Goal: Task Accomplishment & Management: Manage account settings

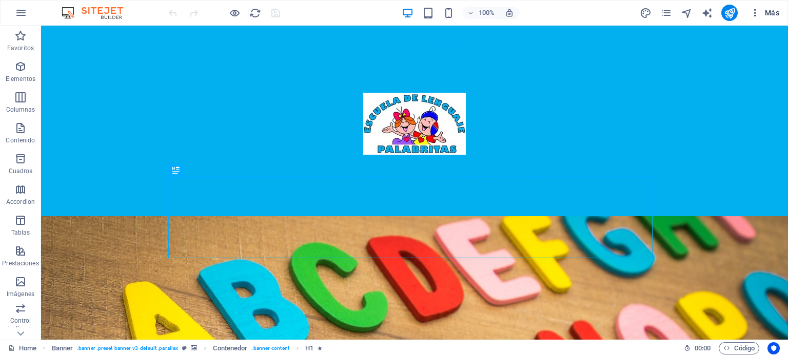
click at [756, 12] on icon "button" at bounding box center [755, 13] width 10 height 10
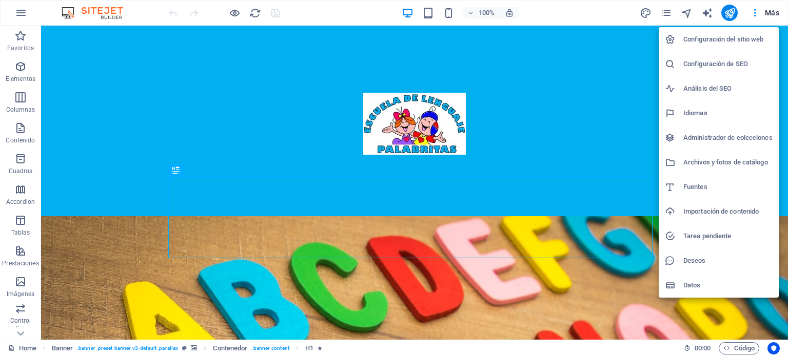
click at [706, 35] on h6 "Configuración del sitio web" at bounding box center [727, 39] width 89 height 12
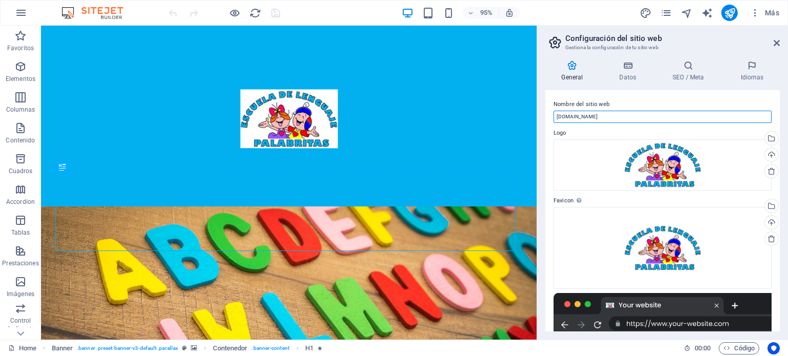
click at [639, 115] on input "[DOMAIN_NAME]" at bounding box center [662, 117] width 218 height 12
type input "e"
click at [557, 117] on input "[DOMAIN_NAME]" at bounding box center [662, 117] width 218 height 12
type input "[URL][DOMAIN_NAME]"
click at [715, 107] on label "Nombre del sitio web" at bounding box center [662, 104] width 218 height 12
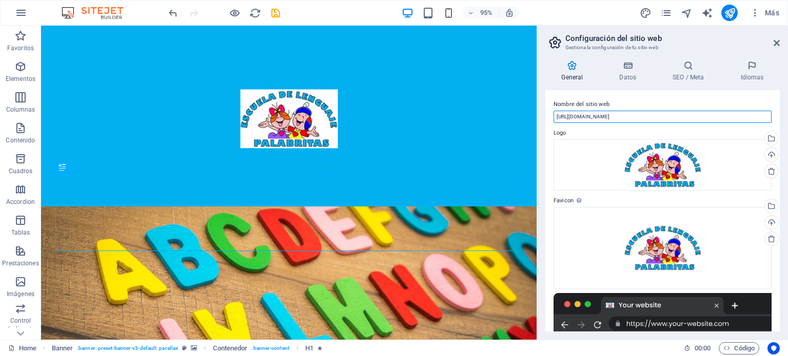
click at [715, 111] on input "[URL][DOMAIN_NAME]" at bounding box center [662, 117] width 218 height 12
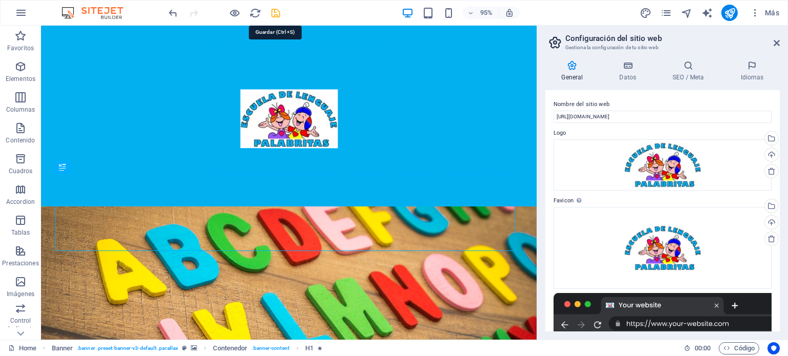
click at [272, 12] on icon "save" at bounding box center [276, 13] width 12 height 12
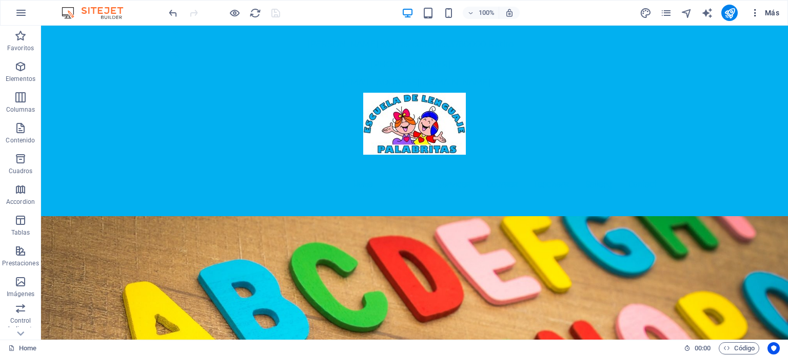
click at [753, 13] on icon "button" at bounding box center [755, 13] width 10 height 10
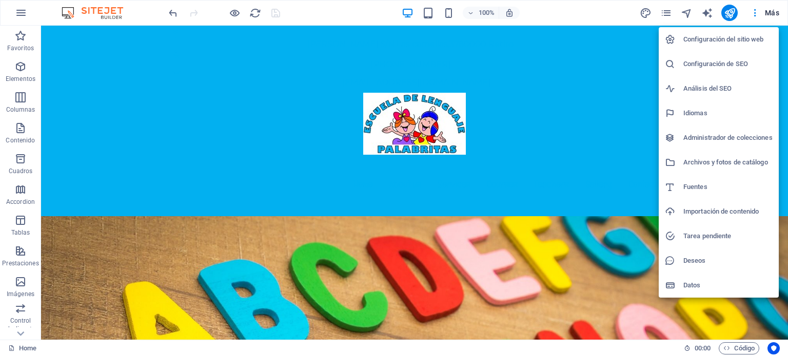
click at [708, 34] on h6 "Configuración del sitio web" at bounding box center [727, 39] width 89 height 12
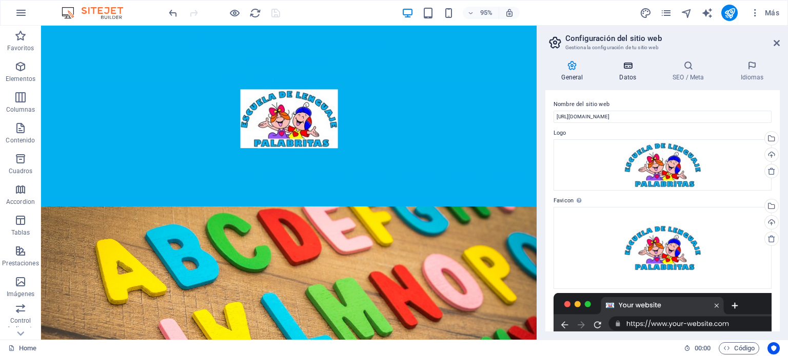
click at [628, 61] on icon at bounding box center [627, 66] width 49 height 10
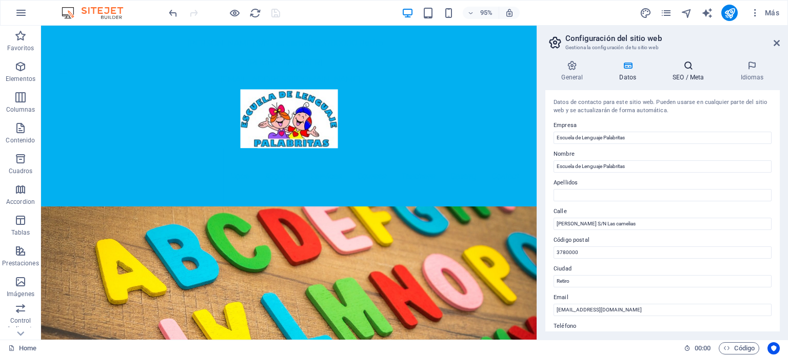
click at [686, 69] on icon at bounding box center [688, 66] width 64 height 10
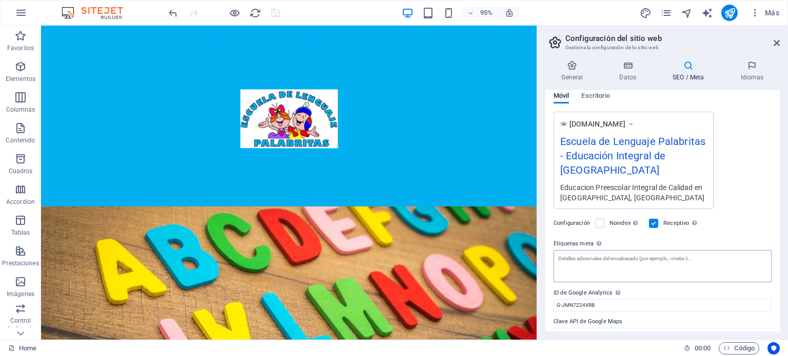
scroll to position [160, 0]
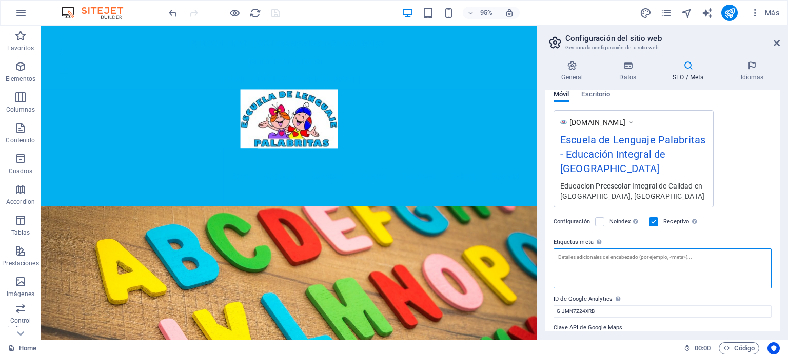
click at [588, 249] on textarea "Etiquetas meta Introduce aquí el código HTML que se incluirá en las etiquetas d…" at bounding box center [662, 269] width 218 height 40
click at [583, 249] on textarea "Educación Integral" at bounding box center [662, 269] width 218 height 40
click at [667, 249] on textarea "Educación Preescolar Integral" at bounding box center [662, 269] width 218 height 40
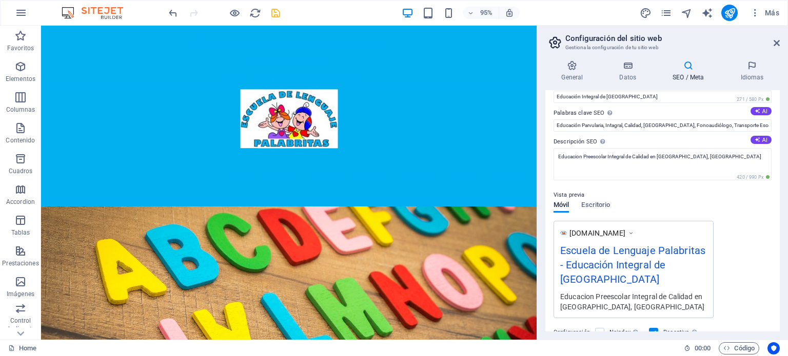
scroll to position [116, 0]
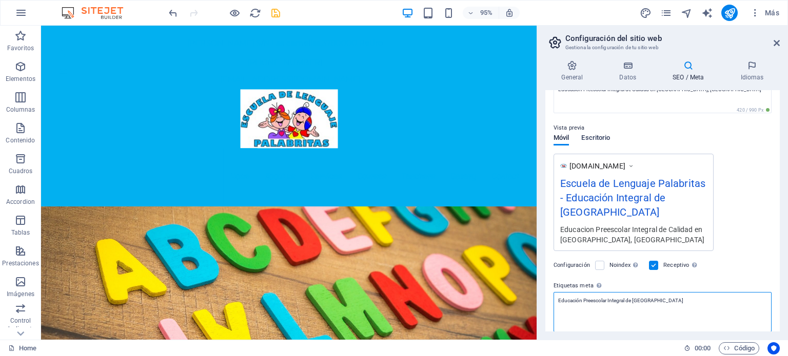
type textarea "Educación Preescolar Integral de [GEOGRAPHIC_DATA]"
click at [600, 136] on body "Escuela de Lenguaje Palabritas Home Favoritos Elementos Columnas Contenido Cuad…" at bounding box center [394, 178] width 788 height 356
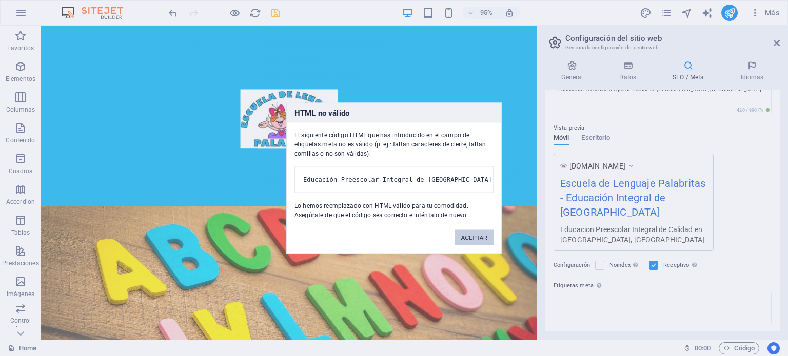
click at [475, 242] on button "ACEPTAR" at bounding box center [474, 237] width 38 height 15
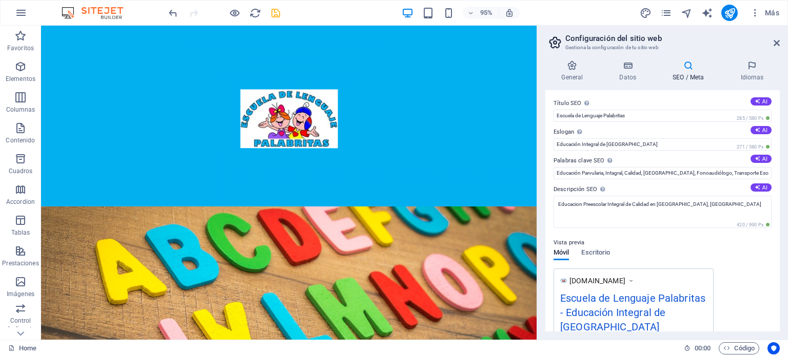
scroll to position [0, 0]
click at [750, 66] on icon at bounding box center [751, 66] width 55 height 10
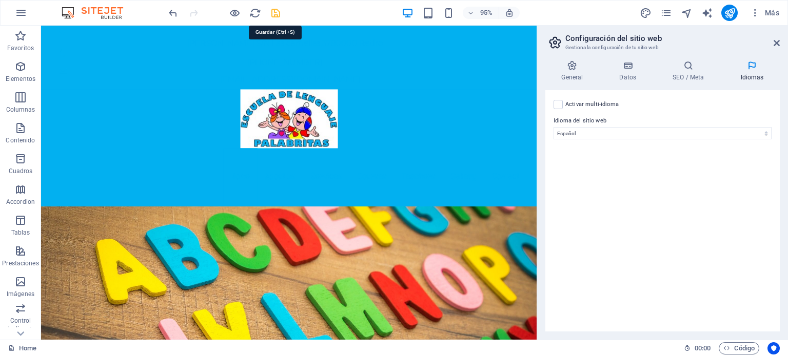
click at [275, 14] on icon "save" at bounding box center [276, 13] width 12 height 12
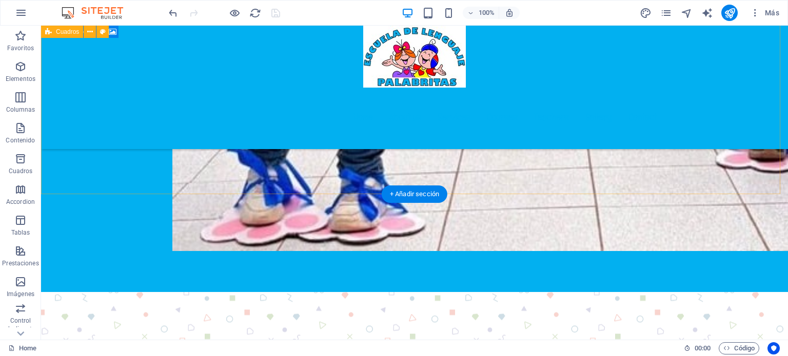
scroll to position [2452, 0]
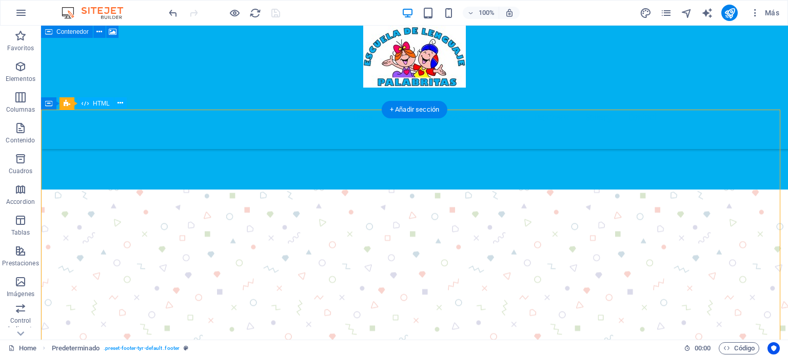
drag, startPoint x: 437, startPoint y: 240, endPoint x: 300, endPoint y: 244, distance: 137.5
click at [117, 103] on icon at bounding box center [120, 103] width 6 height 11
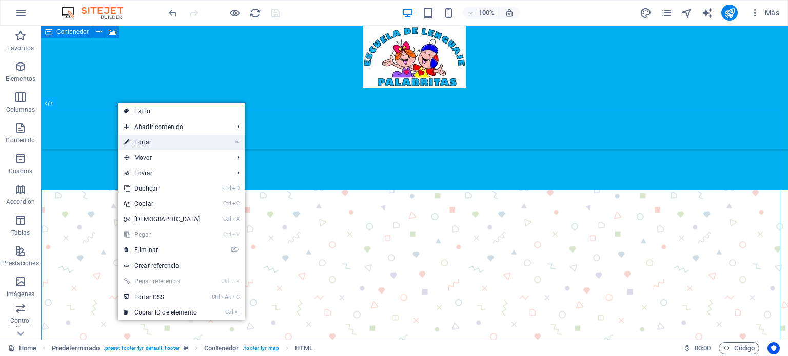
click at [194, 145] on link "⏎ Editar" at bounding box center [162, 142] width 88 height 15
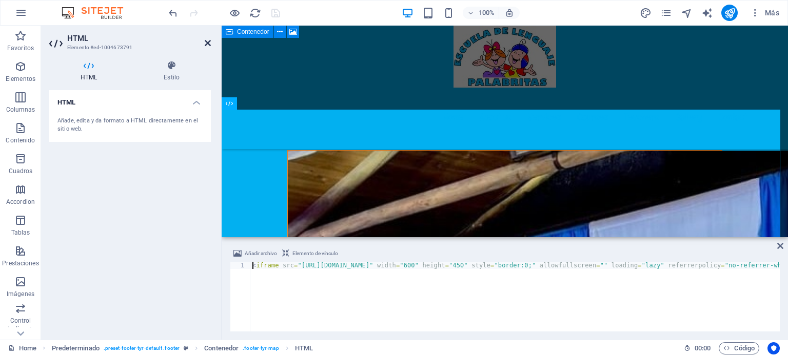
click at [208, 42] on icon at bounding box center [208, 43] width 6 height 8
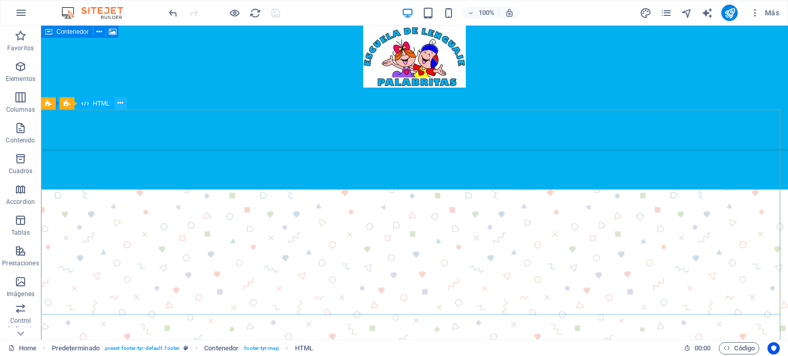
click at [122, 104] on icon at bounding box center [120, 103] width 6 height 11
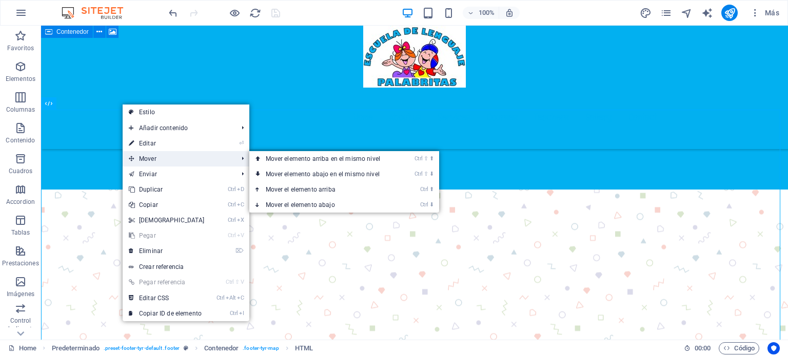
click at [176, 158] on span "Mover" at bounding box center [178, 158] width 111 height 15
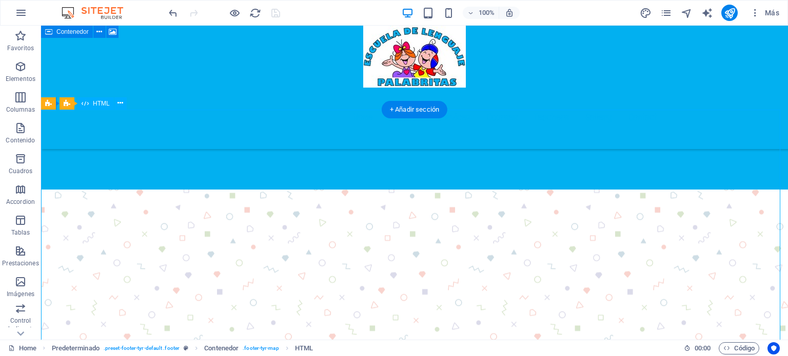
drag, startPoint x: 388, startPoint y: 250, endPoint x: 314, endPoint y: 244, distance: 73.6
drag, startPoint x: 463, startPoint y: 191, endPoint x: 426, endPoint y: 195, distance: 37.2
drag, startPoint x: 488, startPoint y: 273, endPoint x: 433, endPoint y: 260, distance: 57.0
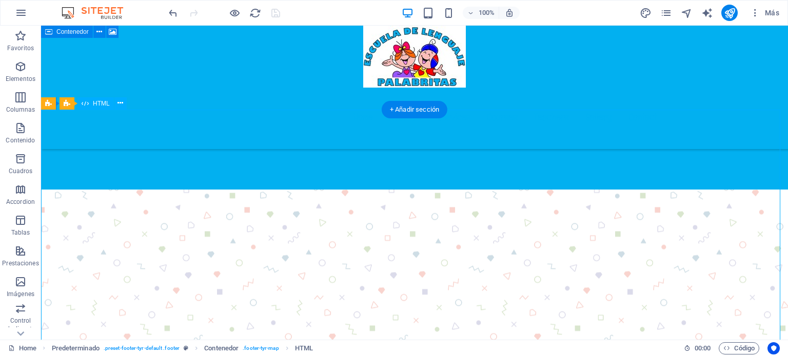
drag, startPoint x: 433, startPoint y: 256, endPoint x: 353, endPoint y: 257, distance: 80.0
drag, startPoint x: 336, startPoint y: 228, endPoint x: 312, endPoint y: 233, distance: 24.5
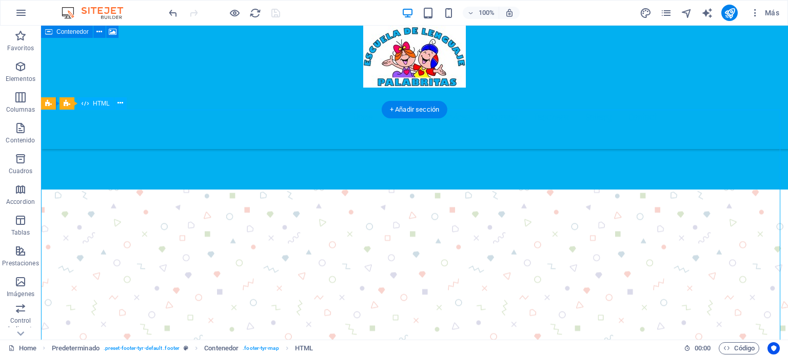
drag, startPoint x: 484, startPoint y: 254, endPoint x: 432, endPoint y: 255, distance: 52.3
click at [119, 98] on icon at bounding box center [120, 103] width 6 height 11
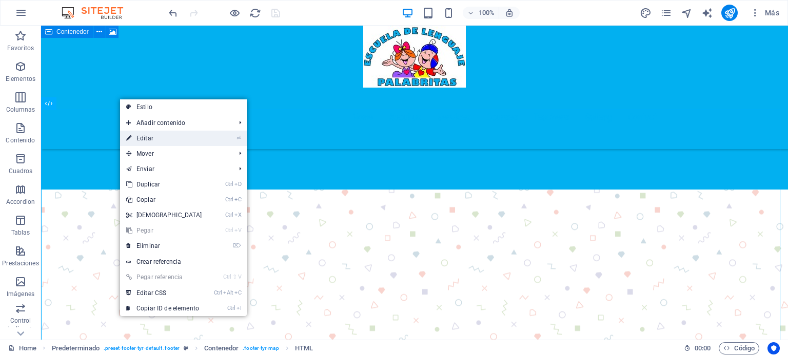
click at [169, 136] on link "⏎ Editar" at bounding box center [164, 138] width 88 height 15
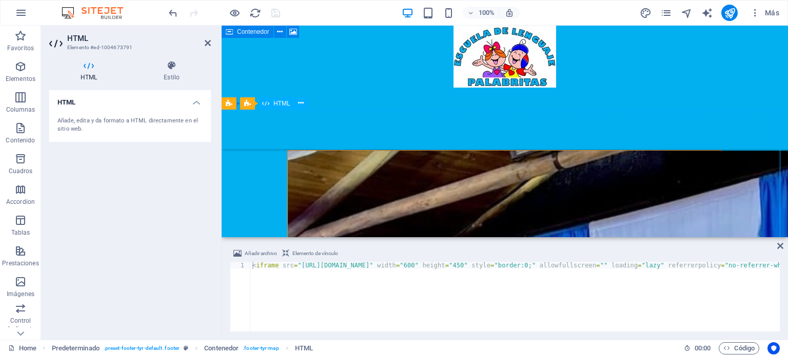
drag, startPoint x: 533, startPoint y: 177, endPoint x: 506, endPoint y: 181, distance: 27.4
drag, startPoint x: 530, startPoint y: 174, endPoint x: 366, endPoint y: 188, distance: 165.2
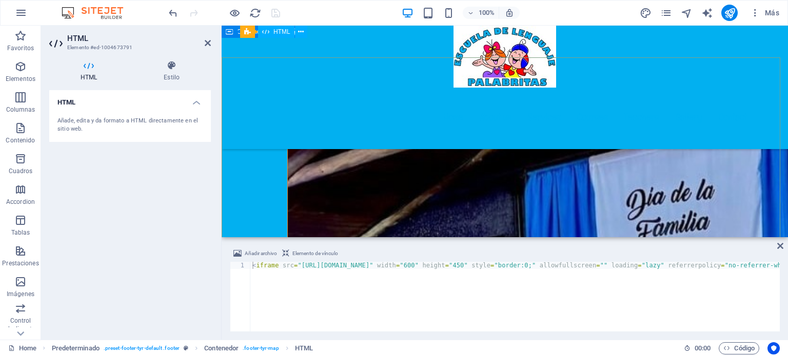
scroll to position [2503, 0]
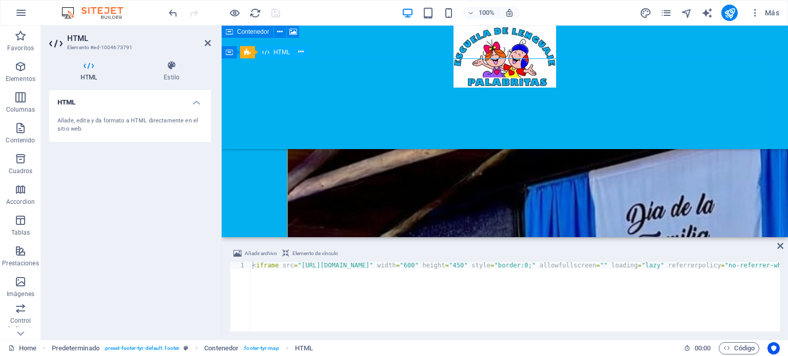
drag, startPoint x: 581, startPoint y: 149, endPoint x: 552, endPoint y: 160, distance: 30.7
drag, startPoint x: 461, startPoint y: 176, endPoint x: 392, endPoint y: 172, distance: 68.8
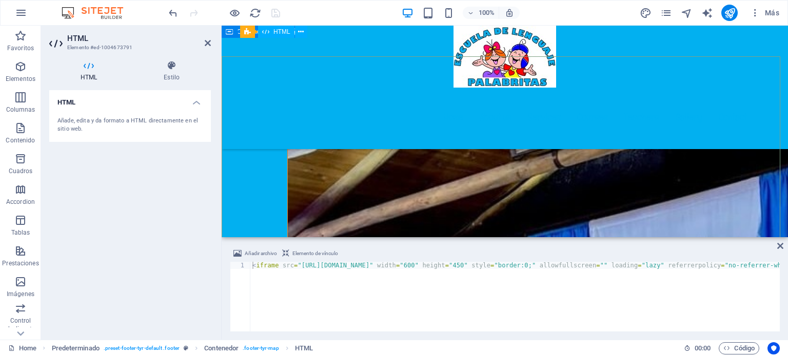
scroll to position [2452, 0]
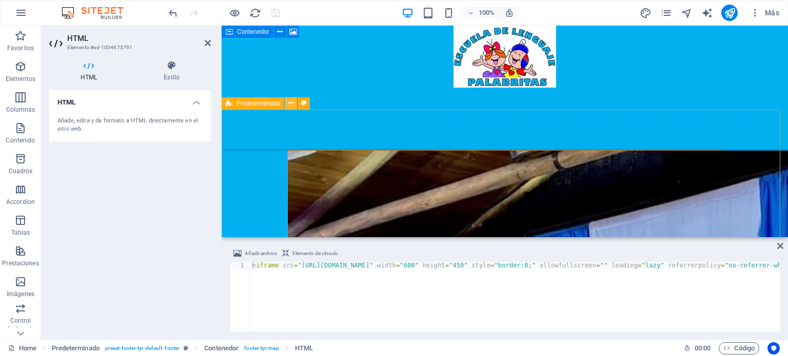
click at [287, 103] on button at bounding box center [291, 103] width 12 height 12
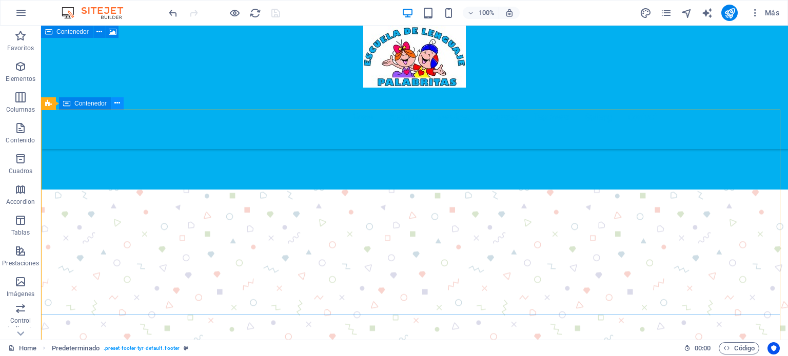
click at [118, 102] on icon at bounding box center [117, 103] width 6 height 11
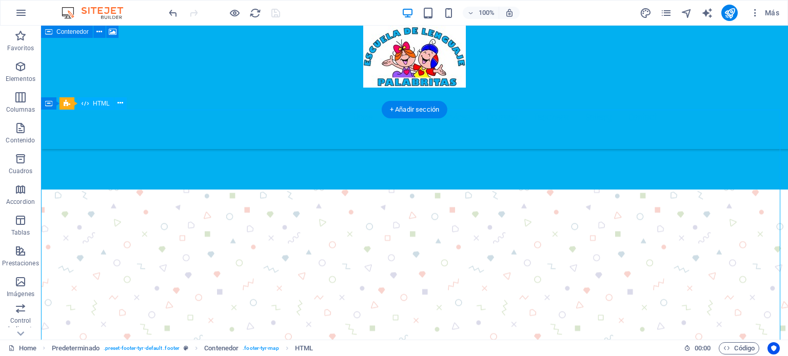
drag, startPoint x: 358, startPoint y: 237, endPoint x: 298, endPoint y: 231, distance: 60.3
click at [114, 104] on button at bounding box center [117, 103] width 12 height 12
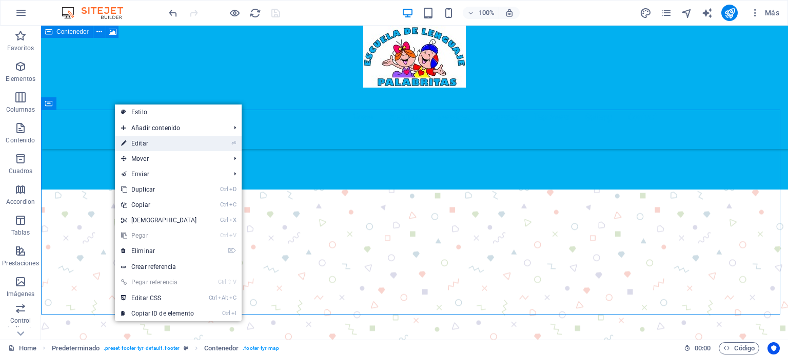
drag, startPoint x: 174, startPoint y: 147, endPoint x: 16, endPoint y: 137, distance: 158.2
click at [174, 147] on link "⏎ Editar" at bounding box center [159, 143] width 88 height 15
select select "px"
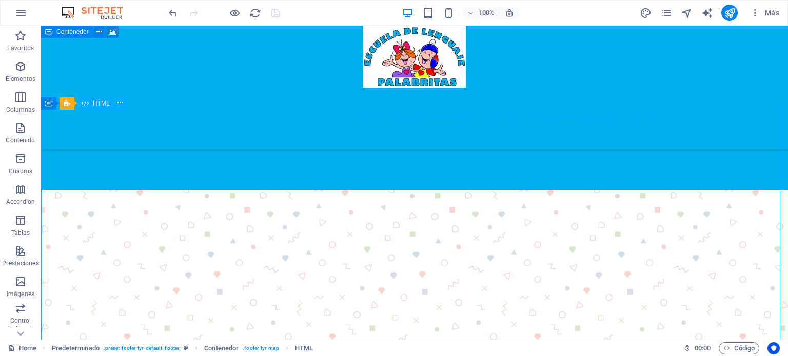
drag, startPoint x: 349, startPoint y: 257, endPoint x: 457, endPoint y: 257, distance: 108.7
click at [113, 102] on icon at bounding box center [111, 103] width 6 height 11
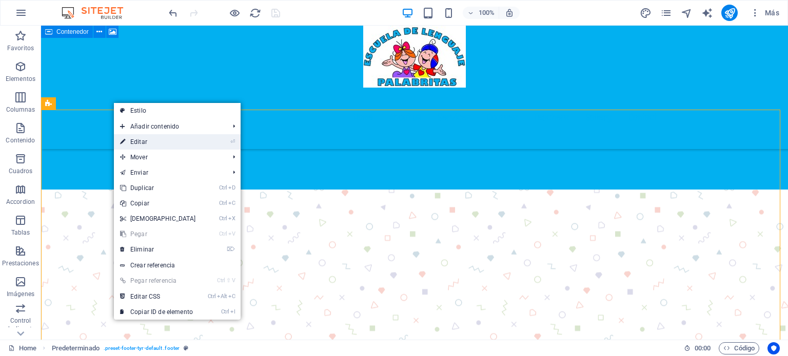
click at [150, 142] on link "⏎ Editar" at bounding box center [158, 141] width 88 height 15
select select "footer"
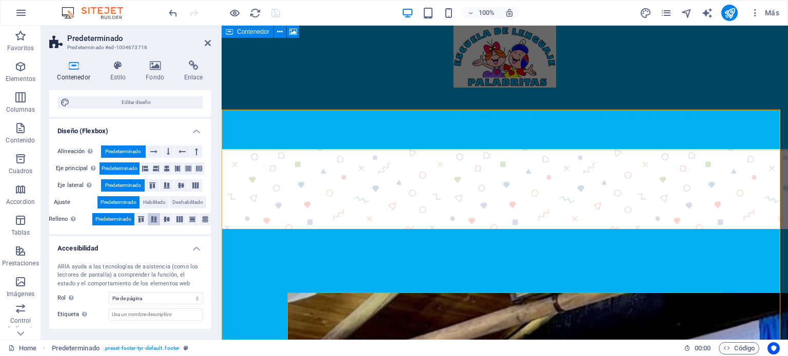
scroll to position [154, 0]
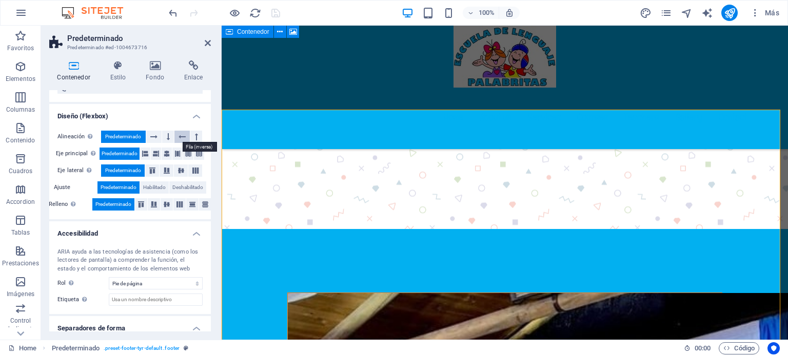
click at [181, 133] on icon at bounding box center [181, 137] width 7 height 12
click at [181, 136] on icon at bounding box center [181, 137] width 7 height 12
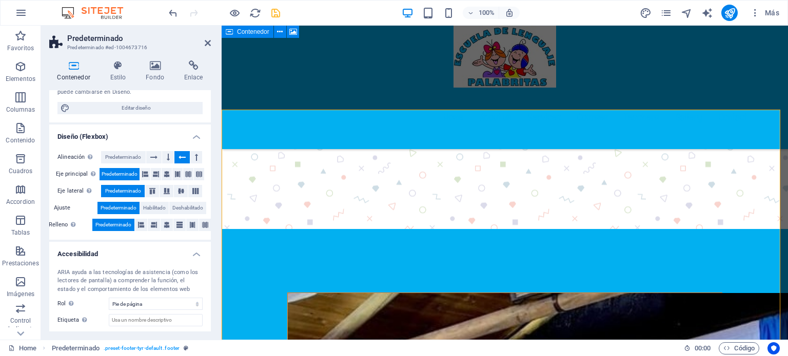
scroll to position [82, 0]
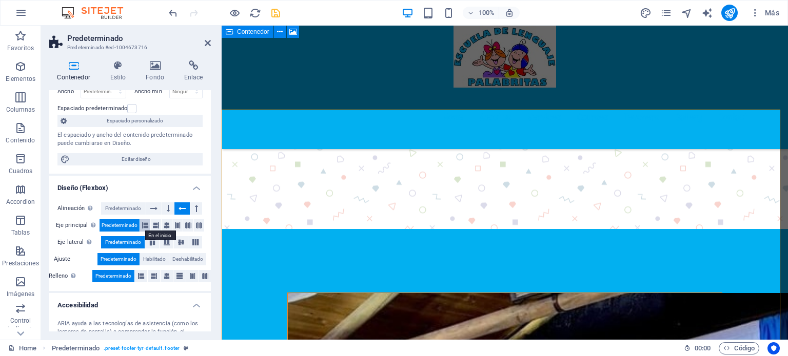
click at [148, 225] on button at bounding box center [145, 226] width 10 height 12
click at [153, 225] on icon at bounding box center [156, 226] width 6 height 12
click at [164, 225] on icon at bounding box center [167, 226] width 6 height 12
click at [150, 244] on icon at bounding box center [152, 243] width 12 height 6
click at [161, 240] on icon at bounding box center [167, 243] width 12 height 6
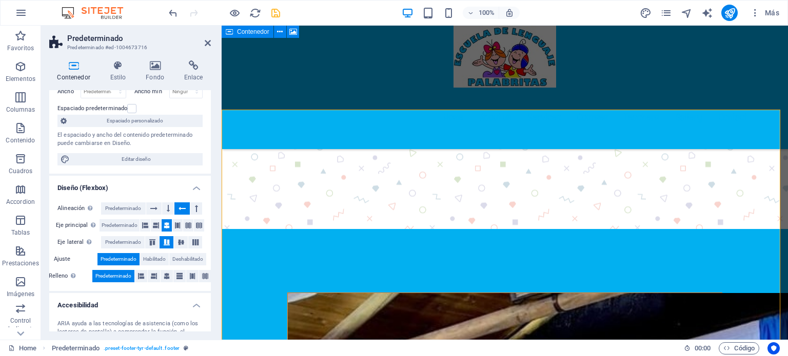
click at [170, 240] on icon at bounding box center [167, 243] width 12 height 6
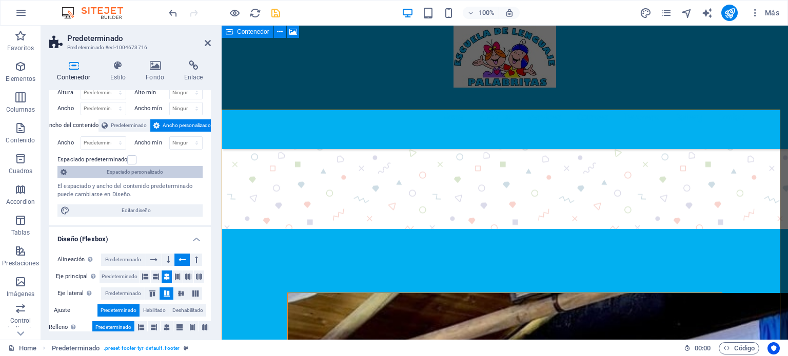
scroll to position [0, 0]
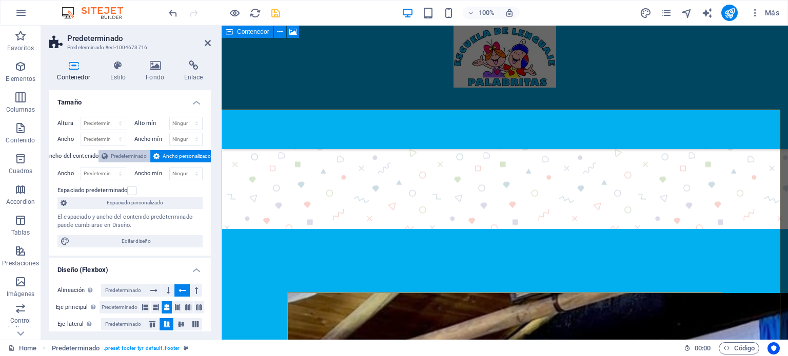
click at [123, 154] on span "Predeterminado" at bounding box center [129, 156] width 36 height 12
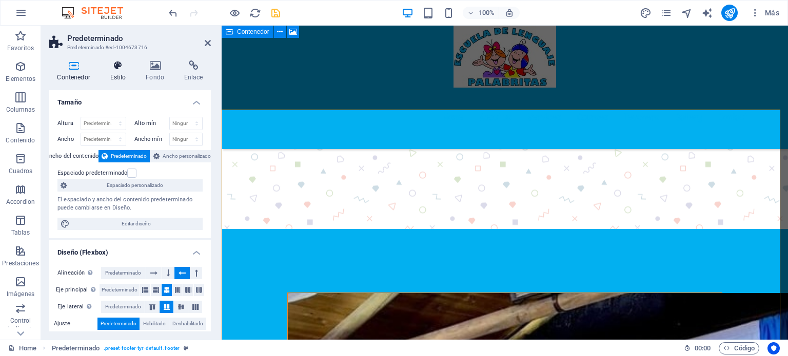
click at [115, 64] on icon at bounding box center [118, 66] width 32 height 10
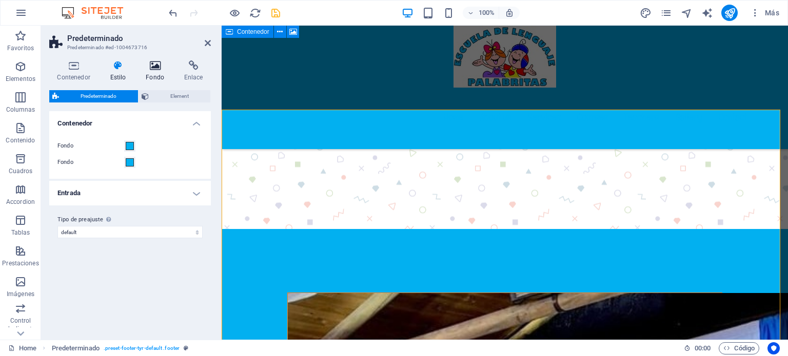
click at [155, 68] on icon at bounding box center [155, 66] width 34 height 10
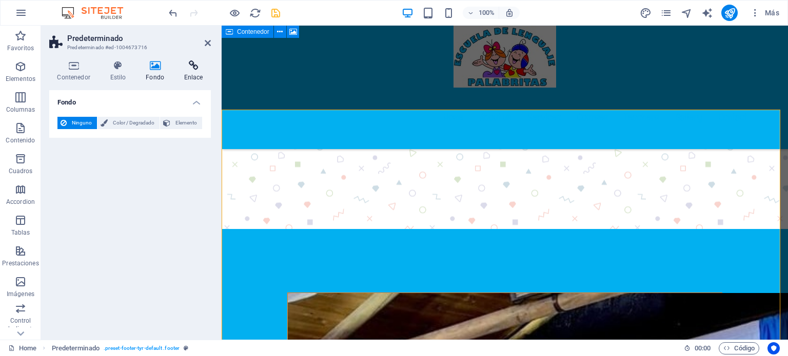
click at [193, 67] on icon at bounding box center [193, 66] width 35 height 10
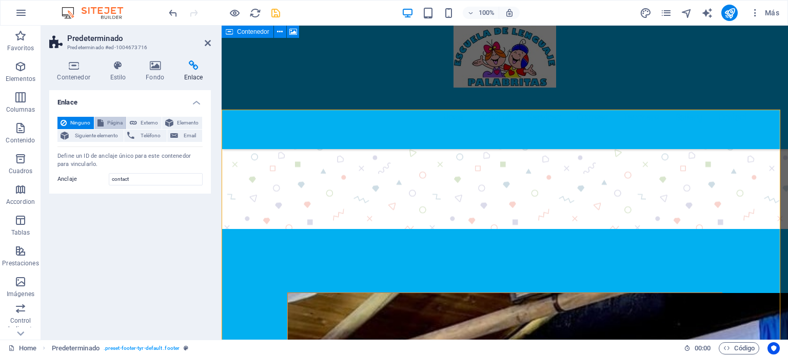
click at [110, 121] on span "Página" at bounding box center [115, 123] width 16 height 12
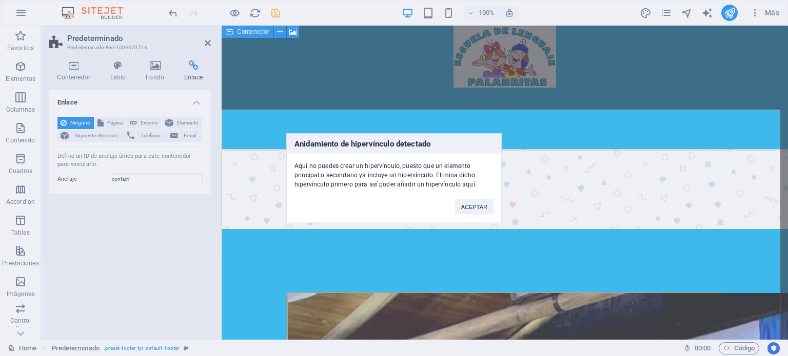
click at [205, 41] on div "Anidamiento de hipervínculo detectado Aquí no puedes crear un hipervínculo, pue…" at bounding box center [394, 178] width 788 height 356
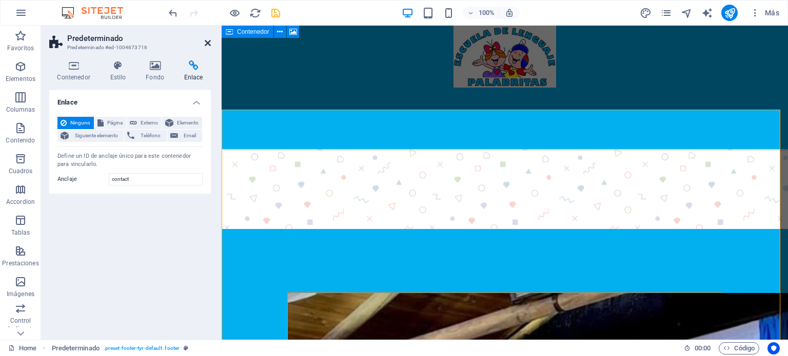
click at [207, 45] on icon at bounding box center [208, 43] width 6 height 8
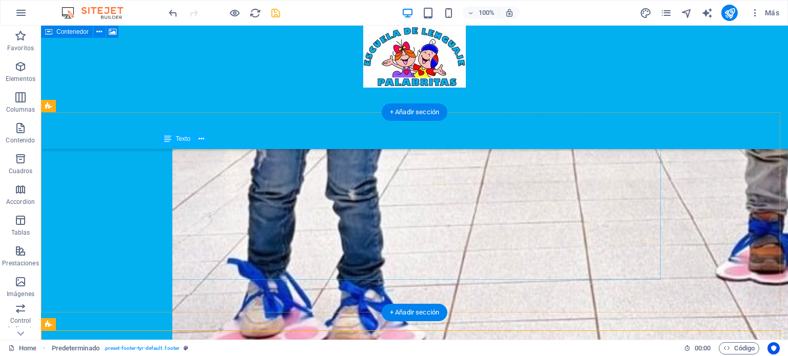
scroll to position [2247, 0]
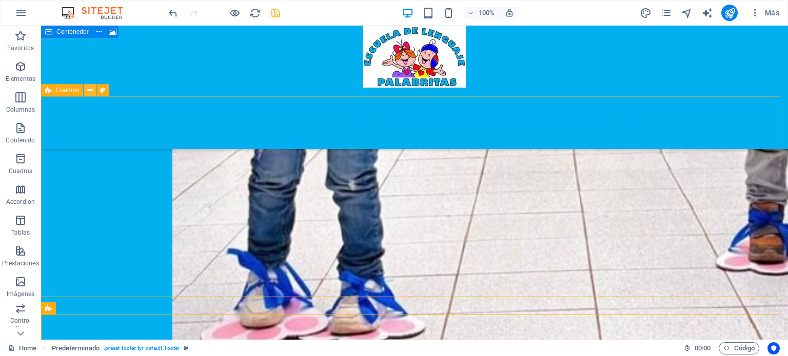
click at [89, 90] on icon at bounding box center [90, 90] width 6 height 11
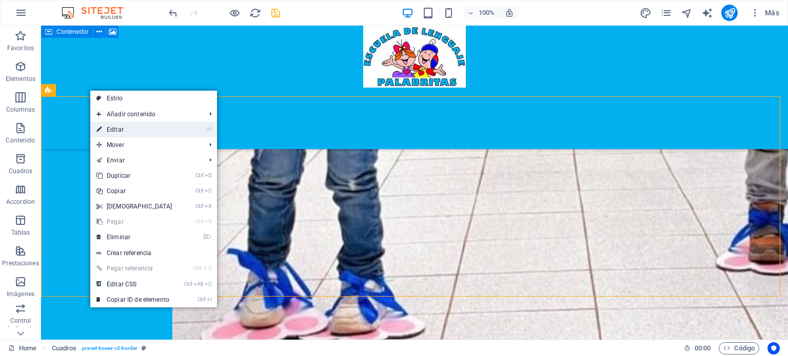
click at [138, 129] on link "⏎ Editar" at bounding box center [134, 129] width 88 height 15
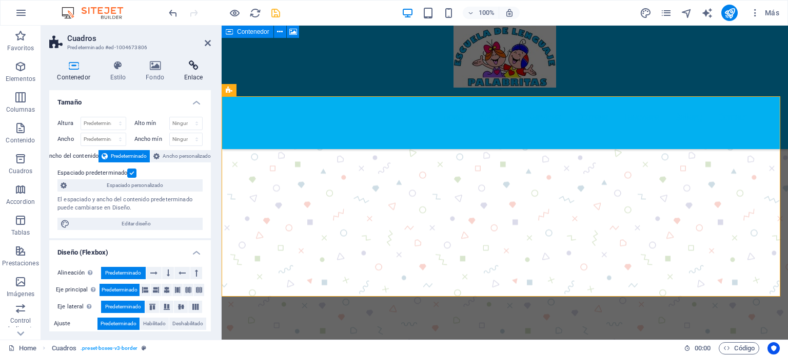
click at [191, 63] on icon at bounding box center [193, 66] width 35 height 10
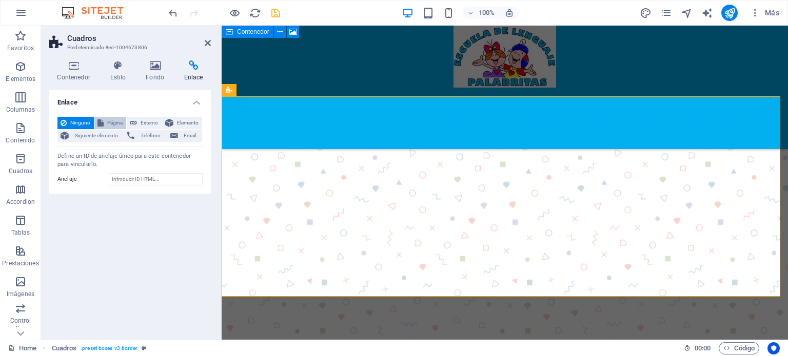
click at [111, 122] on span "Página" at bounding box center [115, 123] width 16 height 12
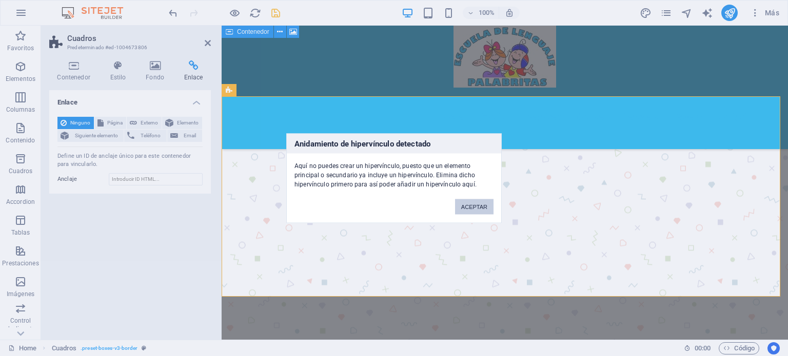
click at [473, 205] on button "ACEPTAR" at bounding box center [474, 206] width 38 height 15
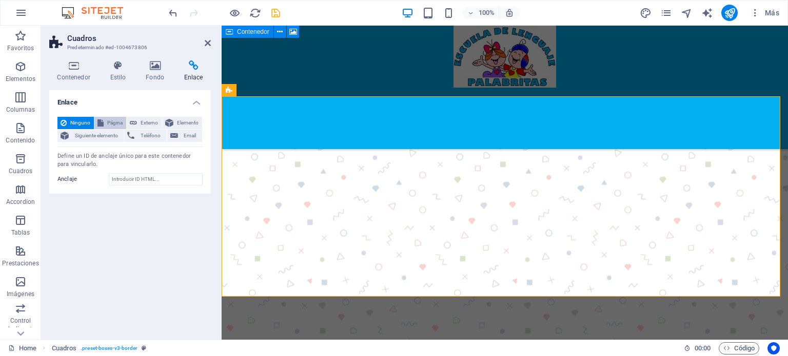
click at [108, 121] on span "Página" at bounding box center [115, 123] width 16 height 12
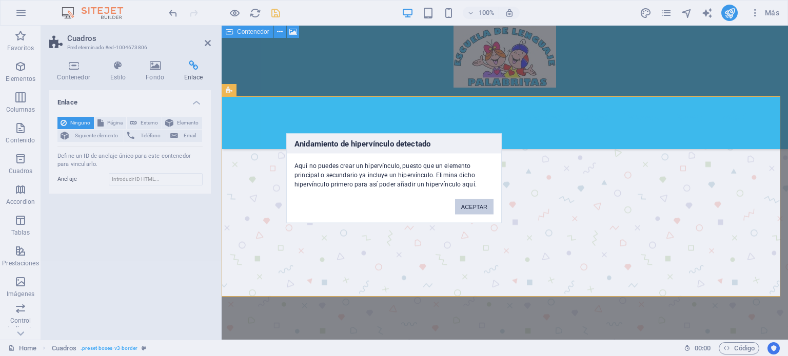
click at [482, 207] on button "ACEPTAR" at bounding box center [474, 206] width 38 height 15
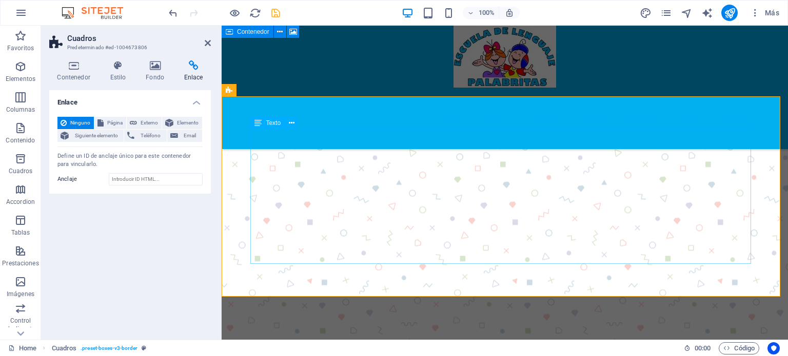
click at [292, 122] on icon at bounding box center [292, 123] width 6 height 11
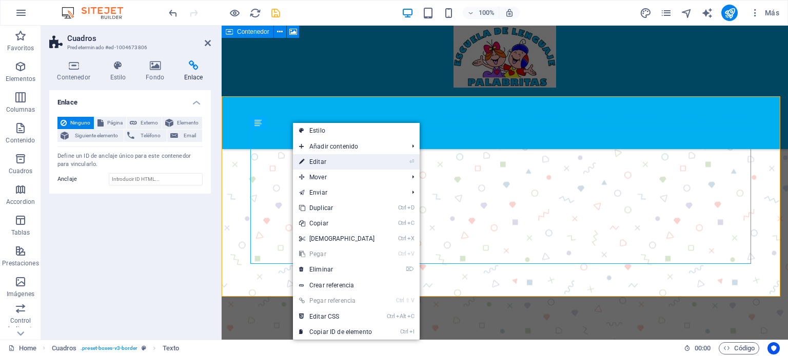
click at [363, 162] on link "⏎ Editar" at bounding box center [337, 161] width 88 height 15
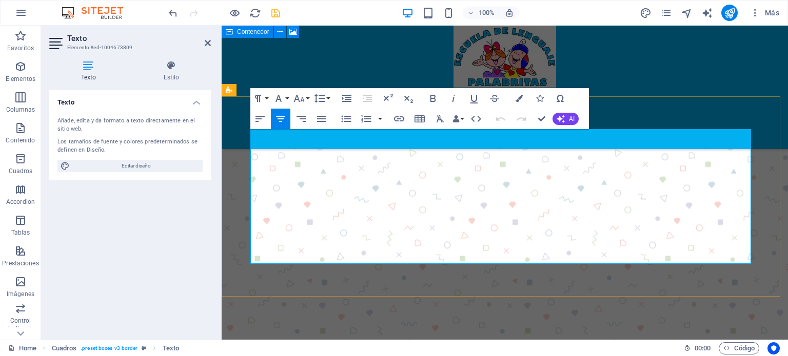
drag, startPoint x: 645, startPoint y: 212, endPoint x: 364, endPoint y: 209, distance: 280.6
click at [208, 43] on icon at bounding box center [208, 43] width 6 height 8
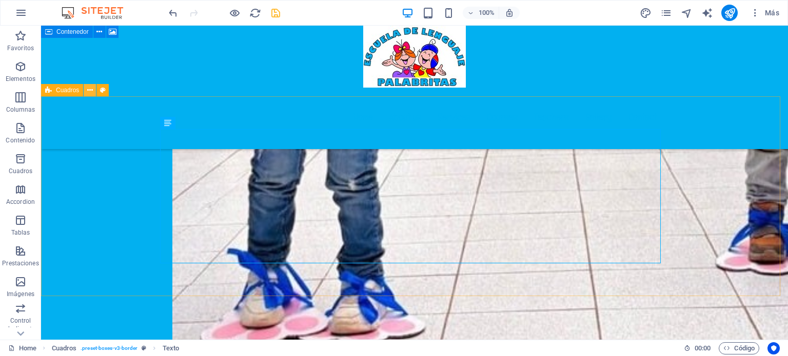
click at [92, 90] on icon at bounding box center [90, 90] width 6 height 11
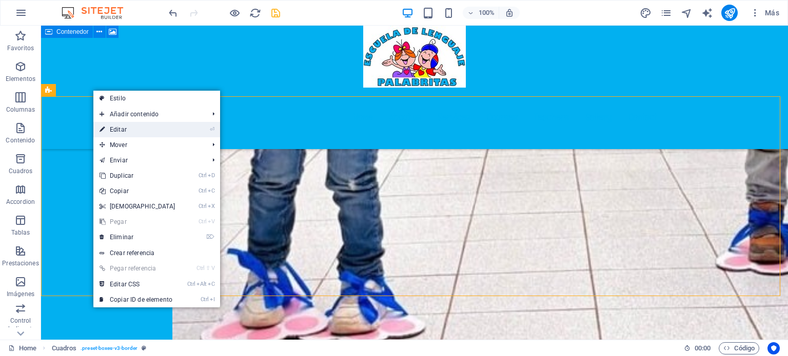
click at [157, 126] on link "⏎ Editar" at bounding box center [137, 129] width 88 height 15
select select
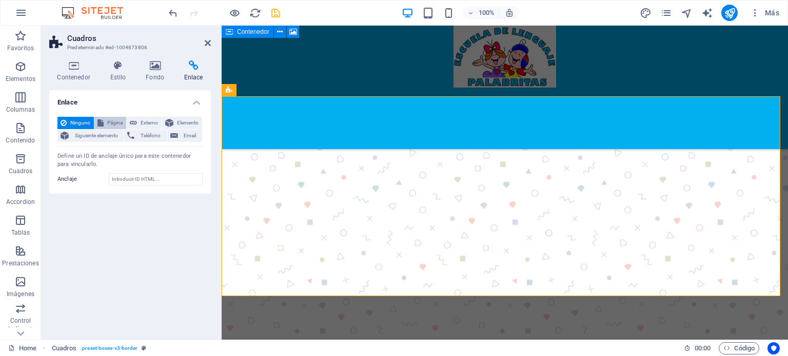
click at [113, 121] on span "Página" at bounding box center [115, 123] width 16 height 12
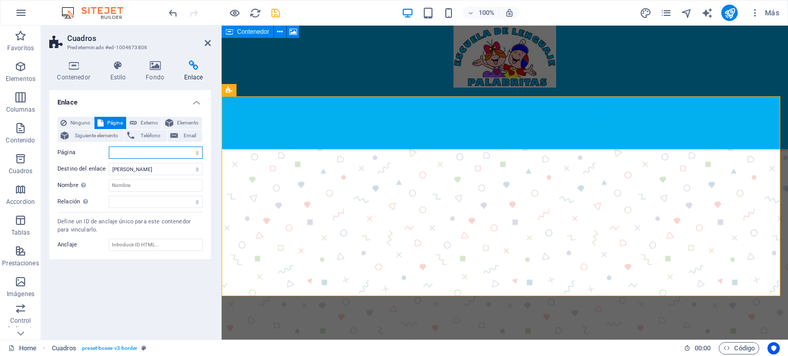
click at [147, 150] on select "Home Subpage Legal Notice Privacy" at bounding box center [156, 153] width 94 height 12
click at [122, 152] on select "Home Subpage Legal Notice Privacy" at bounding box center [156, 153] width 94 height 12
select select "0"
click at [109, 147] on select "Home Subpage Legal Notice Privacy" at bounding box center [156, 153] width 94 height 12
click at [135, 185] on input "Nombre Una descripción adicional del enlace no debería ser igual al texto del e…" at bounding box center [156, 186] width 94 height 12
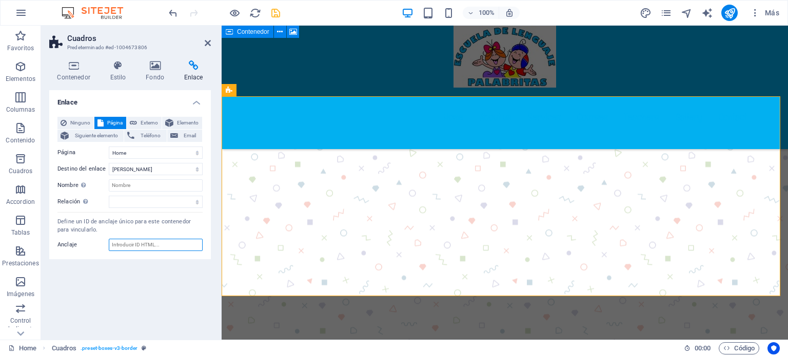
click at [135, 245] on input "Anclaje" at bounding box center [156, 245] width 94 height 12
paste input "[URL][DOMAIN_NAME]"
type input "[URL][DOMAIN_NAME]"
click at [124, 184] on input "Nombre Una descripción adicional del enlace no debería ser igual al texto del e…" at bounding box center [156, 186] width 94 height 12
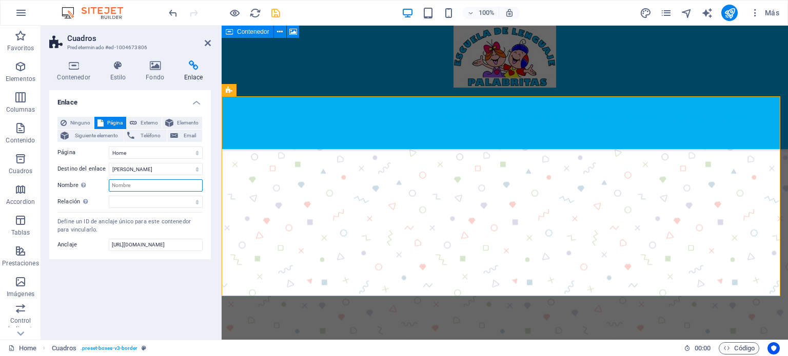
scroll to position [0, 0]
type input "Escuela de Lenguaje Palabritas"
click at [275, 13] on icon "save" at bounding box center [276, 13] width 12 height 12
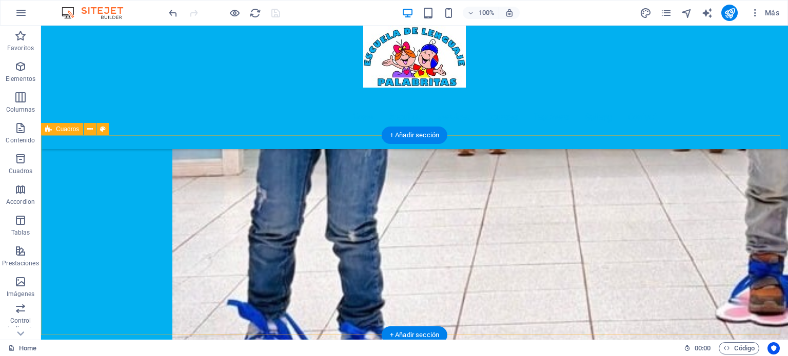
scroll to position [2195, 0]
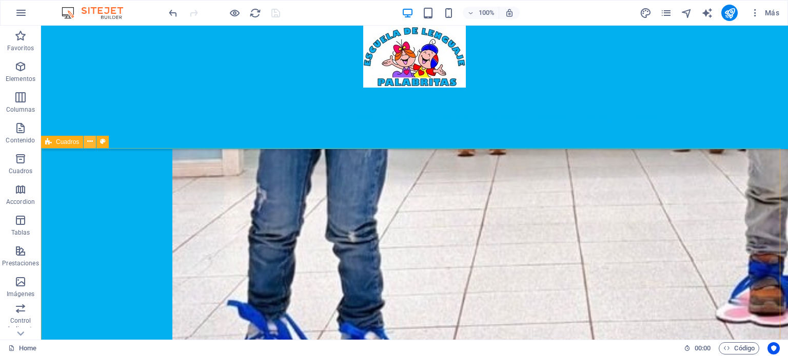
click at [88, 145] on icon at bounding box center [90, 141] width 6 height 11
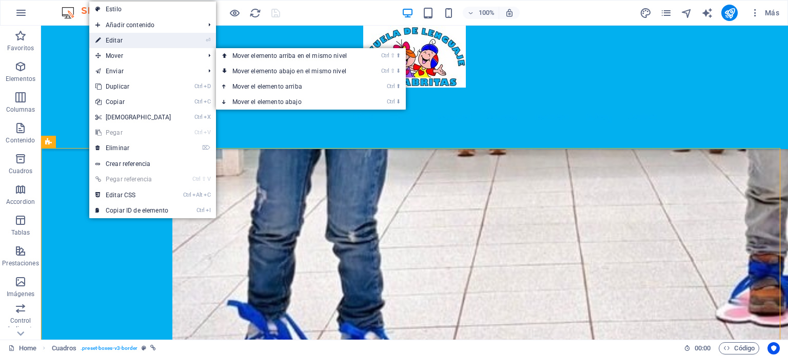
click at [128, 43] on link "⏎ Editar" at bounding box center [133, 40] width 88 height 15
select select
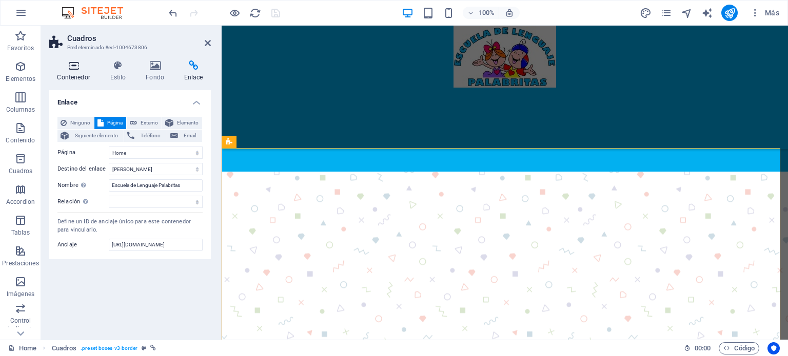
click at [78, 68] on icon at bounding box center [73, 66] width 49 height 10
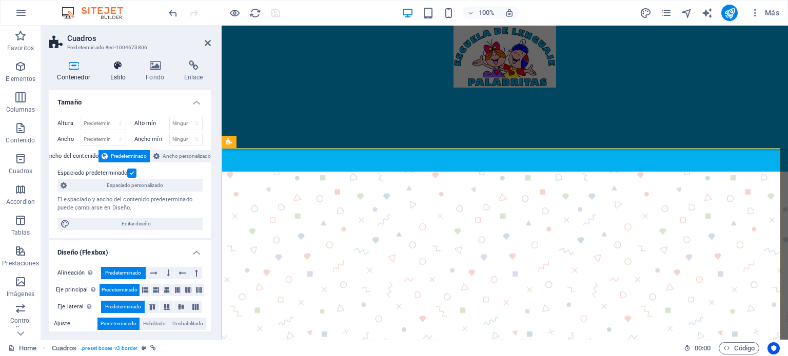
click at [118, 72] on h4 "Estilo" at bounding box center [120, 72] width 36 height 22
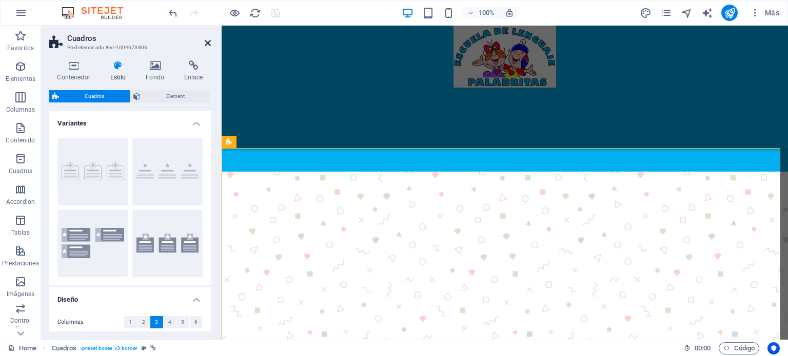
click at [209, 44] on icon at bounding box center [208, 43] width 6 height 8
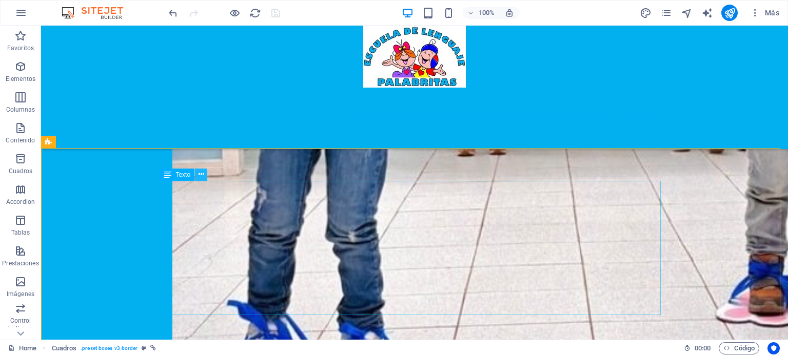
click at [203, 176] on icon at bounding box center [201, 174] width 6 height 11
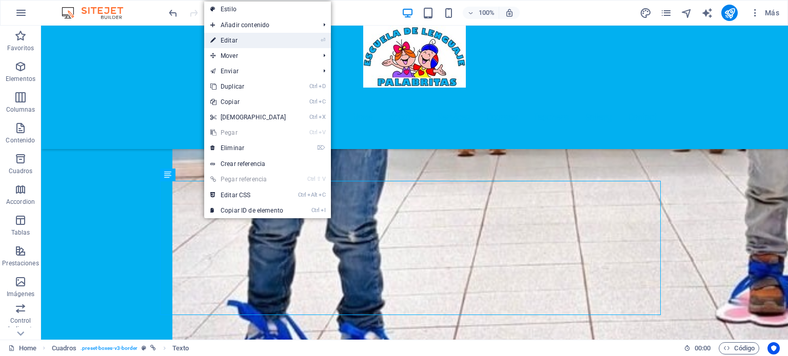
click at [242, 41] on link "⏎ Editar" at bounding box center [248, 40] width 88 height 15
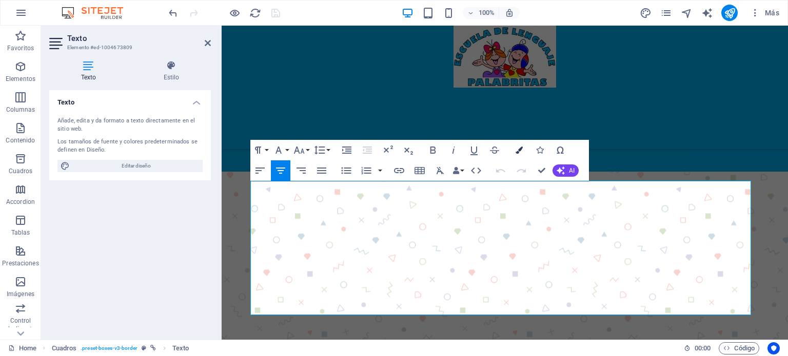
click at [520, 151] on icon "button" at bounding box center [518, 150] width 7 height 7
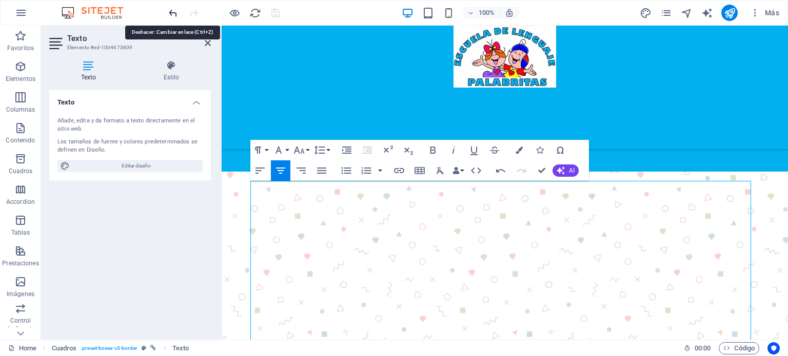
click at [167, 13] on icon "undo" at bounding box center [173, 13] width 12 height 12
click at [172, 13] on icon "undo" at bounding box center [173, 13] width 12 height 12
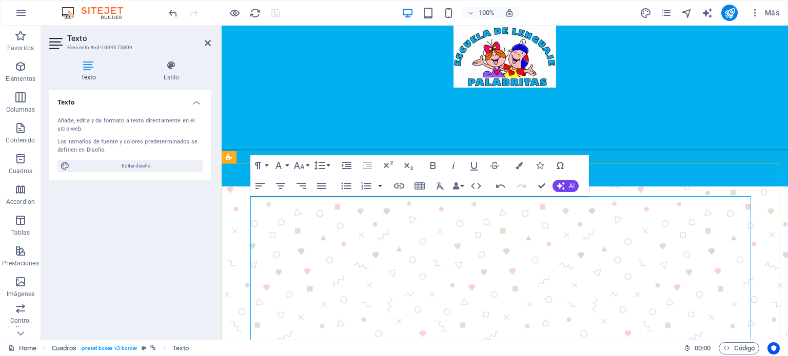
scroll to position [2144, 0]
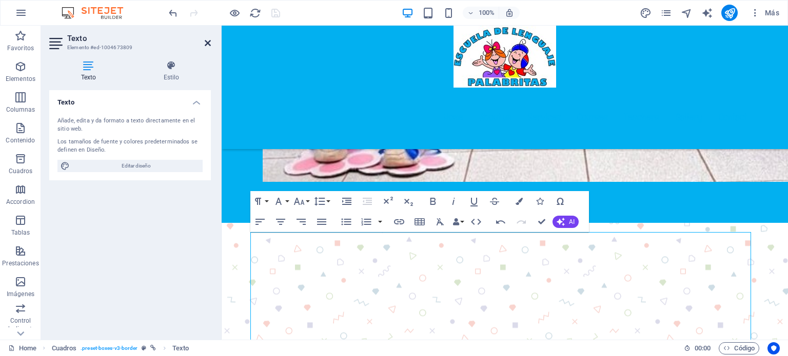
click at [209, 41] on icon at bounding box center [208, 43] width 6 height 8
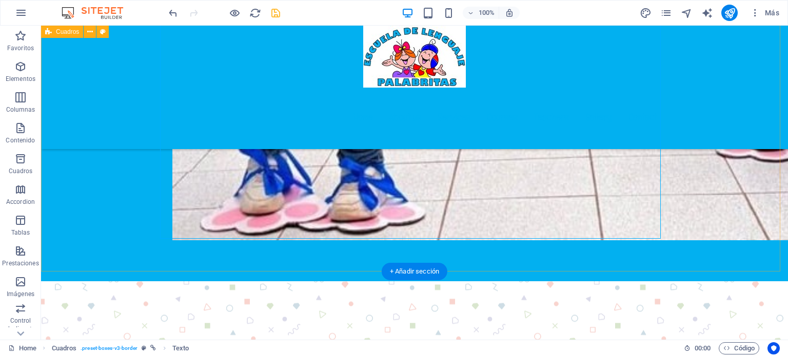
scroll to position [2298, 0]
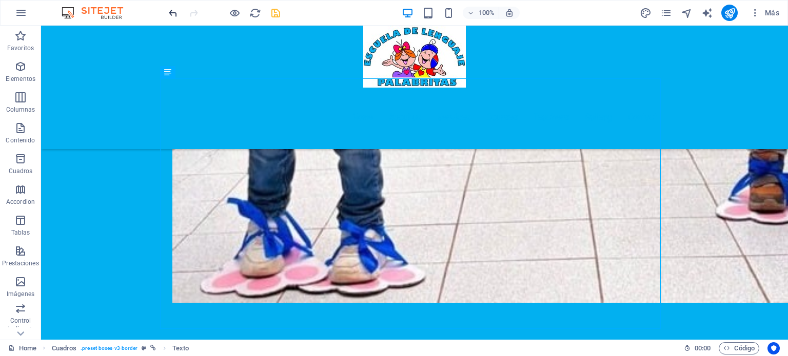
click at [177, 13] on icon "undo" at bounding box center [173, 13] width 12 height 12
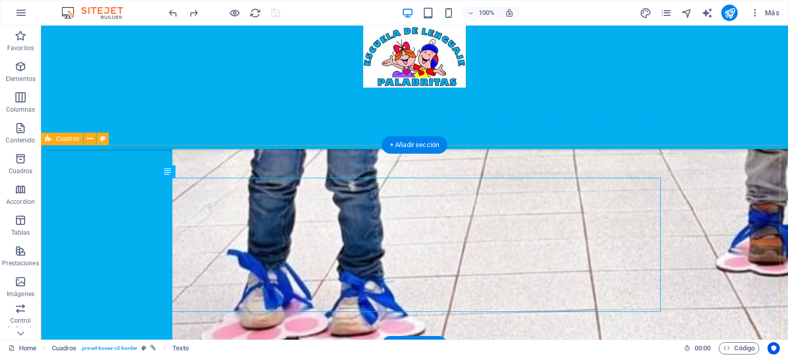
scroll to position [2195, 0]
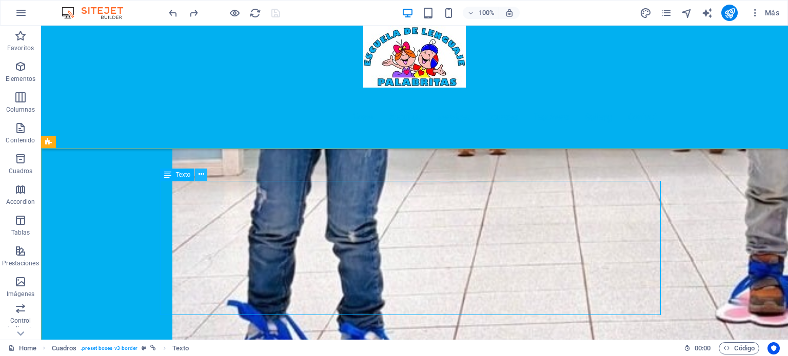
click at [201, 174] on icon at bounding box center [201, 174] width 6 height 11
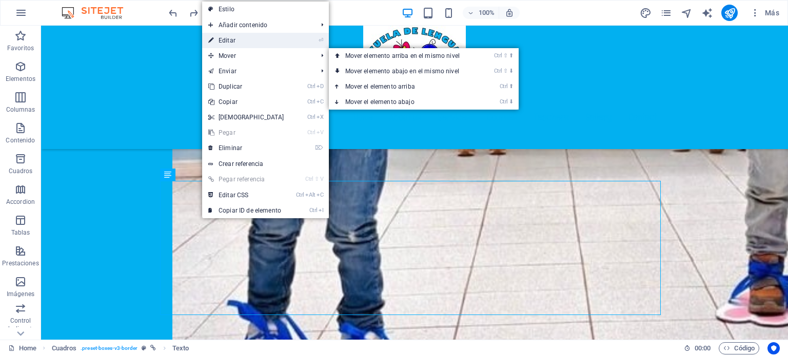
click at [236, 43] on link "⏎ Editar" at bounding box center [246, 40] width 88 height 15
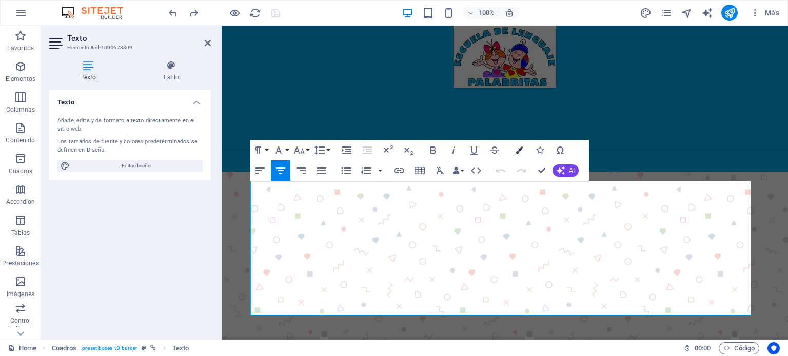
click at [520, 149] on icon "button" at bounding box center [518, 150] width 7 height 7
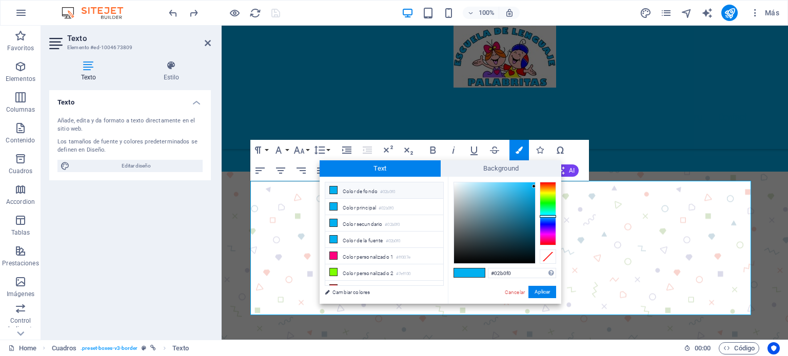
type input "#0f1011"
click at [461, 258] on div at bounding box center [494, 223] width 81 height 81
click at [542, 291] on button "Aplicar" at bounding box center [542, 292] width 28 height 12
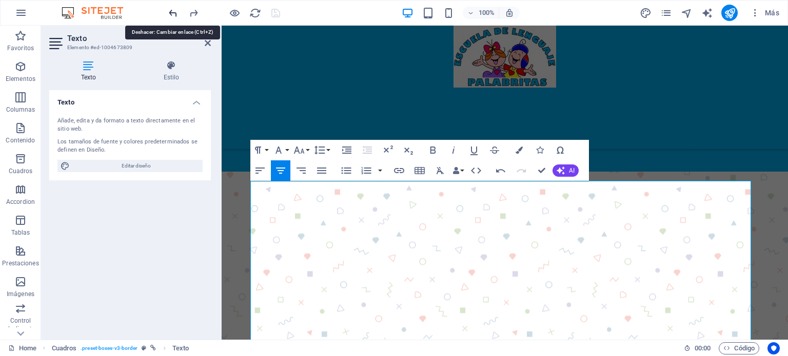
click at [170, 12] on icon "undo" at bounding box center [173, 13] width 12 height 12
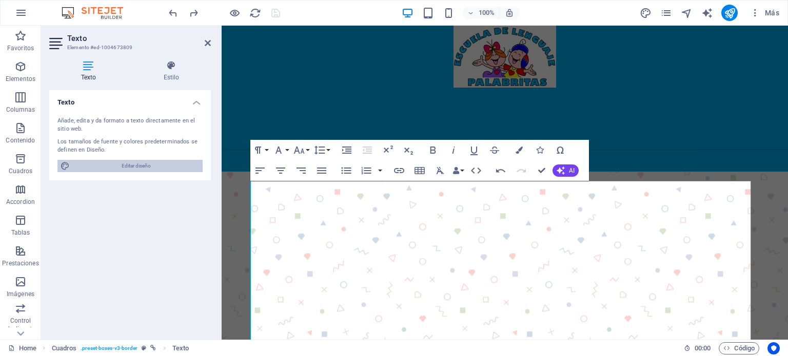
click at [143, 166] on span "Editar diseño" at bounding box center [136, 166] width 127 height 12
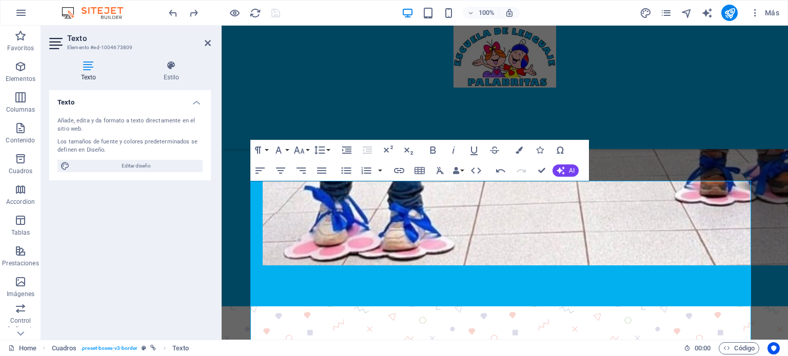
select select "px"
select select "400"
select select "px"
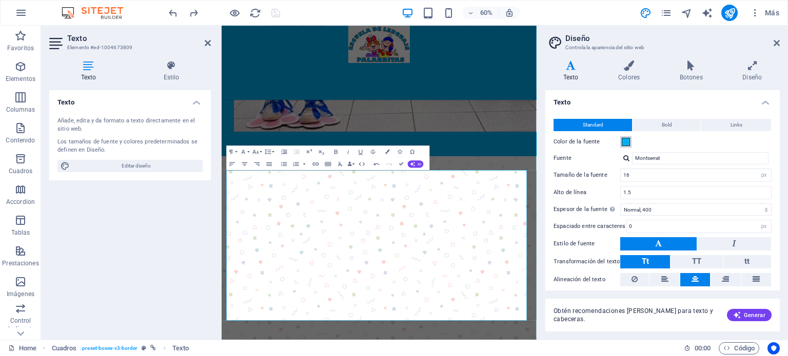
click at [624, 142] on span at bounding box center [626, 142] width 8 height 8
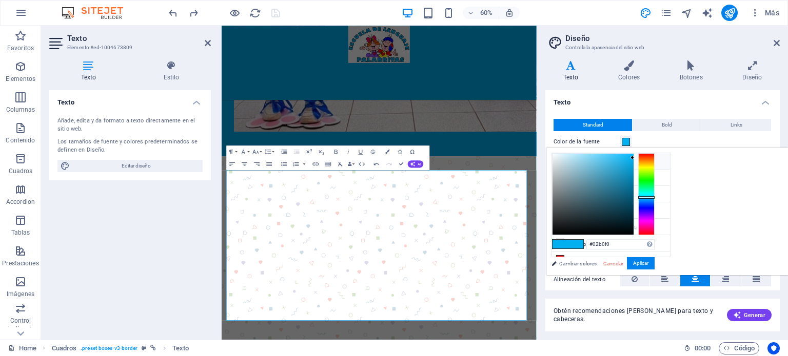
type input "#101112"
click at [633, 228] on div at bounding box center [592, 194] width 81 height 81
click at [654, 264] on button "Aplicar" at bounding box center [641, 263] width 28 height 12
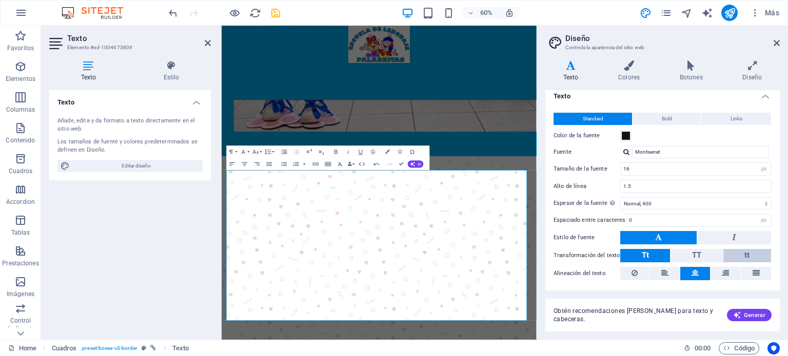
scroll to position [0, 0]
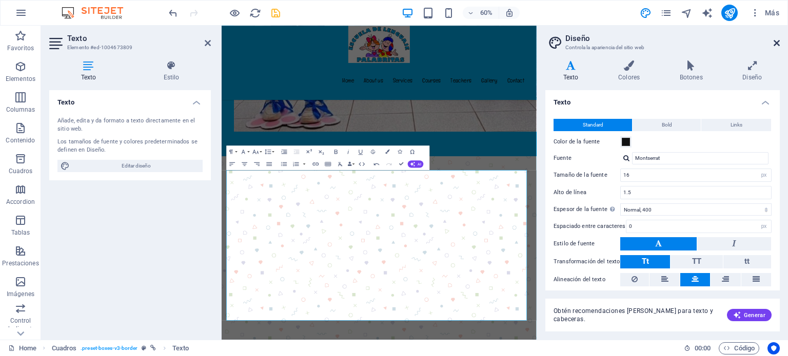
click at [778, 42] on icon at bounding box center [776, 43] width 6 height 8
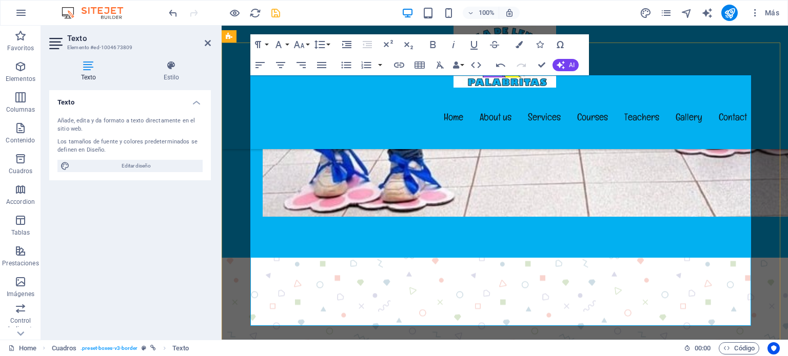
scroll to position [2314, 0]
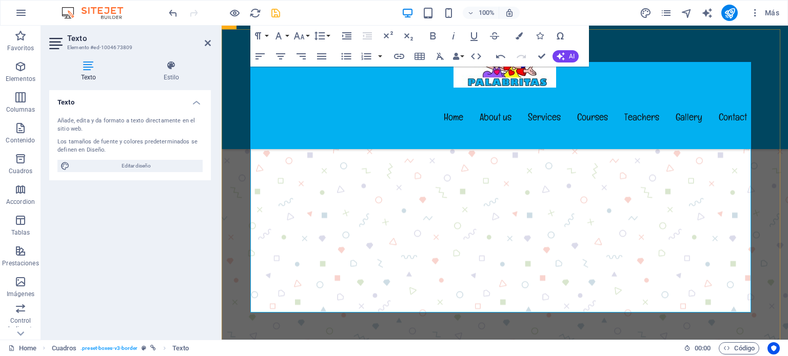
click at [499, 107] on icon "button" at bounding box center [500, 109] width 12 height 12
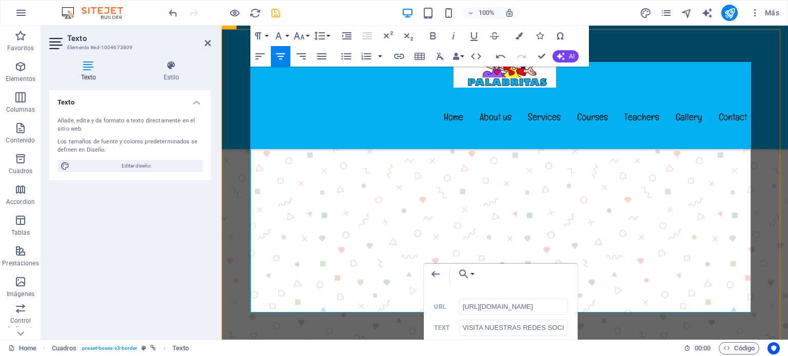
scroll to position [0, 3]
click at [207, 42] on icon at bounding box center [208, 43] width 6 height 8
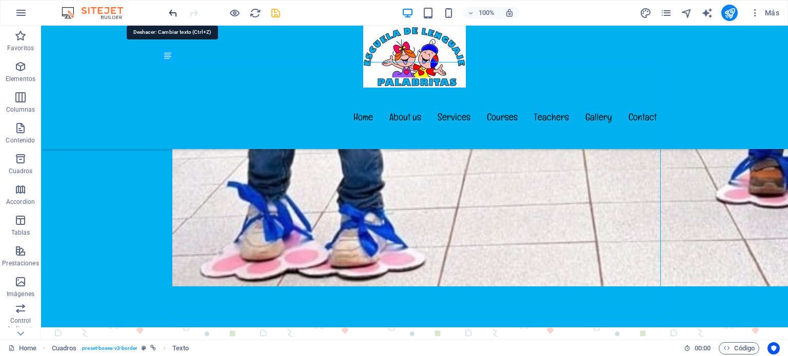
click at [169, 11] on icon "undo" at bounding box center [173, 13] width 12 height 12
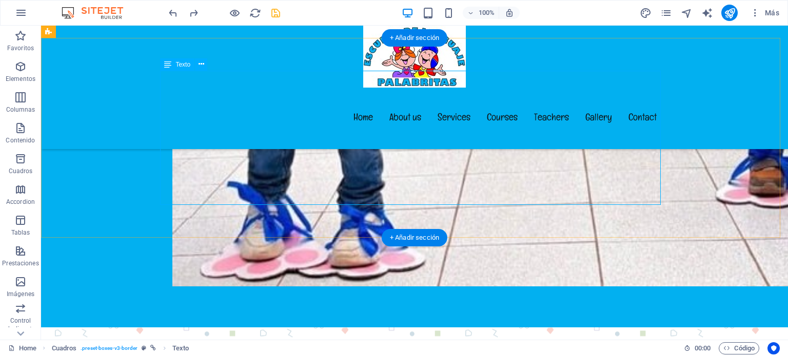
scroll to position [2263, 0]
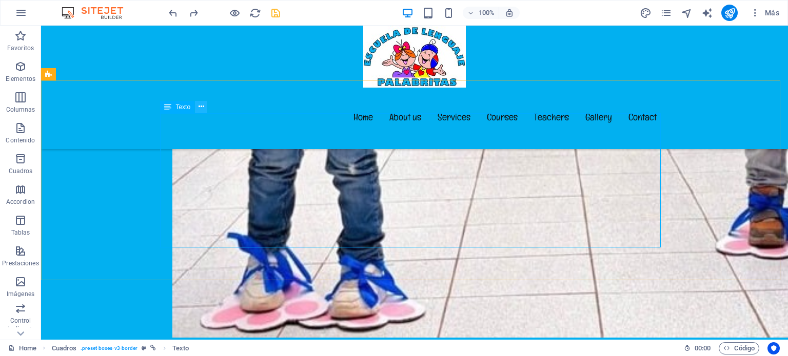
click at [200, 106] on icon at bounding box center [201, 107] width 6 height 11
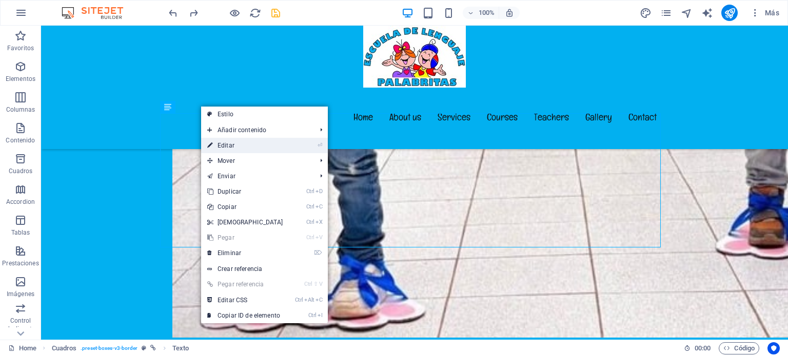
click at [245, 147] on link "⏎ Editar" at bounding box center [245, 145] width 88 height 15
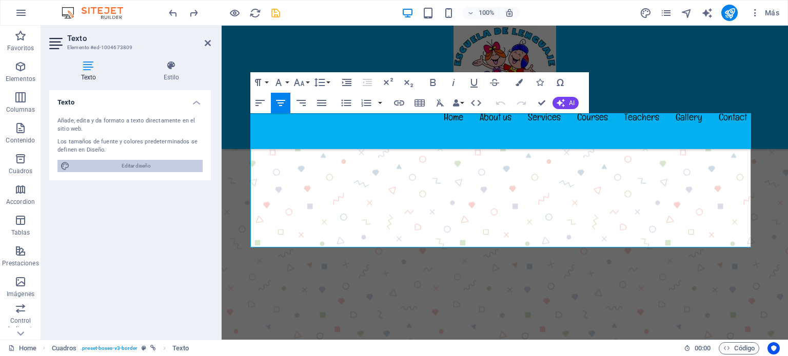
click at [142, 163] on span "Editar diseño" at bounding box center [136, 166] width 127 height 12
select select "px"
select select "400"
select select "px"
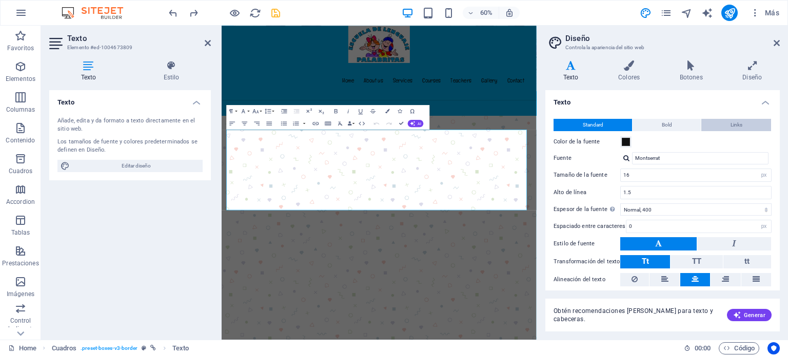
click at [736, 125] on span "Links" at bounding box center [736, 125] width 12 height 12
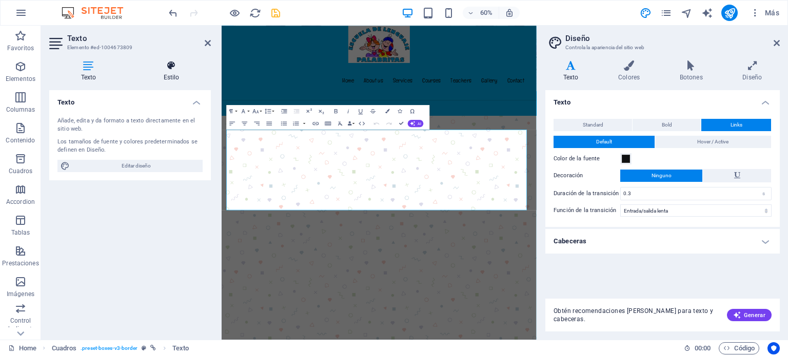
click at [167, 69] on icon at bounding box center [171, 66] width 79 height 10
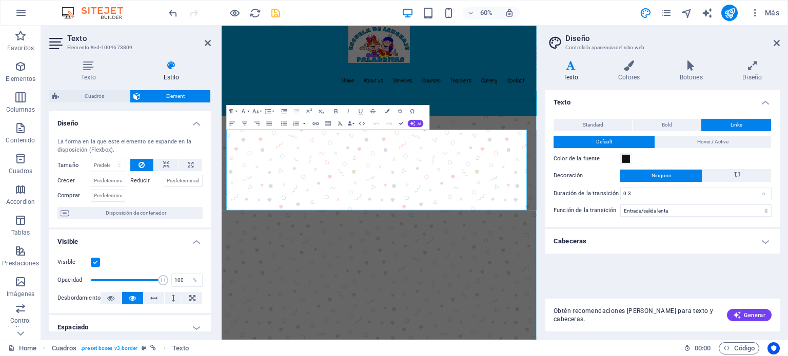
click at [575, 66] on icon at bounding box center [570, 66] width 51 height 10
click at [631, 66] on icon at bounding box center [628, 66] width 57 height 10
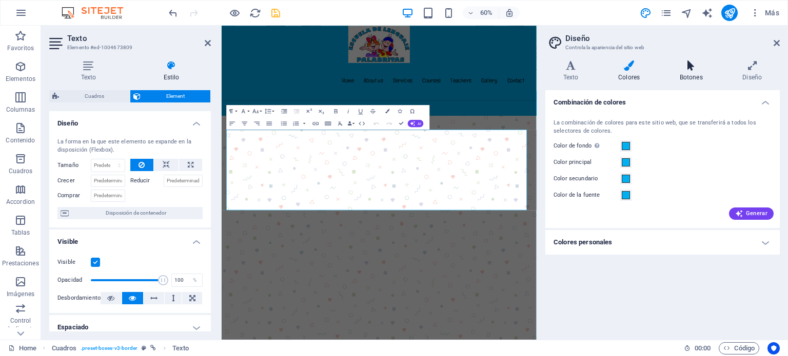
click at [700, 62] on icon at bounding box center [691, 66] width 59 height 10
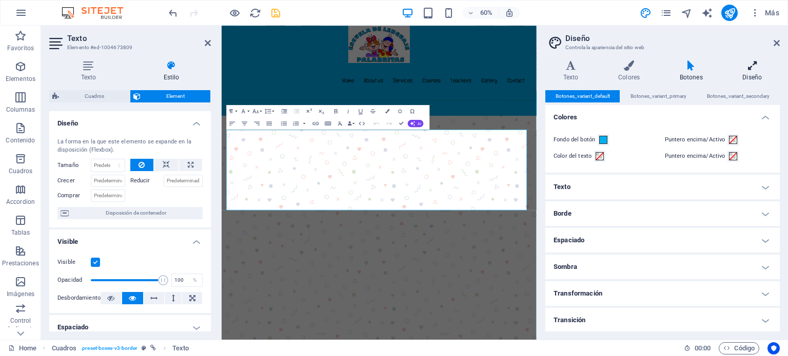
click at [754, 68] on icon at bounding box center [752, 66] width 55 height 10
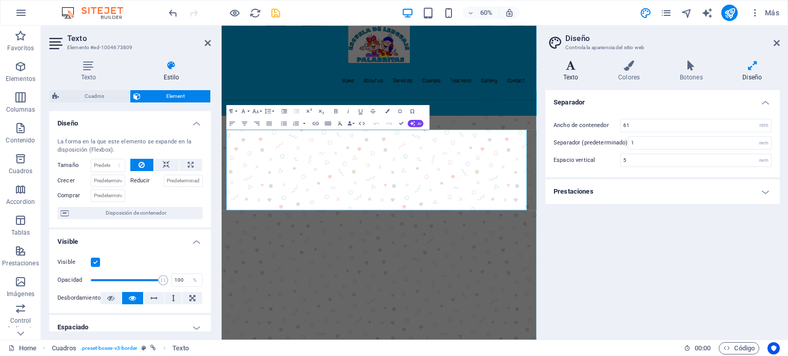
click at [568, 63] on icon at bounding box center [570, 66] width 51 height 10
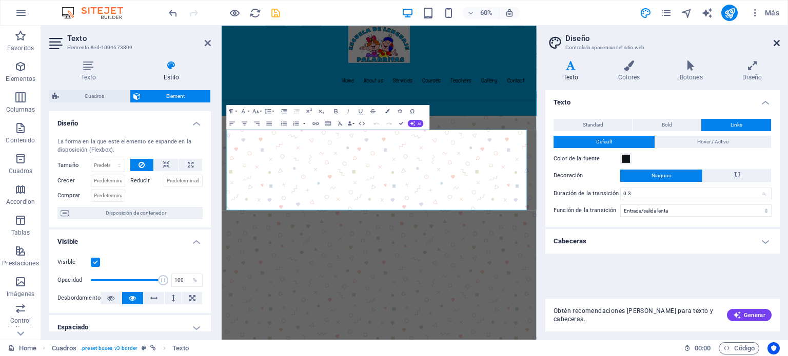
click at [775, 43] on icon at bounding box center [776, 43] width 6 height 8
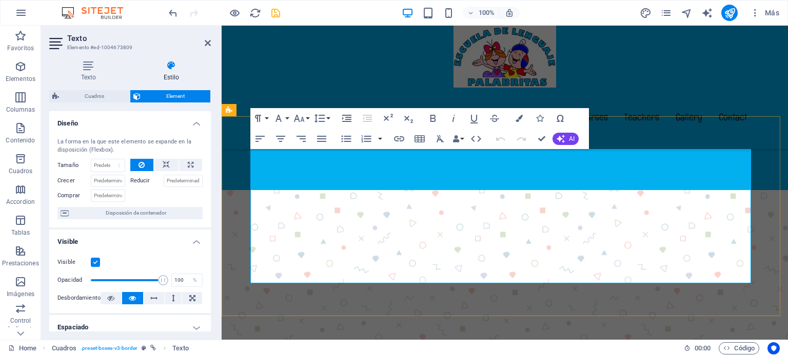
scroll to position [2228, 0]
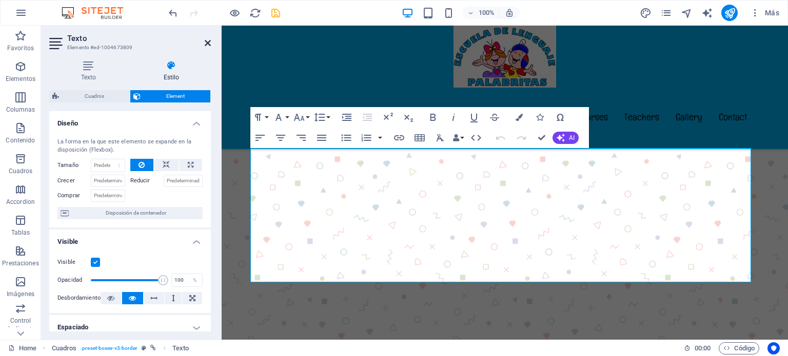
click at [207, 43] on icon at bounding box center [208, 43] width 6 height 8
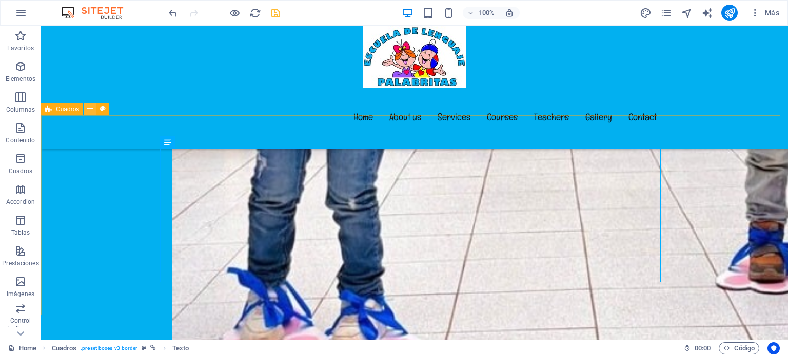
click at [88, 109] on icon at bounding box center [90, 109] width 6 height 11
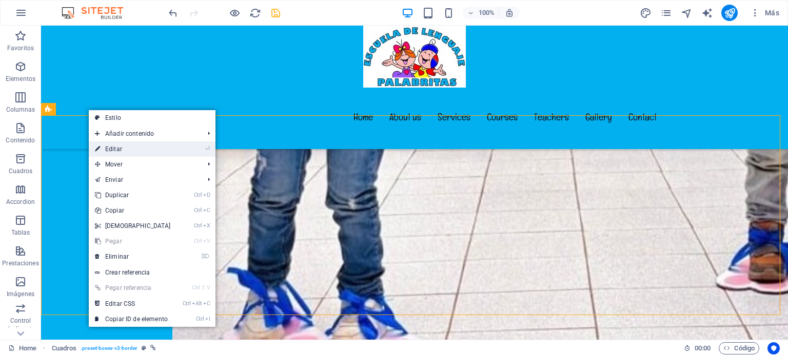
click at [142, 151] on link "⏎ Editar" at bounding box center [133, 149] width 88 height 15
select select "rem"
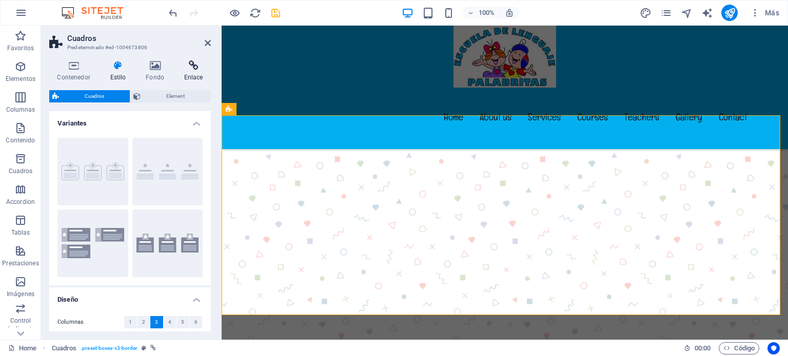
click at [194, 68] on icon at bounding box center [193, 66] width 35 height 10
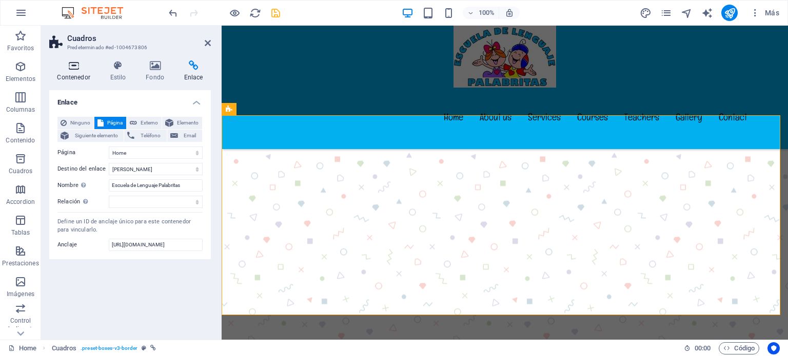
click at [70, 69] on icon at bounding box center [73, 66] width 49 height 10
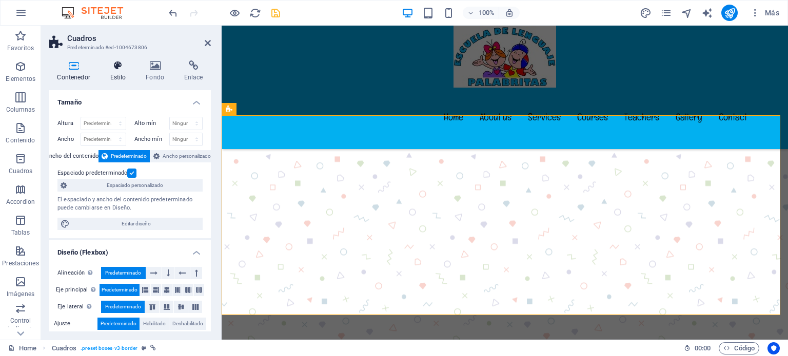
click at [120, 68] on icon at bounding box center [118, 66] width 32 height 10
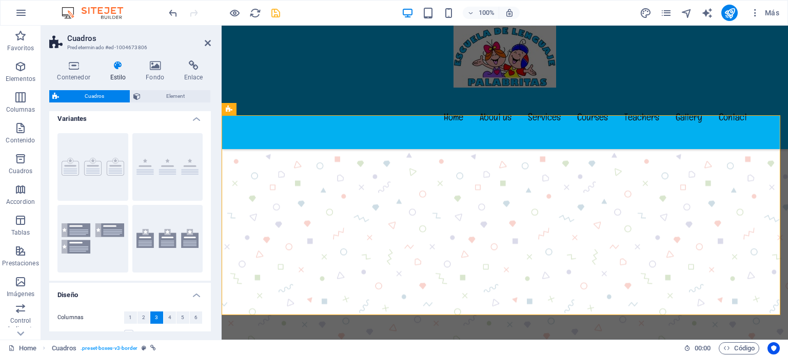
scroll to position [0, 0]
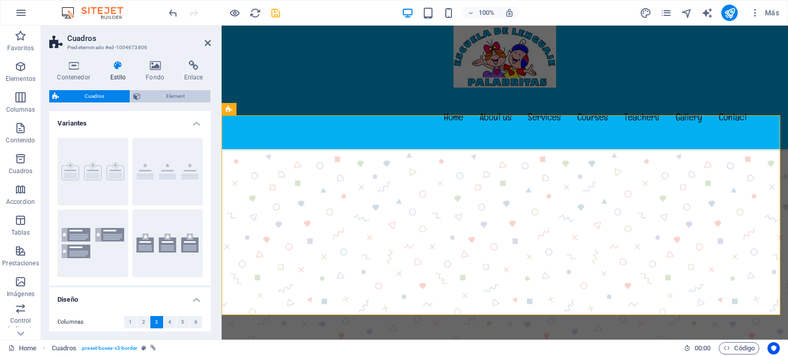
click at [156, 94] on span "Element" at bounding box center [176, 96] width 64 height 12
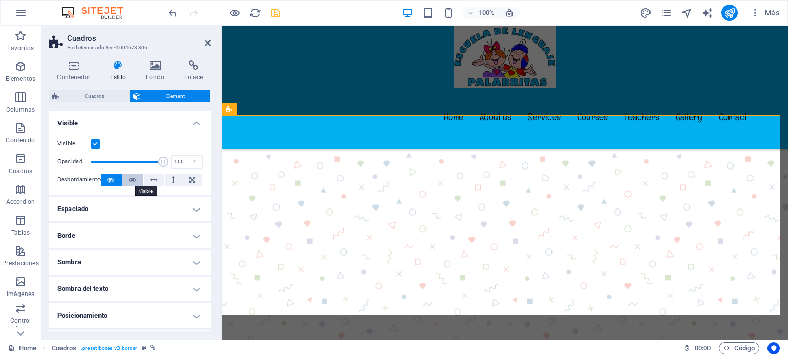
click at [131, 181] on icon at bounding box center [132, 180] width 7 height 12
click at [111, 181] on icon at bounding box center [110, 180] width 7 height 12
click at [148, 67] on icon at bounding box center [155, 66] width 34 height 10
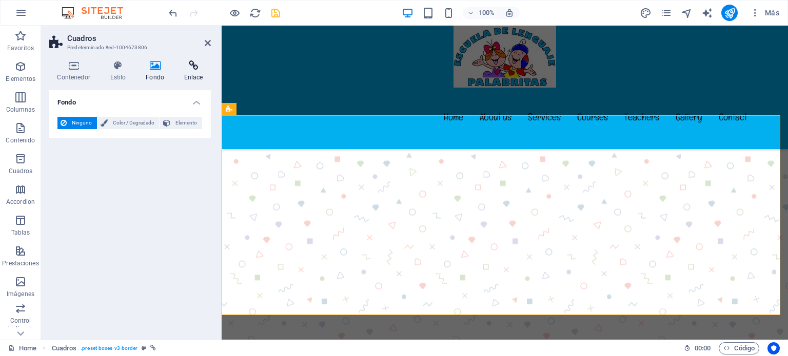
click at [190, 74] on h4 "Enlace" at bounding box center [193, 72] width 35 height 22
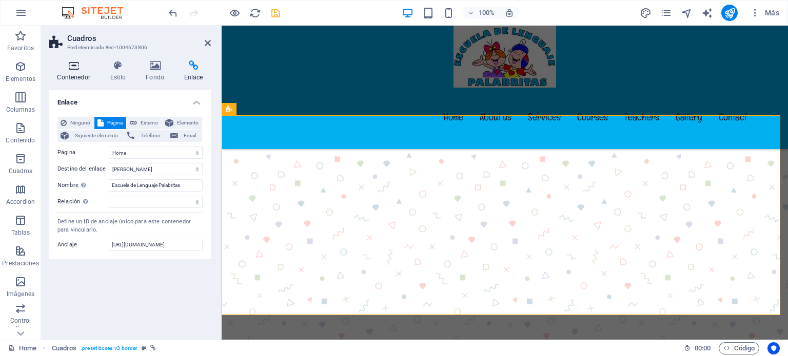
click at [73, 71] on h4 "Contenedor" at bounding box center [75, 72] width 53 height 22
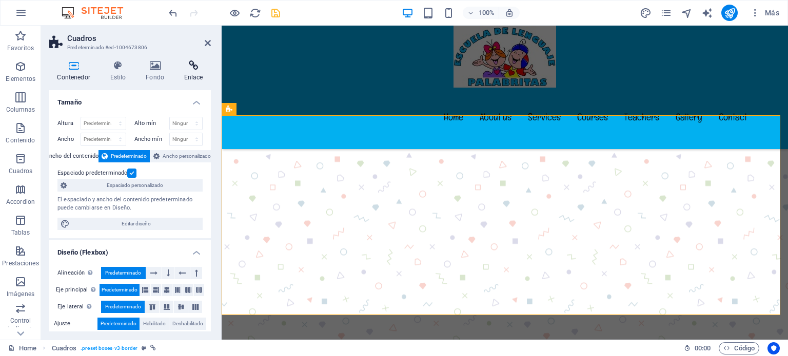
click at [194, 70] on icon at bounding box center [193, 66] width 35 height 10
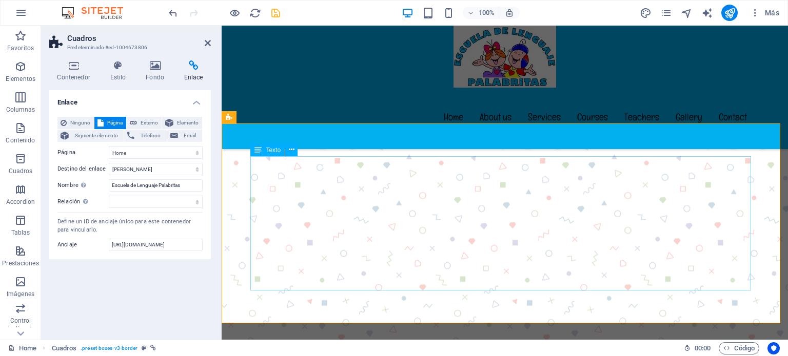
scroll to position [2228, 0]
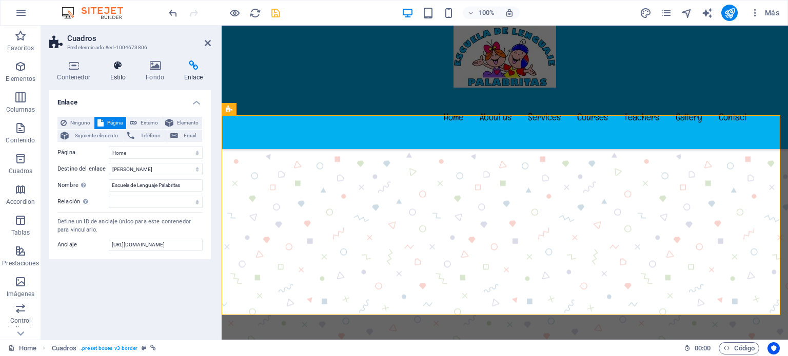
click at [119, 71] on h4 "Estilo" at bounding box center [120, 72] width 36 height 22
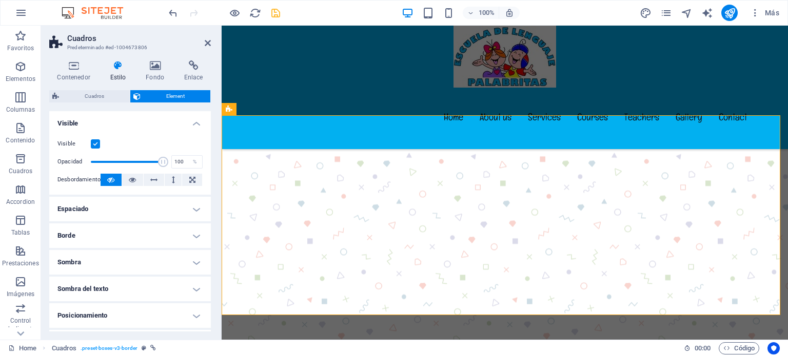
scroll to position [0, 0]
click at [202, 45] on header "Cuadros Predeterminado #ed-1004673806" at bounding box center [130, 39] width 162 height 27
click at [205, 43] on icon at bounding box center [208, 43] width 6 height 8
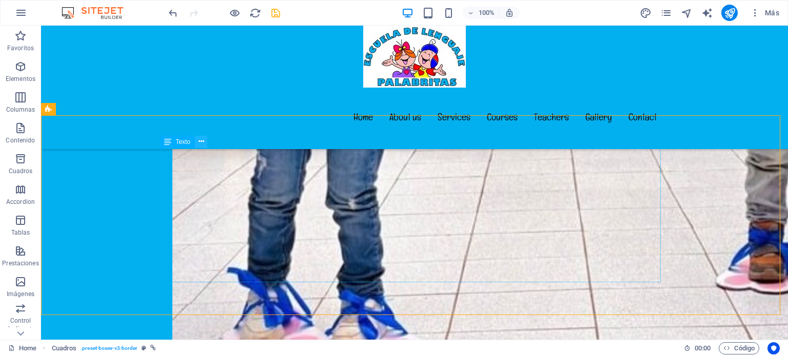
click at [202, 139] on icon at bounding box center [201, 141] width 6 height 11
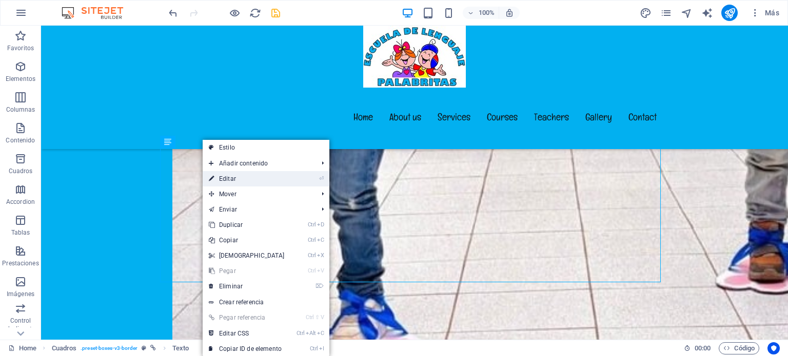
click at [267, 182] on link "⏎ Editar" at bounding box center [247, 178] width 88 height 15
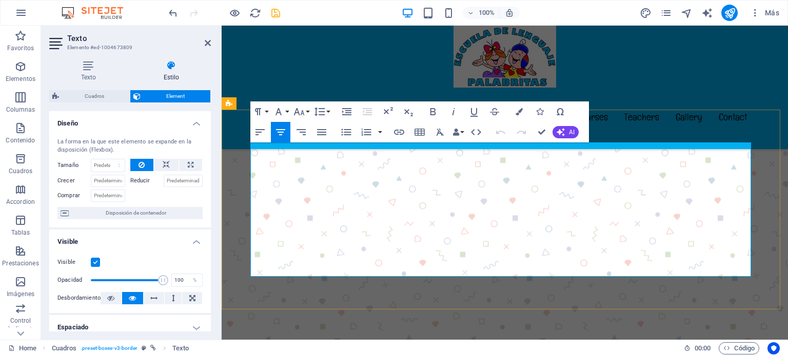
scroll to position [2228, 0]
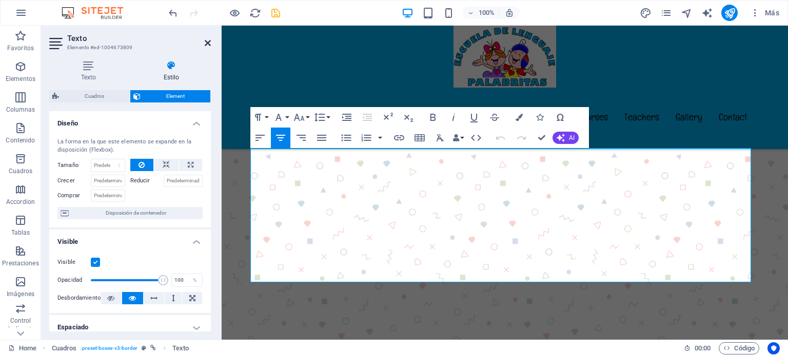
click at [207, 43] on icon at bounding box center [208, 43] width 6 height 8
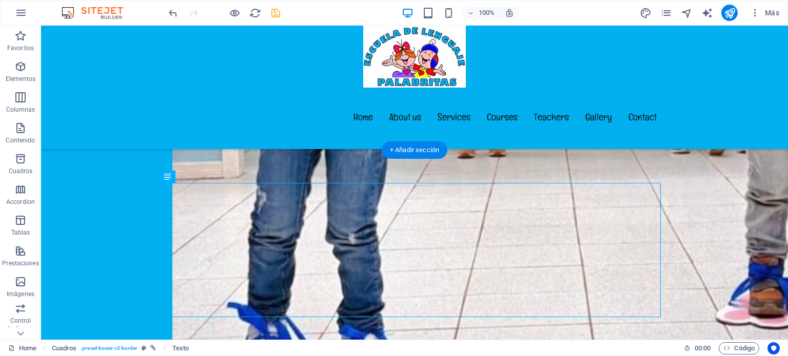
scroll to position [2177, 0]
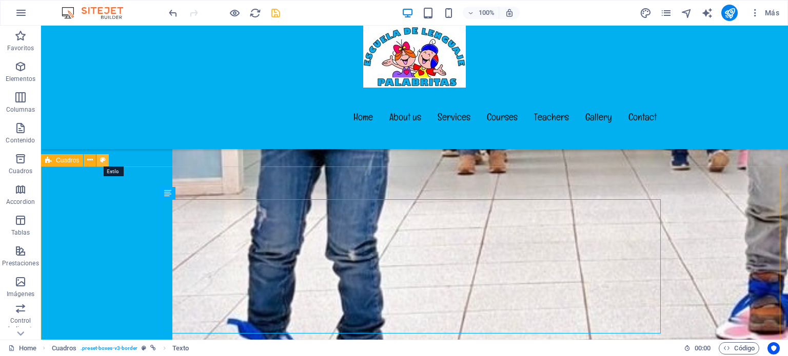
click at [100, 159] on icon at bounding box center [103, 160] width 6 height 11
select select "rem"
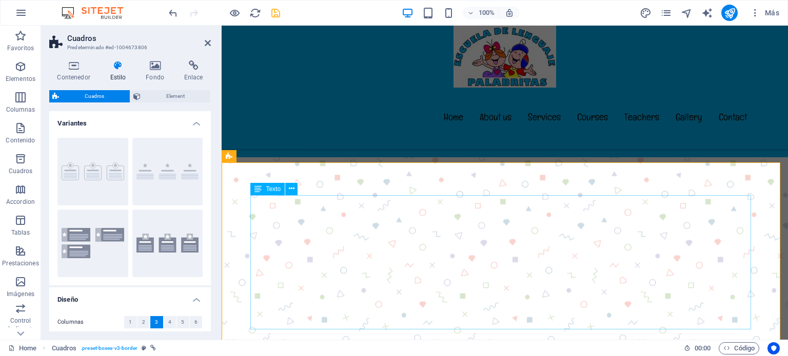
scroll to position [2228, 0]
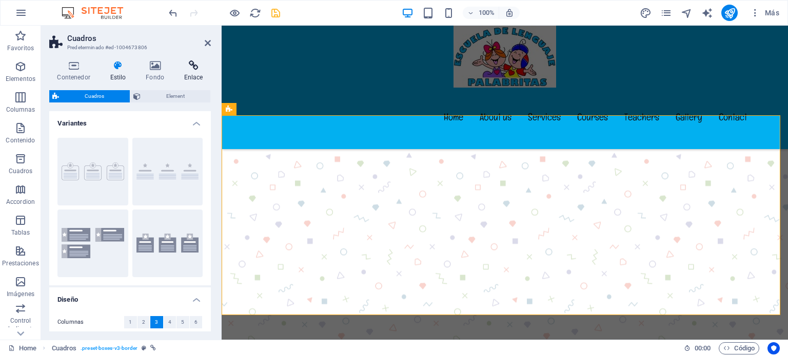
click at [195, 69] on icon at bounding box center [193, 66] width 35 height 10
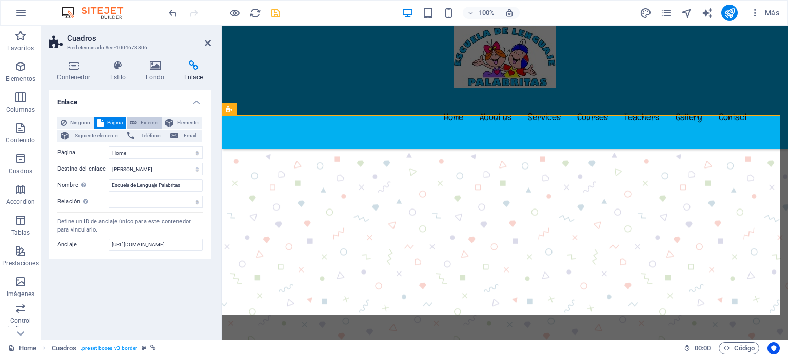
click at [145, 124] on span "Externo" at bounding box center [149, 123] width 18 height 12
select select "blank"
click at [142, 151] on input "URL" at bounding box center [156, 153] width 94 height 12
paste input "[URL][DOMAIN_NAME]"
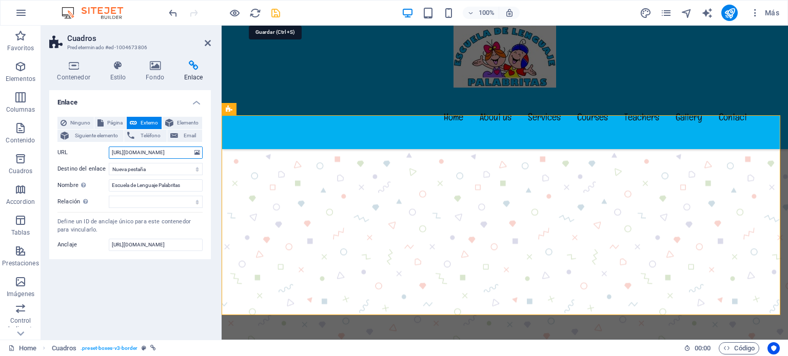
type input "[URL][DOMAIN_NAME]"
click at [273, 12] on icon "save" at bounding box center [276, 13] width 12 height 12
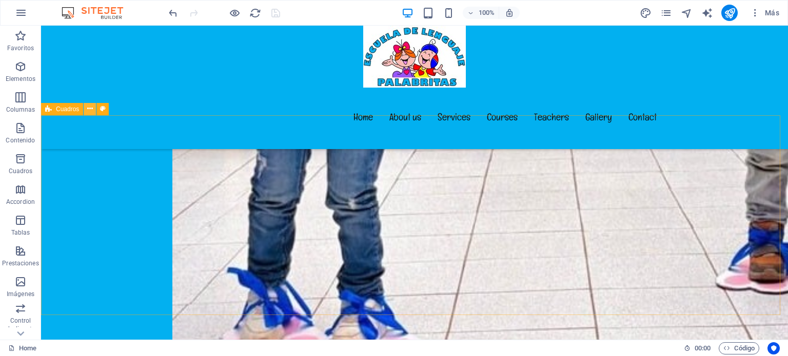
click at [91, 108] on icon at bounding box center [90, 109] width 6 height 11
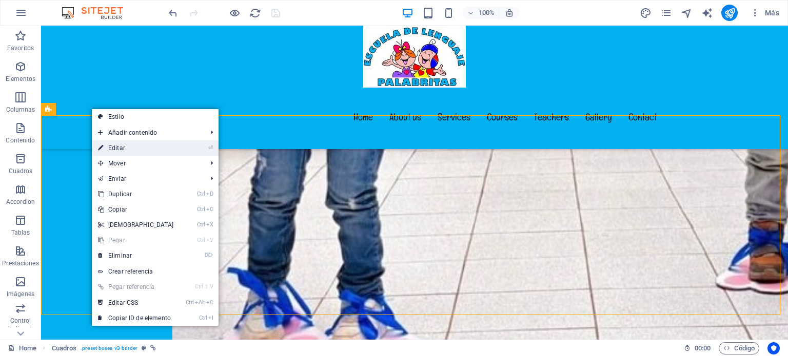
click at [150, 150] on link "⏎ Editar" at bounding box center [136, 148] width 88 height 15
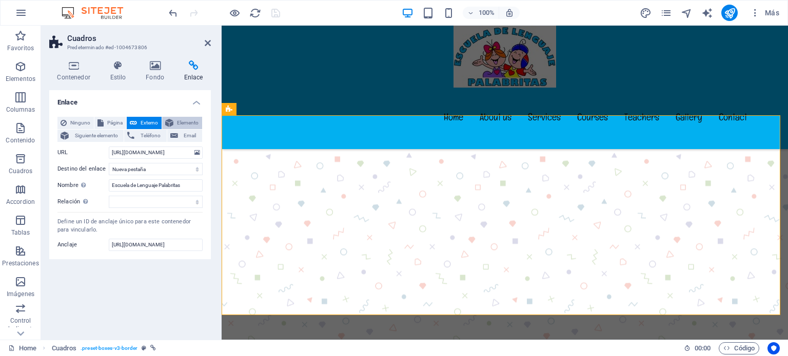
click at [183, 122] on span "Elemento" at bounding box center [187, 123] width 23 height 12
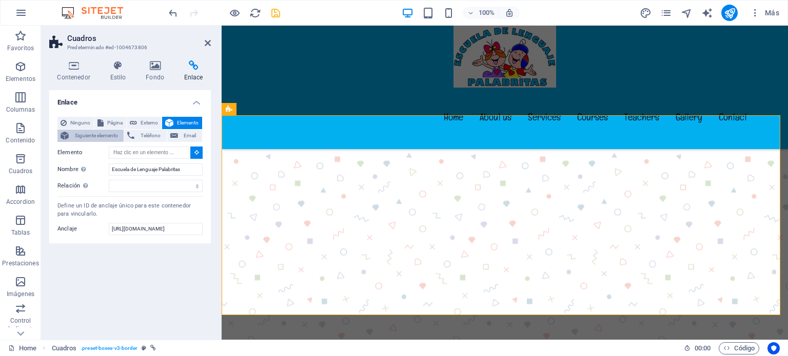
click at [88, 135] on span "Siguiente elemento" at bounding box center [96, 136] width 49 height 12
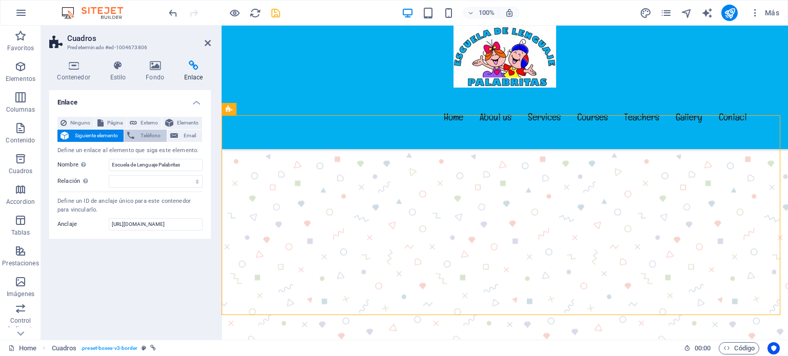
click at [147, 136] on span "Teléfono" at bounding box center [150, 136] width 26 height 12
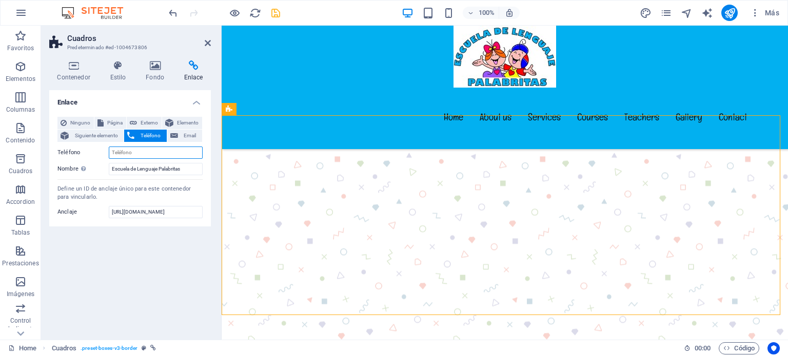
click at [141, 150] on input "Teléfono" at bounding box center [156, 153] width 94 height 12
type input "[PHONE_NUMBER]"
click at [158, 255] on div "Enlace Ninguno Página Externo Elemento Siguiente elemento Teléfono Email Página…" at bounding box center [130, 211] width 162 height 242
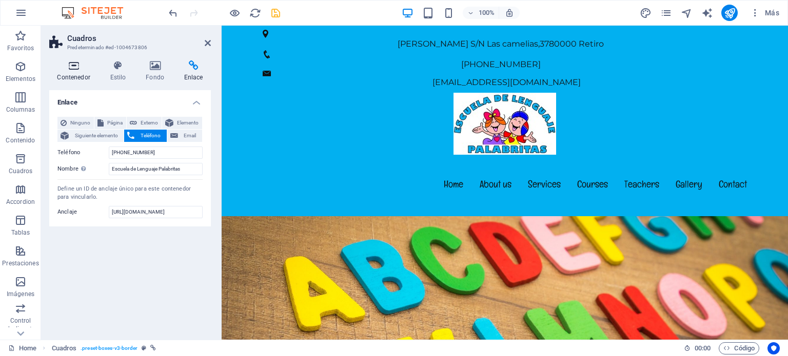
click at [71, 71] on h4 "Contenedor" at bounding box center [75, 72] width 53 height 22
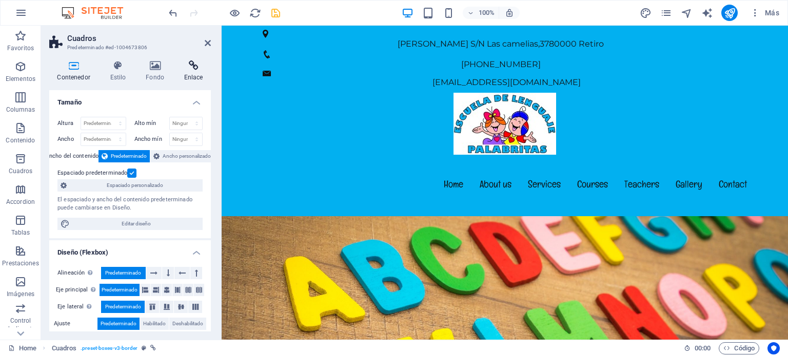
click at [191, 67] on icon at bounding box center [193, 66] width 35 height 10
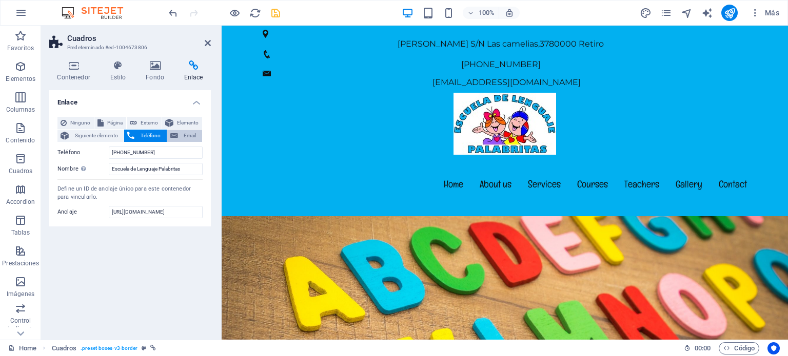
click at [182, 130] on span "Email" at bounding box center [190, 136] width 18 height 12
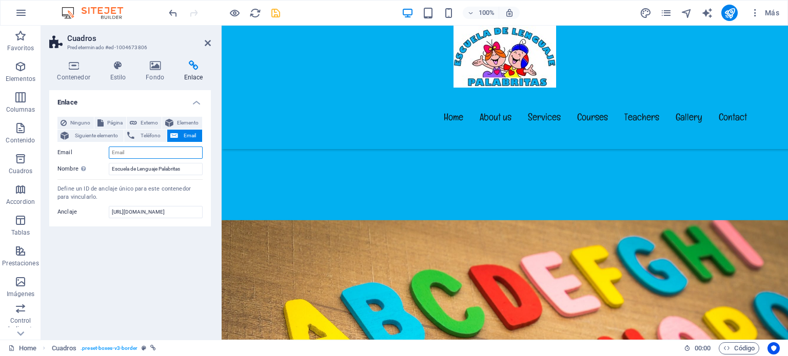
scroll to position [2261, 0]
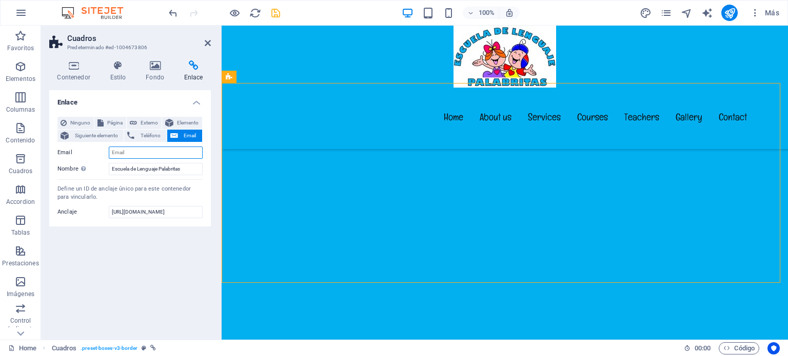
click at [152, 154] on input "Email" at bounding box center [156, 153] width 94 height 12
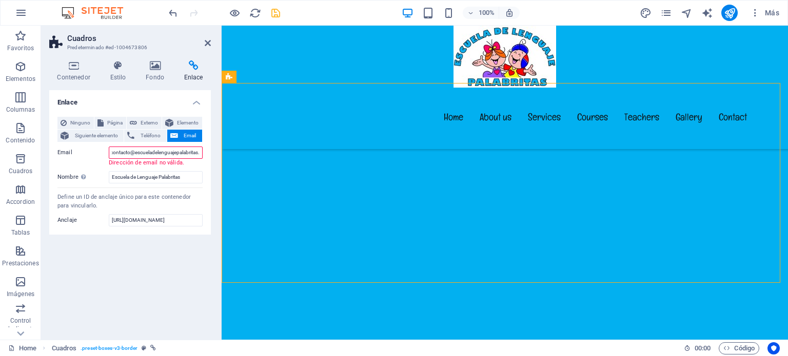
scroll to position [0, 0]
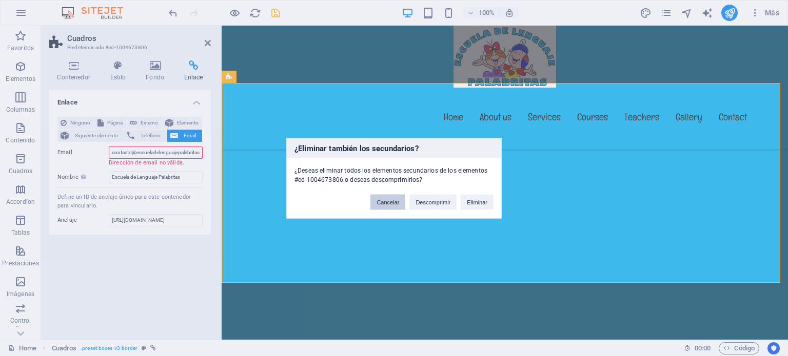
click at [393, 203] on button "Cancelar" at bounding box center [387, 201] width 35 height 15
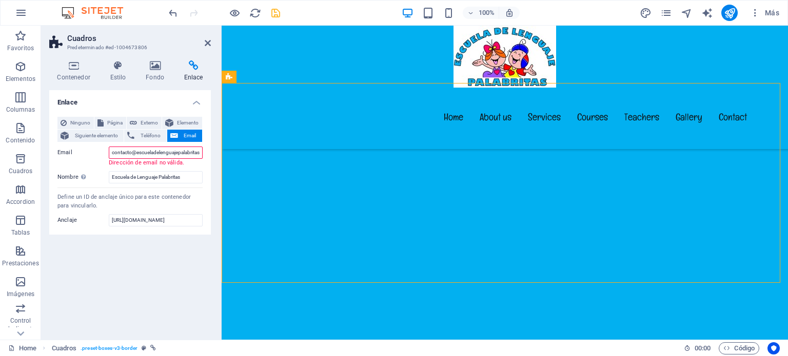
click at [196, 155] on input "contacto@escueladelenguajepalabritas." at bounding box center [156, 153] width 94 height 12
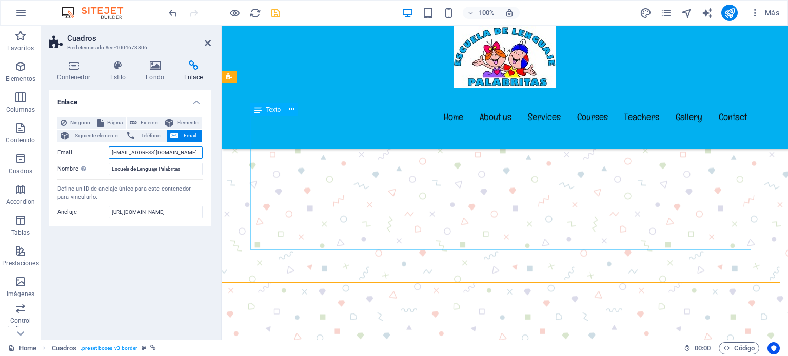
type input "[EMAIL_ADDRESS][DOMAIN_NAME]"
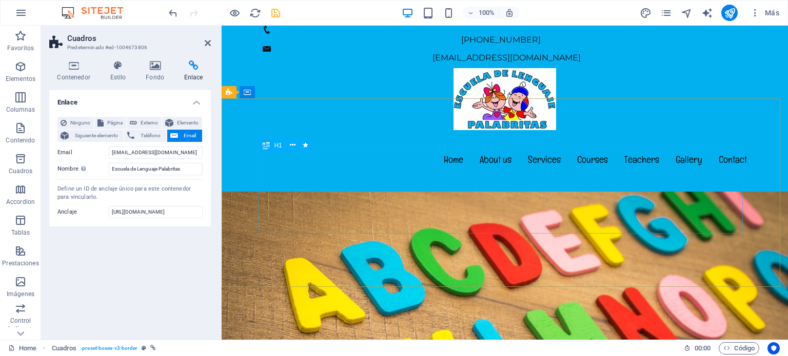
scroll to position [0, 0]
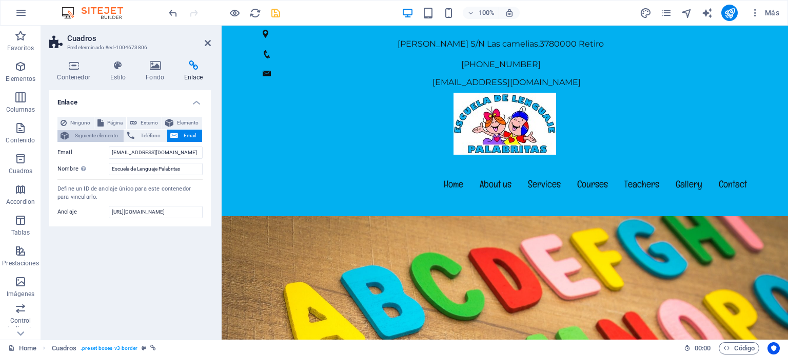
click at [102, 137] on span "Siguiente elemento" at bounding box center [96, 136] width 49 height 12
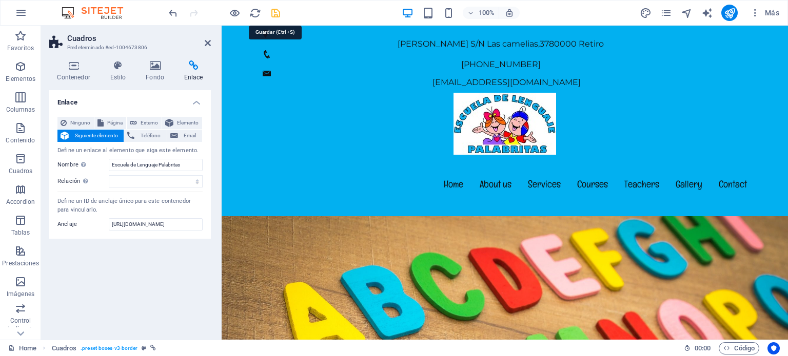
click at [274, 8] on icon "save" at bounding box center [276, 13] width 12 height 12
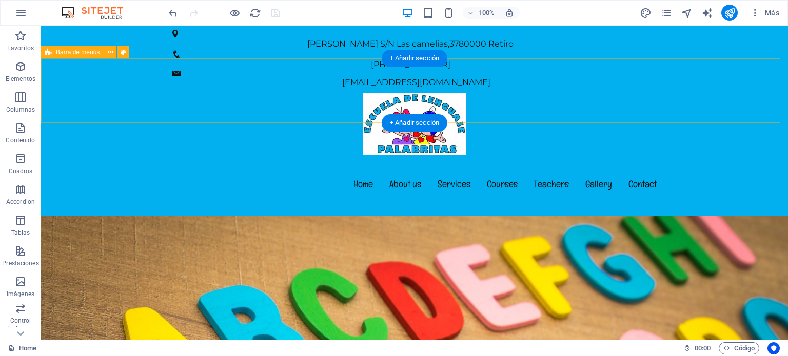
click at [316, 94] on div "Menu Home About us Services Courses Teachers Gallery Contact" at bounding box center [414, 155] width 747 height 124
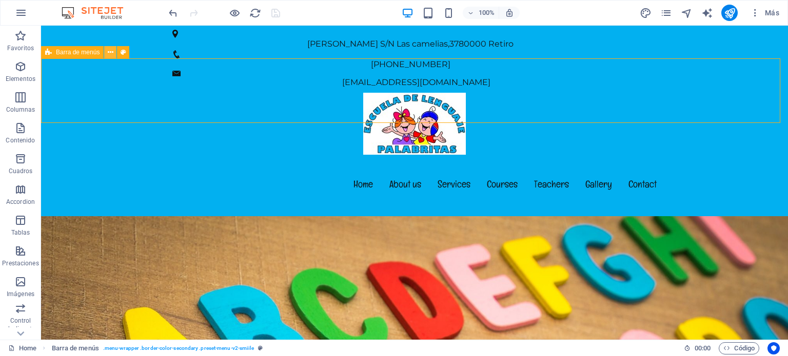
click at [112, 50] on icon at bounding box center [111, 52] width 6 height 11
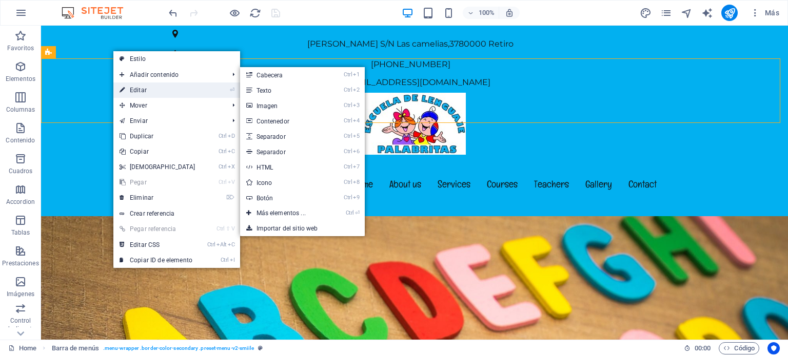
click at [157, 90] on link "⏎ Editar" at bounding box center [157, 90] width 88 height 15
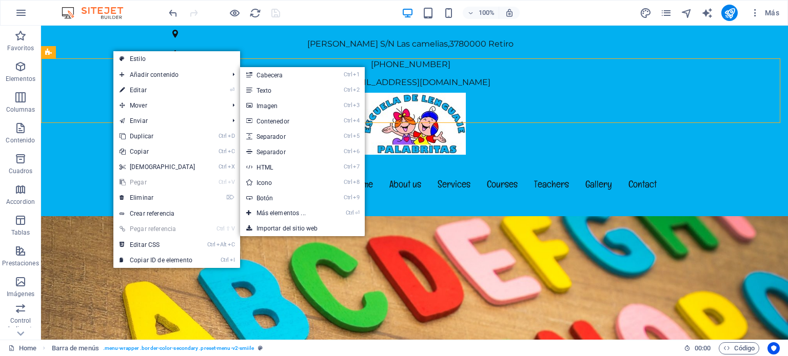
select select "header"
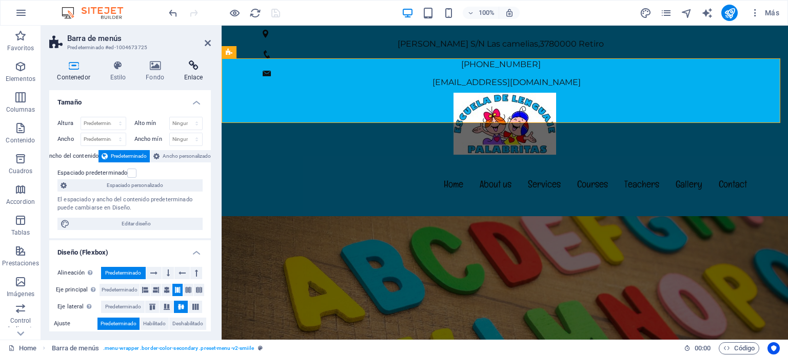
click at [188, 67] on icon at bounding box center [193, 66] width 35 height 10
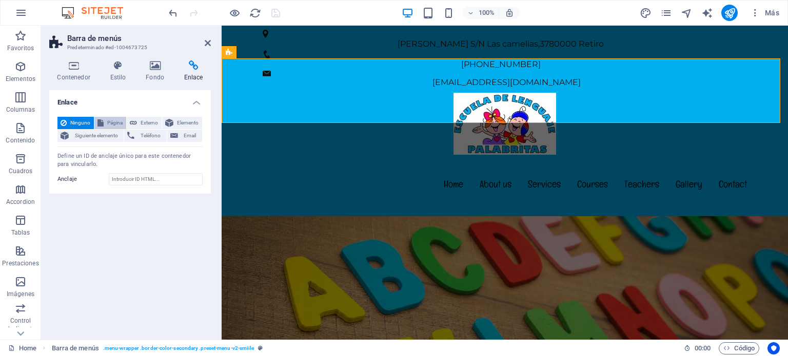
click at [113, 124] on span "Página" at bounding box center [115, 123] width 16 height 12
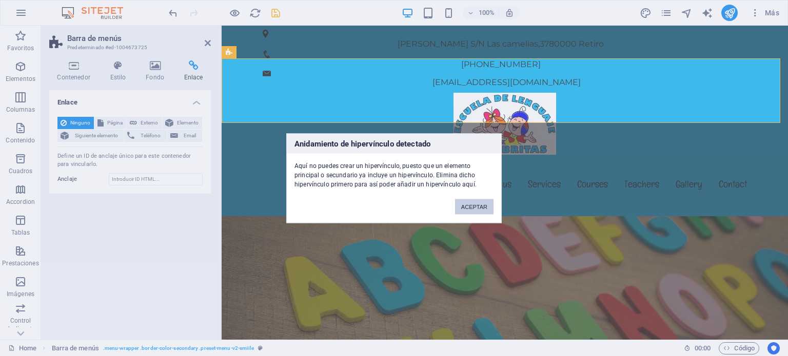
click at [466, 208] on button "ACEPTAR" at bounding box center [474, 206] width 38 height 15
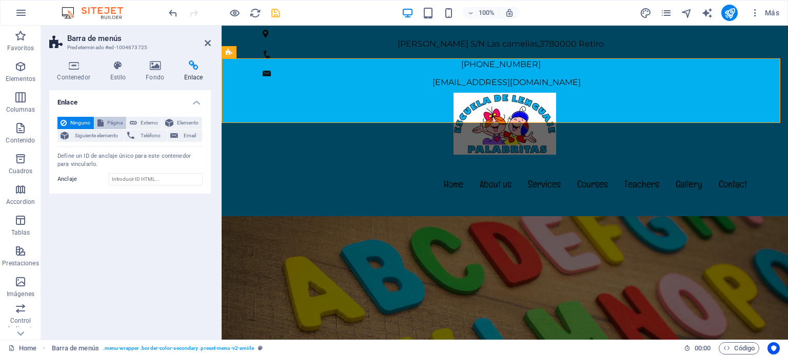
click at [108, 123] on span "Página" at bounding box center [115, 123] width 16 height 12
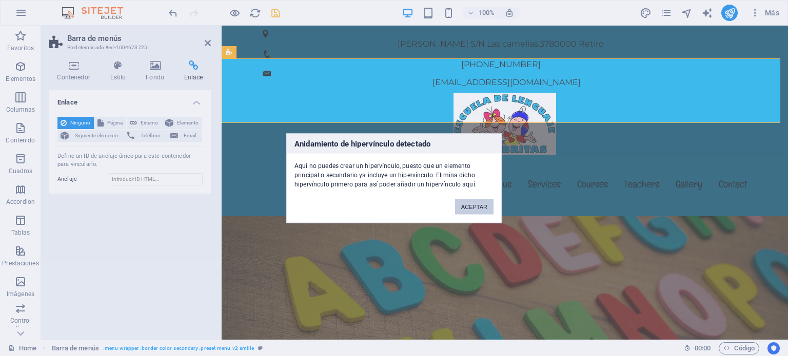
click at [476, 202] on button "ACEPTAR" at bounding box center [474, 206] width 38 height 15
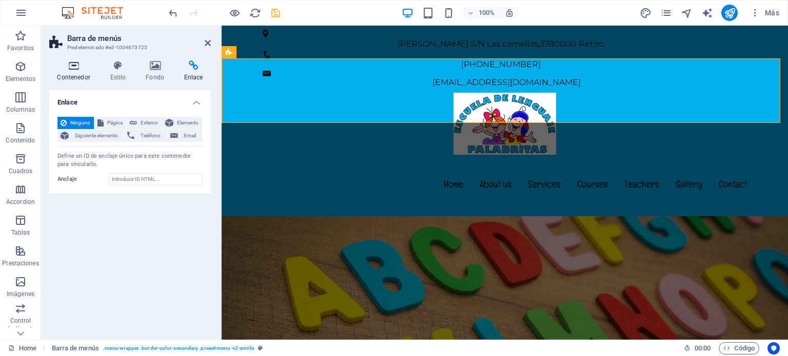
click at [73, 67] on icon at bounding box center [73, 66] width 49 height 10
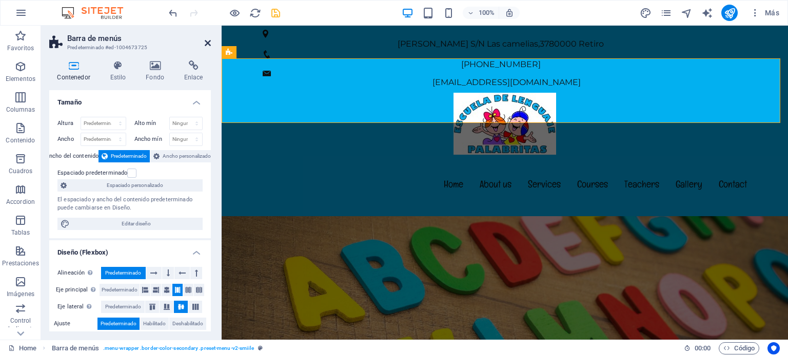
click at [205, 45] on icon at bounding box center [208, 43] width 6 height 8
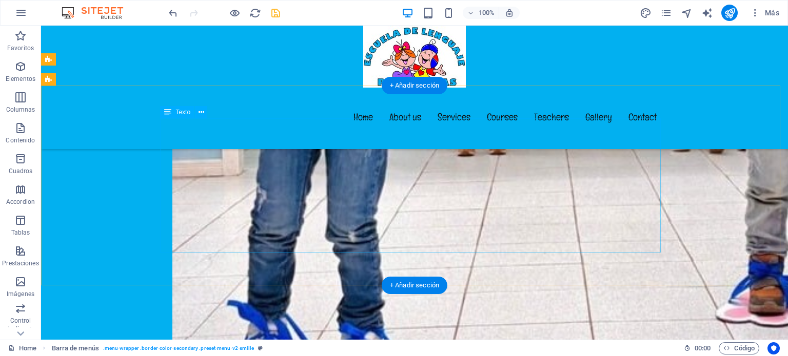
scroll to position [2144, 0]
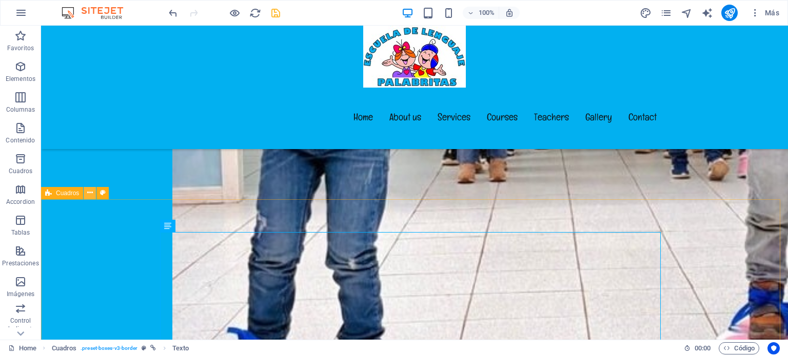
click at [89, 194] on icon at bounding box center [90, 193] width 6 height 11
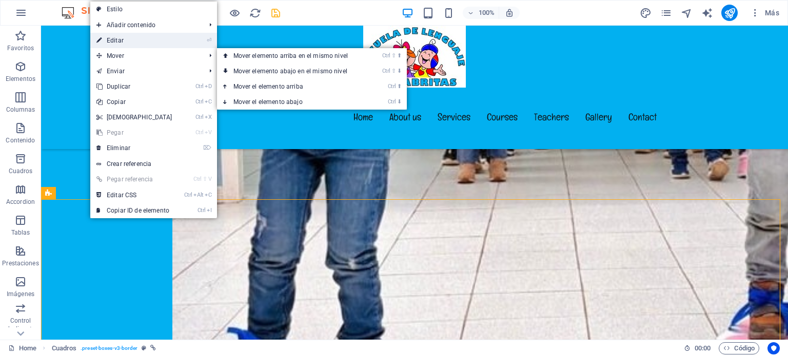
click at [135, 43] on link "⏎ Editar" at bounding box center [134, 40] width 88 height 15
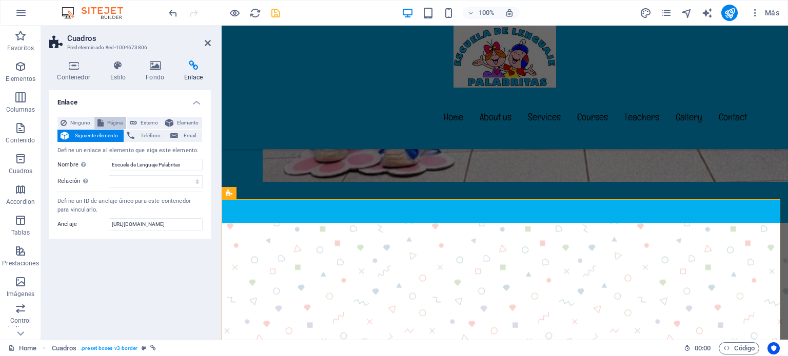
click at [108, 121] on span "Página" at bounding box center [115, 123] width 16 height 12
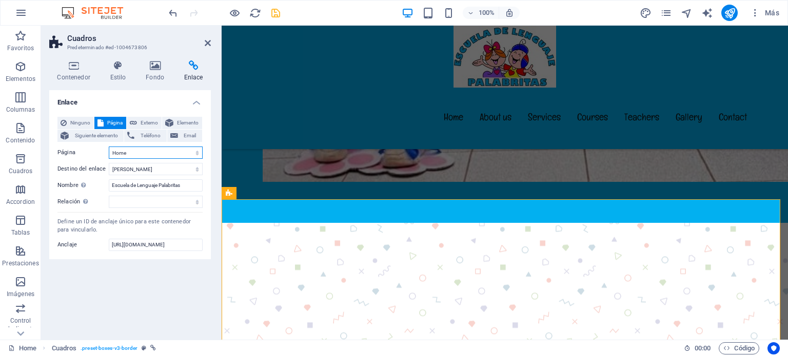
click at [155, 154] on select "Home Subpage Legal Notice Privacy" at bounding box center [156, 153] width 94 height 12
click at [164, 153] on select "Home Subpage Legal Notice Privacy" at bounding box center [156, 153] width 94 height 12
click at [150, 151] on select "Home Subpage Legal Notice Privacy" at bounding box center [156, 153] width 94 height 12
click at [90, 268] on div "Enlace Ninguno Página Externo Elemento Siguiente elemento Teléfono Email Página…" at bounding box center [130, 211] width 162 height 242
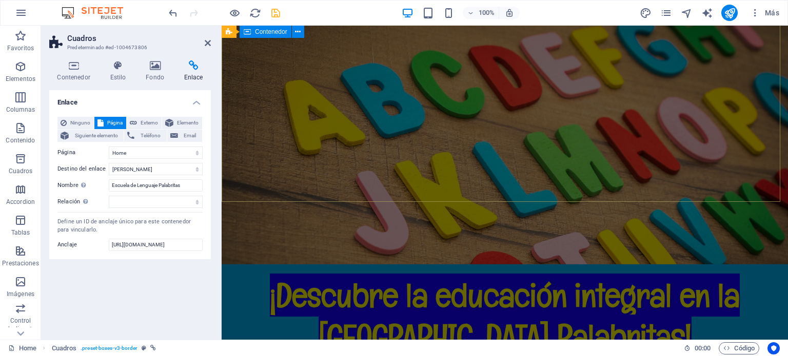
scroll to position [0, 0]
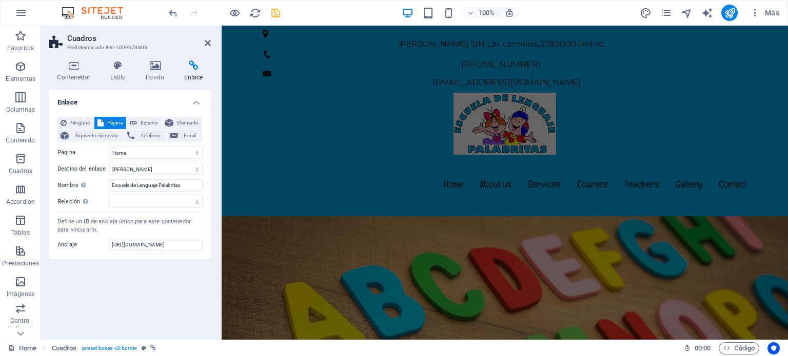
click at [126, 293] on div "Enlace Ninguno Página Externo Elemento Siguiente elemento Teléfono Email Página…" at bounding box center [130, 211] width 162 height 242
click at [280, 13] on icon "save" at bounding box center [276, 13] width 12 height 12
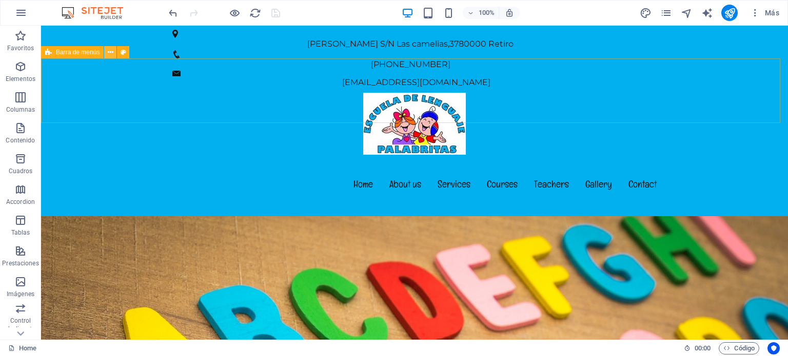
click at [110, 50] on icon at bounding box center [111, 52] width 6 height 11
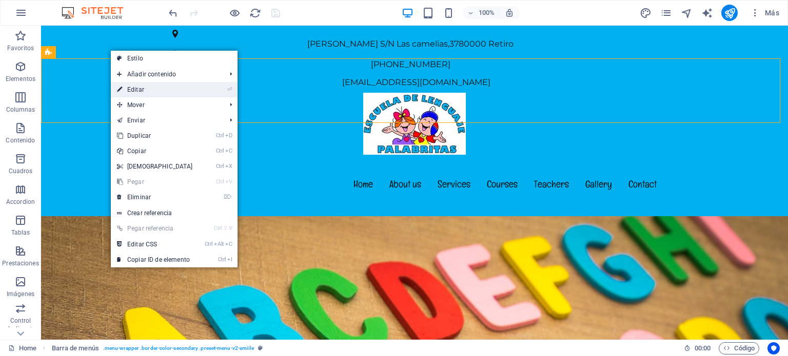
click at [152, 90] on link "⏎ Editar" at bounding box center [155, 89] width 88 height 15
select select "header"
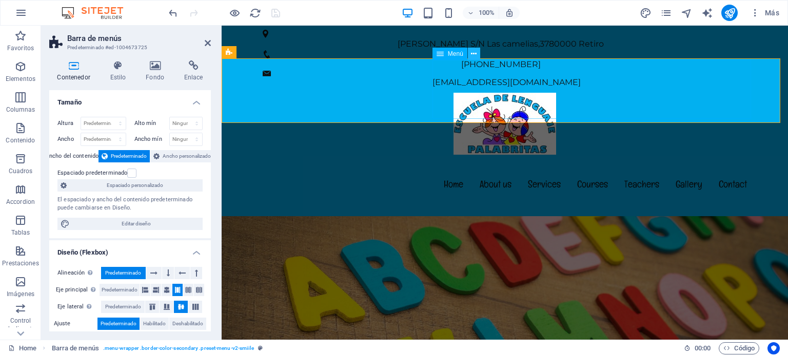
click at [472, 53] on icon at bounding box center [474, 54] width 6 height 11
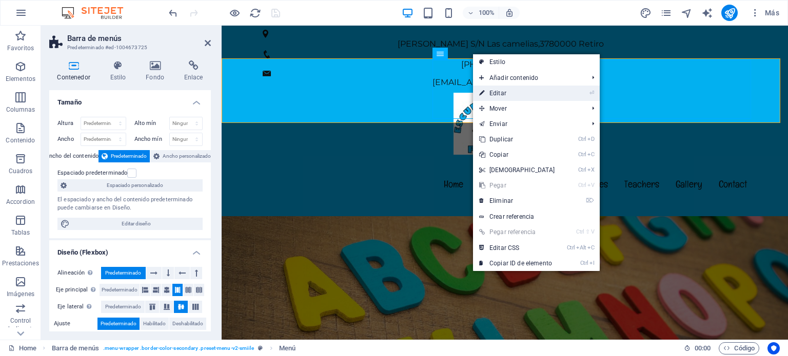
click at [497, 95] on link "⏎ Editar" at bounding box center [517, 93] width 88 height 15
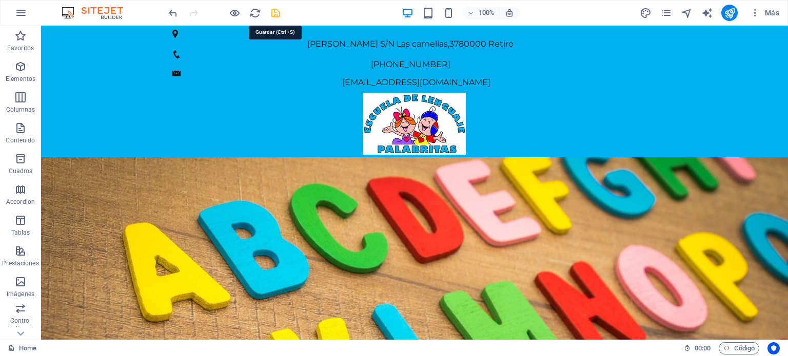
click at [278, 14] on icon "save" at bounding box center [276, 13] width 12 height 12
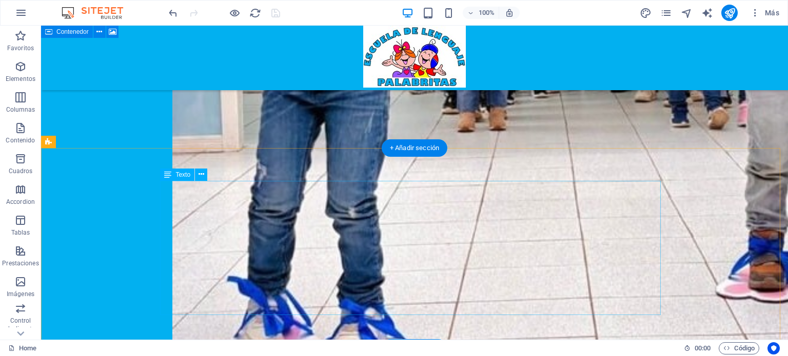
scroll to position [2246, 0]
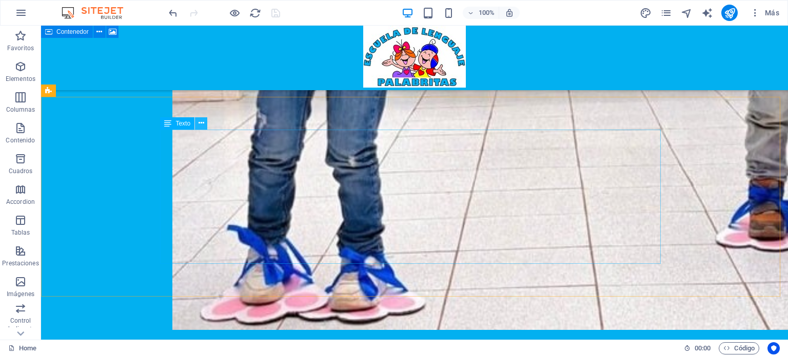
click at [203, 126] on icon at bounding box center [201, 123] width 6 height 11
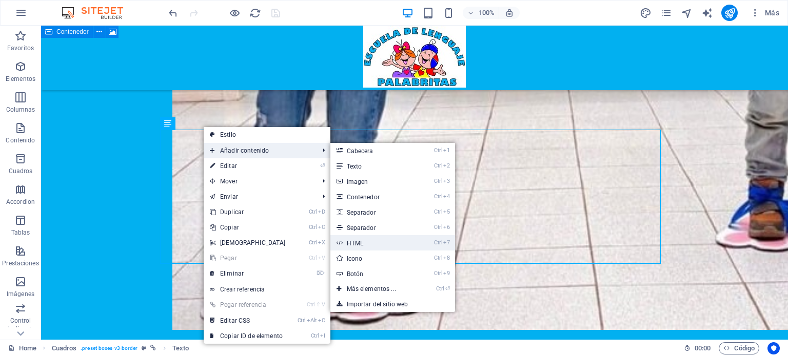
click at [377, 240] on link "Ctrl 7 HTML" at bounding box center [373, 242] width 86 height 15
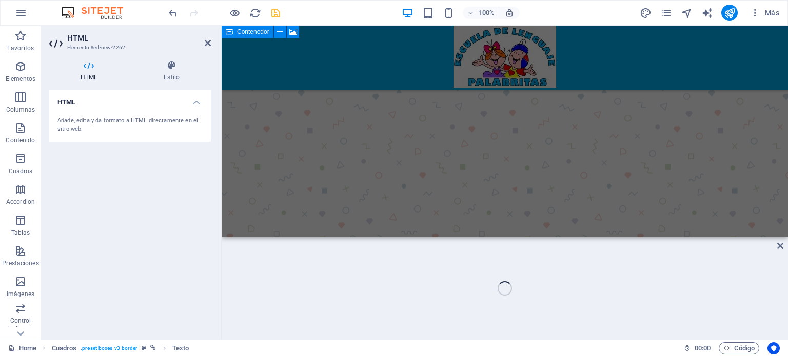
scroll to position [2379, 0]
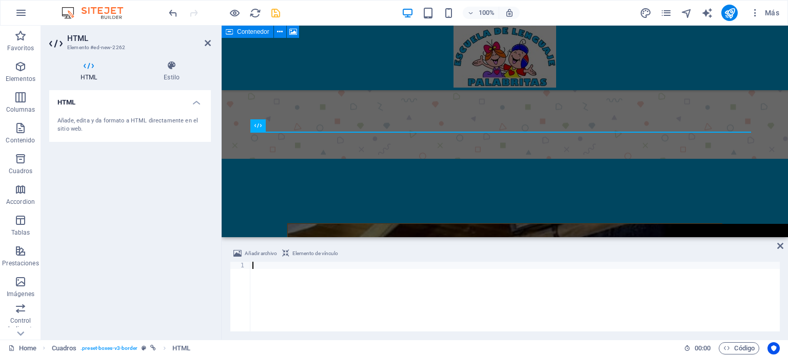
type textarea "[URL][DOMAIN_NAME]"
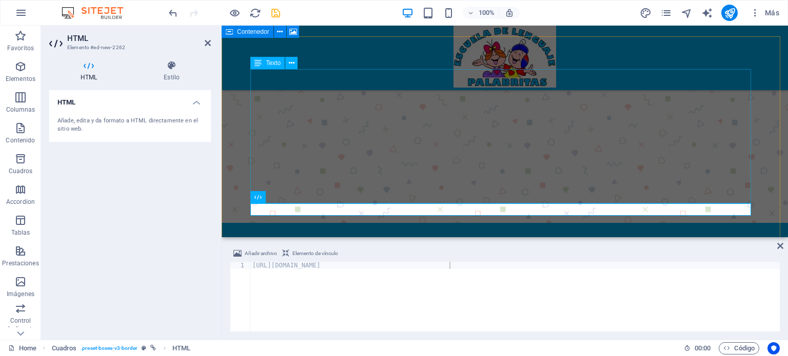
scroll to position [2327, 0]
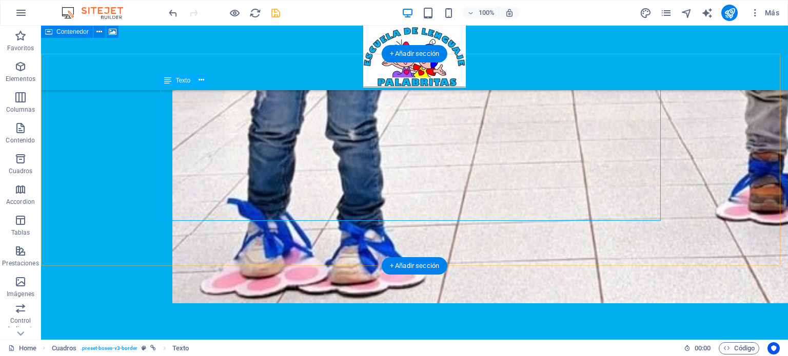
scroll to position [2276, 0]
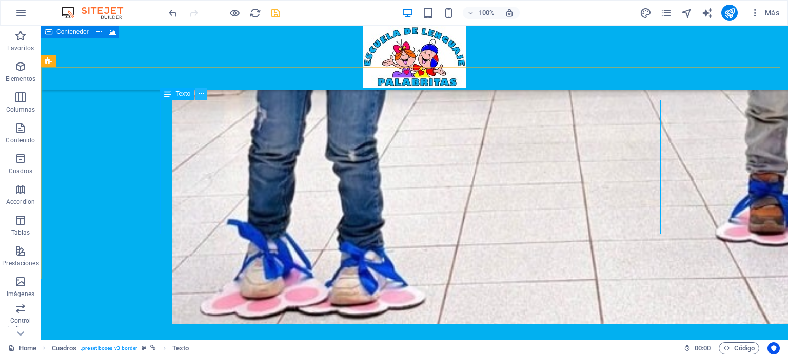
click at [198, 91] on icon at bounding box center [201, 94] width 6 height 11
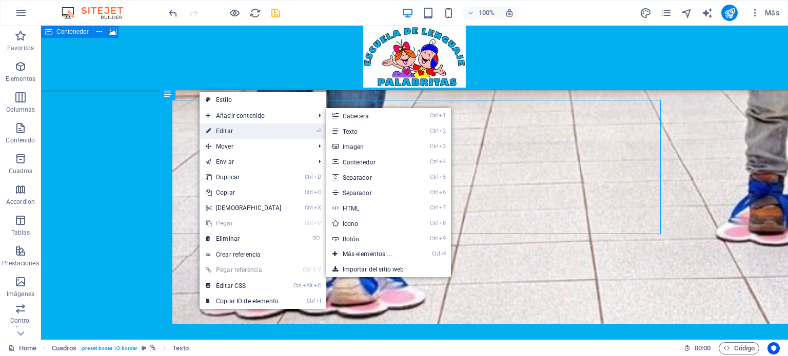
click at [240, 132] on link "⏎ Editar" at bounding box center [244, 131] width 88 height 15
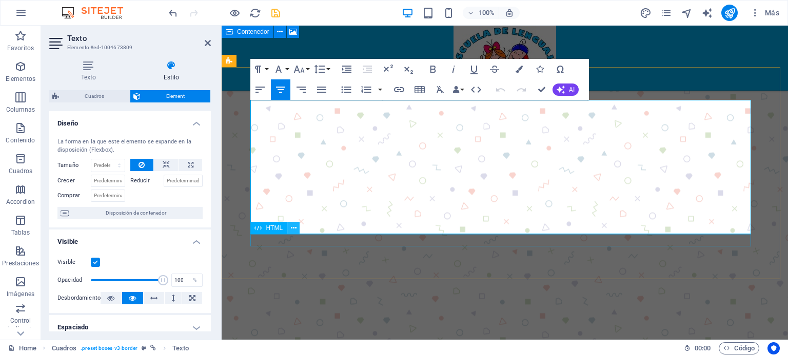
click at [293, 227] on icon at bounding box center [294, 228] width 6 height 11
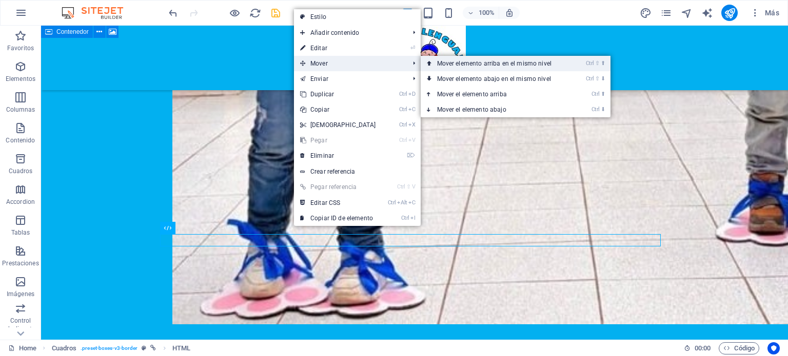
click at [461, 68] on link "Ctrl ⇧ ⬆ Mover elemento arriba en el mismo nivel" at bounding box center [496, 63] width 151 height 15
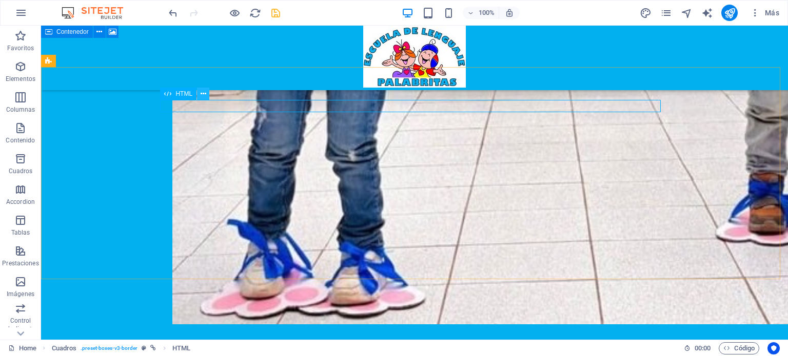
click at [202, 94] on icon at bounding box center [204, 94] width 6 height 11
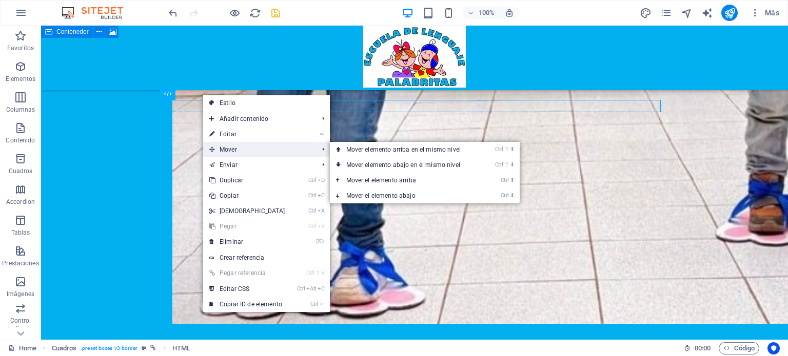
click at [270, 146] on span "Mover" at bounding box center [258, 149] width 111 height 15
click at [399, 194] on link "Ctrl ⬇ Mover el elemento abajo" at bounding box center [405, 195] width 151 height 15
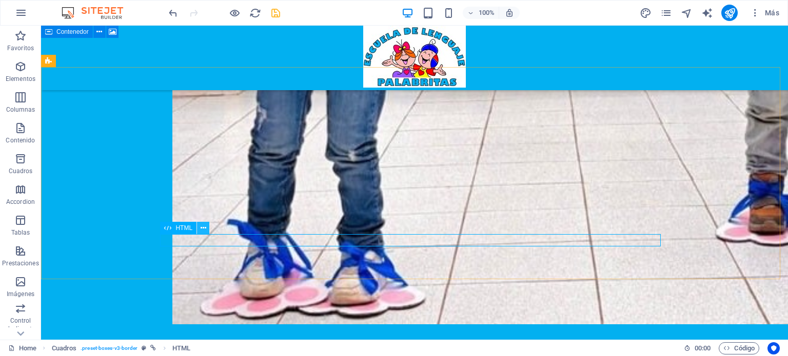
click at [204, 232] on icon at bounding box center [204, 228] width 6 height 11
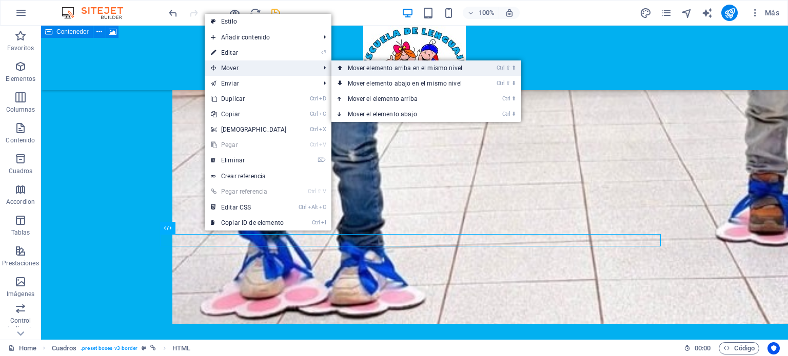
click at [384, 69] on link "Ctrl ⇧ ⬆ Mover elemento arriba en el mismo nivel" at bounding box center [406, 68] width 151 height 15
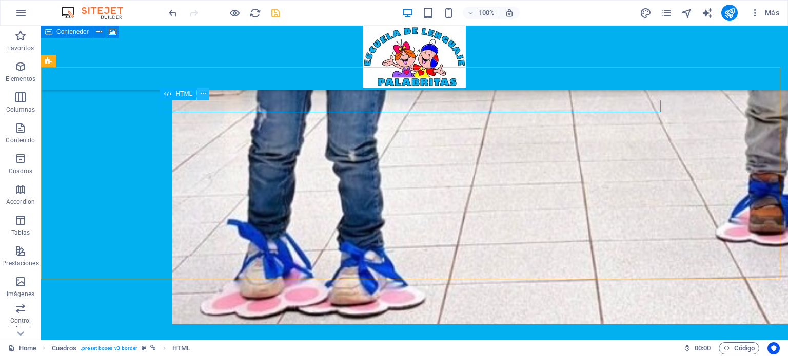
click at [206, 94] on button at bounding box center [203, 94] width 12 height 12
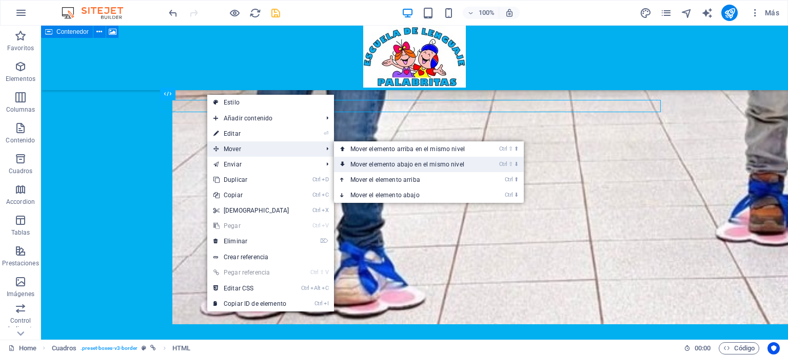
click at [376, 167] on link "Ctrl ⇧ ⬇ Mover elemento abajo en el mismo nivel" at bounding box center [409, 164] width 151 height 15
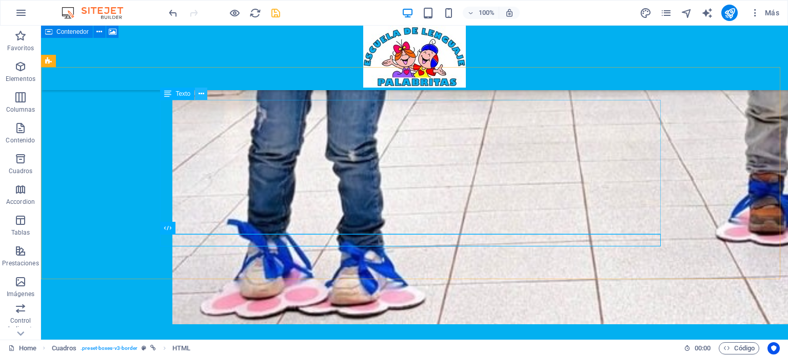
click at [202, 93] on icon at bounding box center [201, 94] width 6 height 11
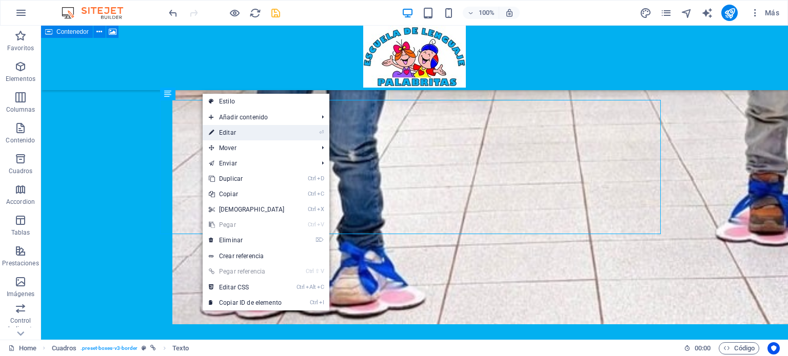
click at [266, 135] on link "⏎ Editar" at bounding box center [247, 132] width 88 height 15
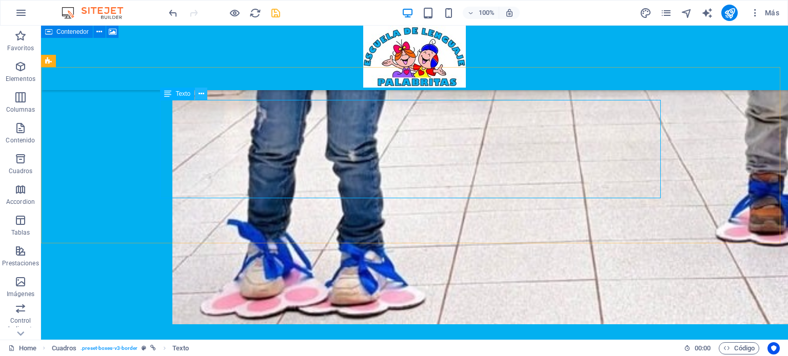
click at [202, 91] on icon at bounding box center [201, 94] width 6 height 11
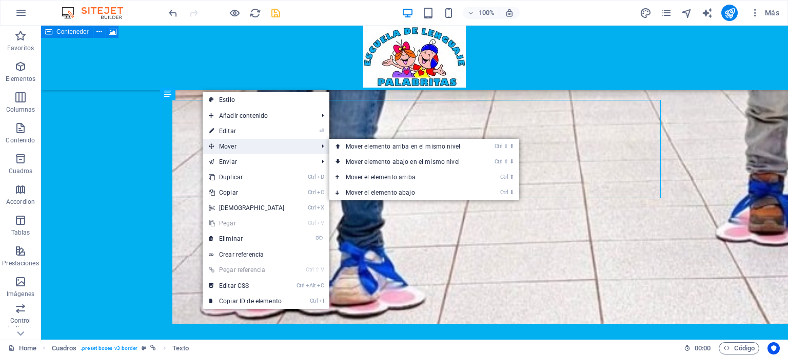
click at [251, 143] on span "Mover" at bounding box center [258, 146] width 111 height 15
click at [398, 194] on link "Ctrl ⬇ Mover el elemento abajo" at bounding box center [404, 192] width 151 height 15
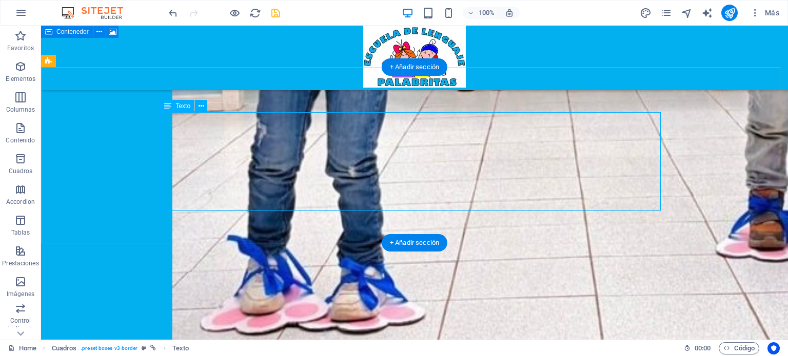
scroll to position [2225, 0]
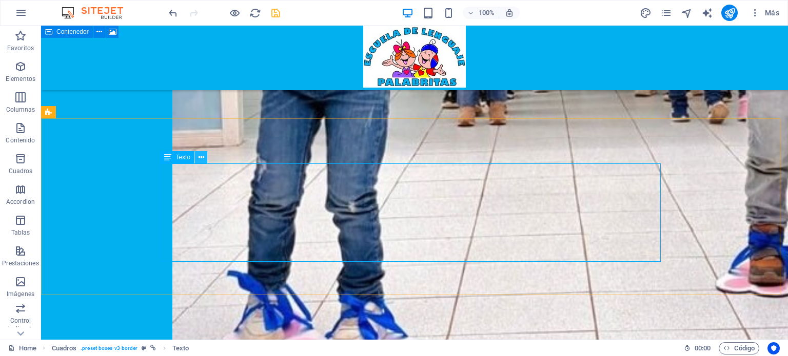
click at [199, 157] on icon at bounding box center [201, 157] width 6 height 11
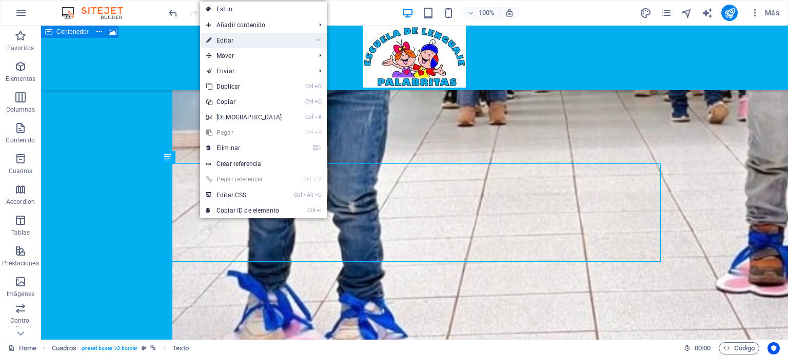
click at [240, 43] on link "⏎ Editar" at bounding box center [244, 40] width 88 height 15
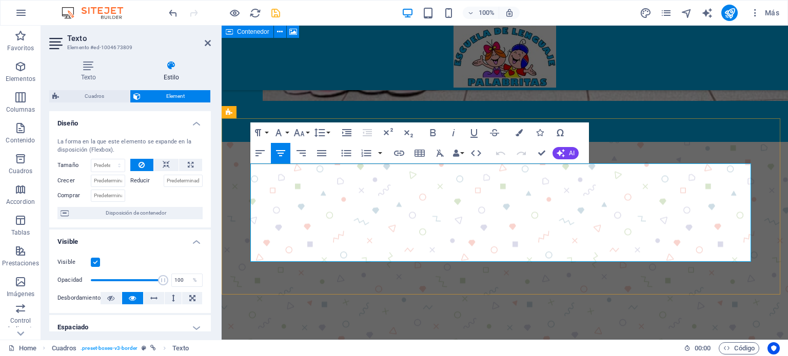
drag, startPoint x: 641, startPoint y: 203, endPoint x: 361, endPoint y: 209, distance: 280.1
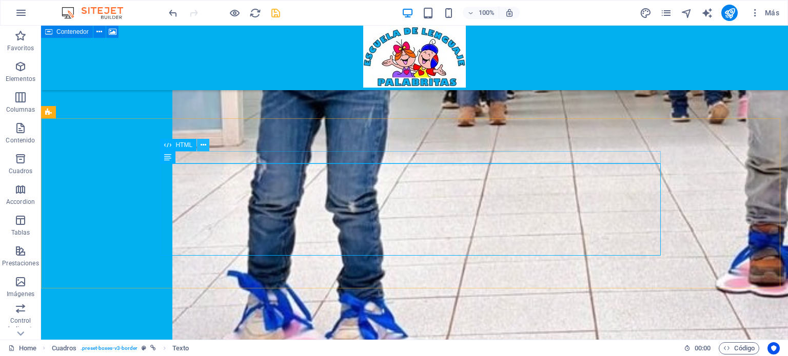
click at [202, 146] on icon at bounding box center [204, 145] width 6 height 11
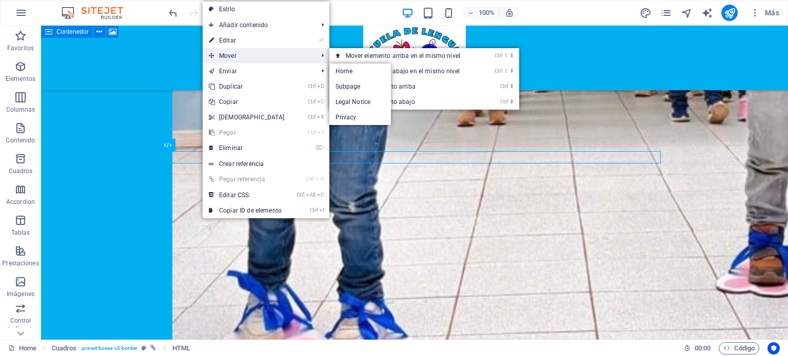
click at [251, 59] on span "Mover" at bounding box center [258, 55] width 111 height 15
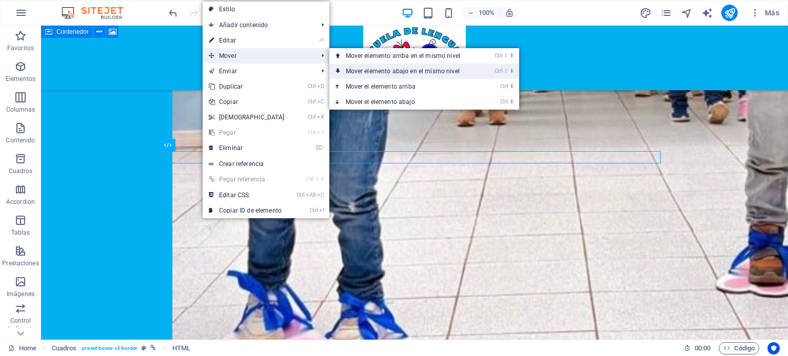
click at [373, 72] on link "Ctrl ⇧ ⬇ Mover elemento abajo en el mismo nivel" at bounding box center [404, 71] width 151 height 15
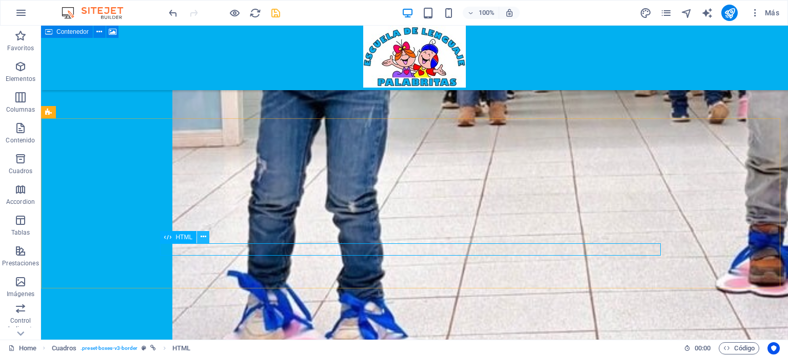
click at [204, 239] on icon at bounding box center [204, 237] width 6 height 11
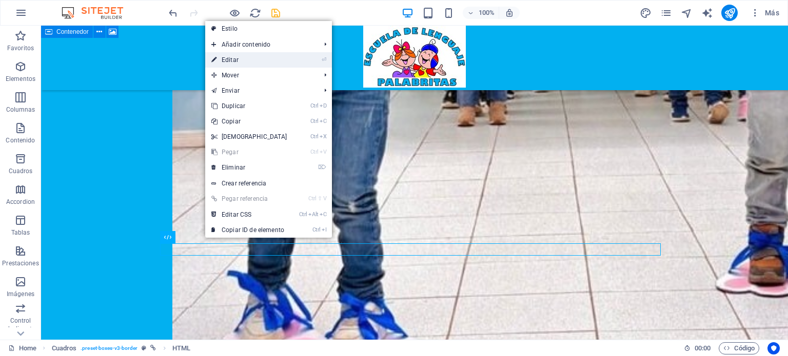
click at [256, 61] on link "⏎ Editar" at bounding box center [249, 59] width 88 height 15
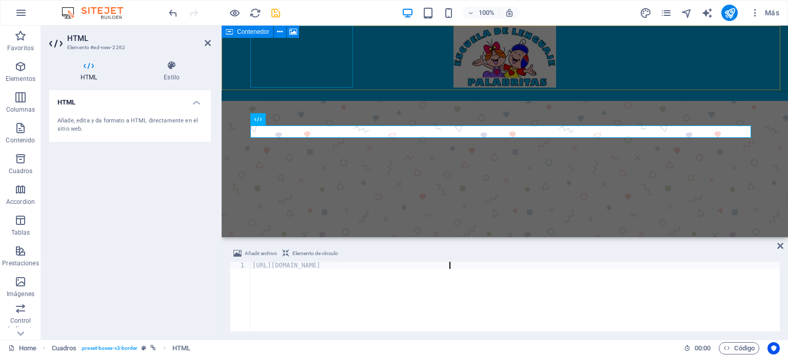
scroll to position [2343, 0]
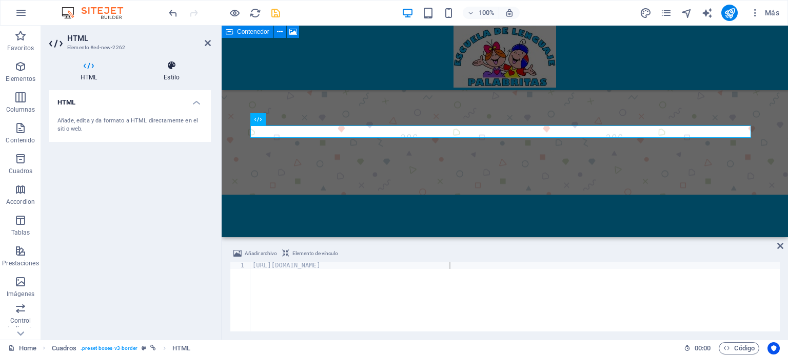
click at [171, 66] on icon at bounding box center [171, 66] width 78 height 10
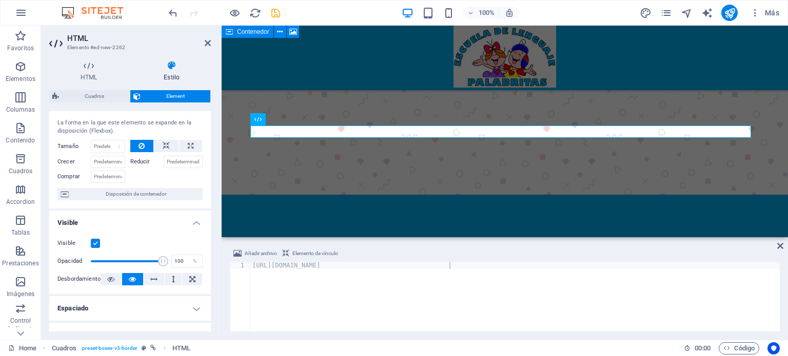
scroll to position [0, 0]
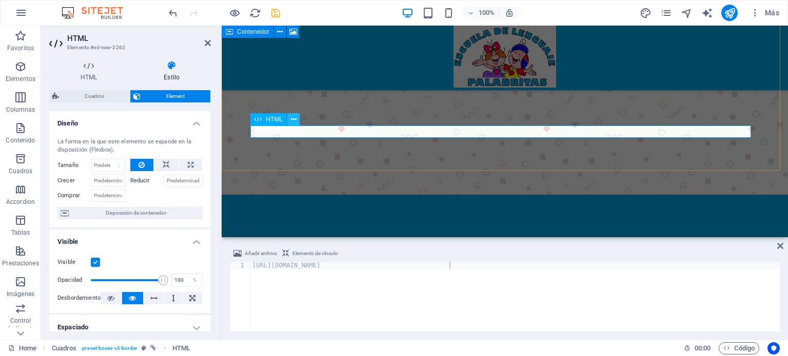
click at [296, 118] on button at bounding box center [293, 119] width 12 height 12
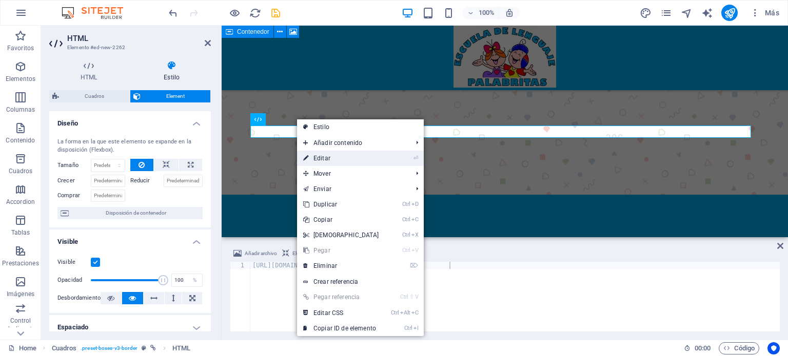
click at [354, 157] on link "⏎ Editar" at bounding box center [341, 158] width 88 height 15
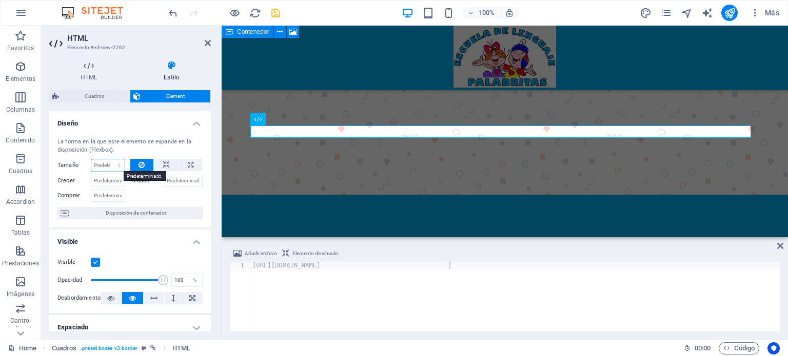
click at [111, 164] on select "Predeterminado automático px % 1/1 1/2 1/3 1/4 1/5 1/6 1/7 1/8 1/9 1/10" at bounding box center [107, 166] width 33 height 12
select select "%"
click at [109, 160] on select "Predeterminado automático px % 1/1 1/2 1/3 1/4 1/5 1/6 1/7 1/8 1/9 1/10" at bounding box center [107, 166] width 33 height 12
type input "100"
click at [188, 162] on icon at bounding box center [191, 165] width 6 height 12
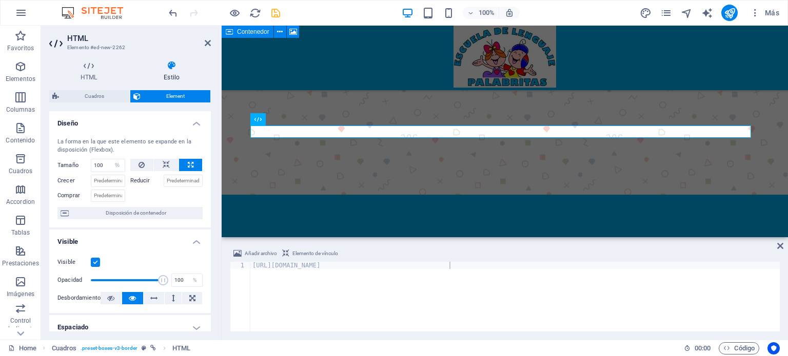
click at [188, 163] on icon at bounding box center [191, 165] width 6 height 12
click at [115, 164] on select "Predeterminado automático px % 1/1 1/2 1/3 1/4 1/5 1/6 1/7 1/8 1/9 1/10" at bounding box center [117, 166] width 14 height 12
click at [110, 160] on select "Predeterminado automático px % 1/1 1/2 1/3 1/4 1/5 1/6 1/7 1/8 1/9 1/10" at bounding box center [117, 166] width 14 height 12
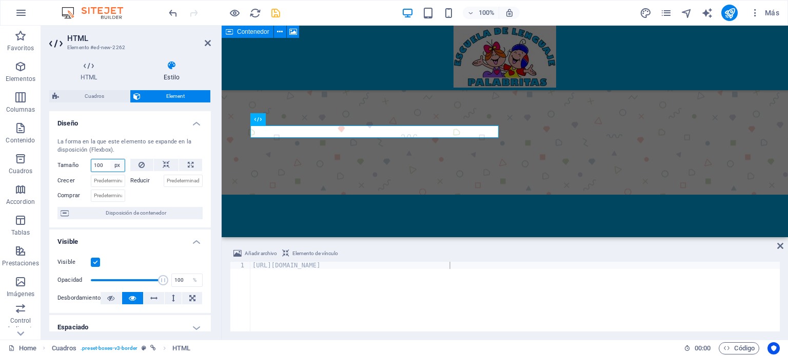
click at [116, 166] on select "Predeterminado automático px % 1/1 1/2 1/3 1/4 1/5 1/6 1/7 1/8 1/9 1/10" at bounding box center [117, 166] width 14 height 12
select select "%"
click at [110, 160] on select "Predeterminado automático px % 1/1 1/2 1/3 1/4 1/5 1/6 1/7 1/8 1/9 1/10" at bounding box center [117, 166] width 14 height 12
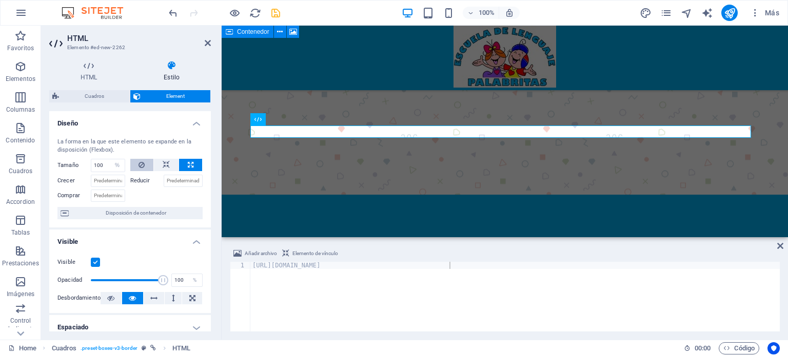
click at [134, 164] on button at bounding box center [142, 165] width 24 height 12
click at [113, 164] on select "Predeterminado automático px % 1/1 1/2 1/3 1/4 1/5 1/6 1/7 1/8 1/9 1/10" at bounding box center [107, 166] width 33 height 12
select select "1/6"
click at [109, 160] on select "Predeterminado automático px % 1/1 1/2 1/3 1/4 1/5 1/6 1/7 1/8 1/9 1/10" at bounding box center [107, 166] width 33 height 12
type input "16.66"
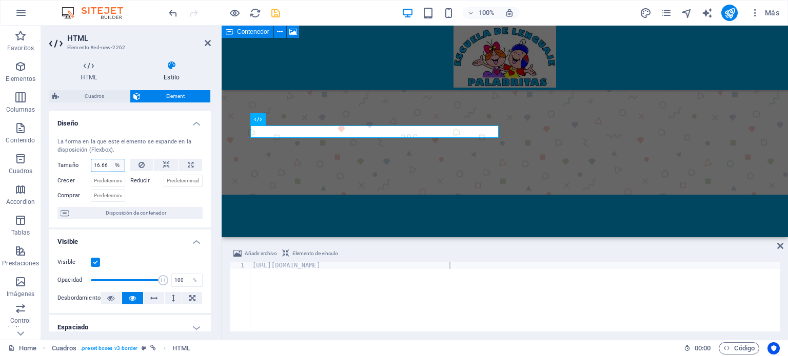
click at [116, 166] on select "Predeterminado automático px % 1/1 1/2 1/3 1/4 1/5 1/6 1/7 1/8 1/9 1/10" at bounding box center [117, 166] width 14 height 12
click at [110, 160] on select "Predeterminado automático px % 1/1 1/2 1/3 1/4 1/5 1/6 1/7 1/8 1/9 1/10" at bounding box center [117, 166] width 14 height 12
click at [115, 166] on select "Predeterminado automático px % 1/1 1/2 1/3 1/4 1/5 1/6 1/7 1/8 1/9 1/10" at bounding box center [117, 166] width 14 height 12
click at [110, 160] on select "Predeterminado automático px % 1/1 1/2 1/3 1/4 1/5 1/6 1/7 1/8 1/9 1/10" at bounding box center [117, 166] width 14 height 12
click at [118, 167] on select "Predeterminado automático px % 1/1 1/2 1/3 1/4 1/5 1/6 1/7 1/8 1/9 1/10" at bounding box center [117, 166] width 14 height 12
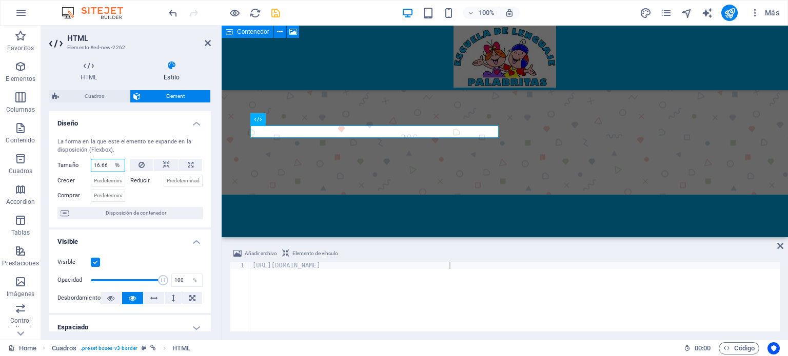
select select "auto"
click at [110, 160] on select "Predeterminado automático px % 1/1 1/2 1/3 1/4 1/5 1/6 1/7 1/8 1/9 1/10" at bounding box center [117, 166] width 14 height 12
click at [116, 164] on select "Predeterminado automático px % 1/1 1/2 1/3 1/4 1/5 1/6 1/7 1/8 1/9 1/10" at bounding box center [107, 166] width 33 height 12
select select "%"
click at [109, 160] on select "Predeterminado automático px % 1/1 1/2 1/3 1/4 1/5 1/6 1/7 1/8 1/9 1/10" at bounding box center [107, 166] width 33 height 12
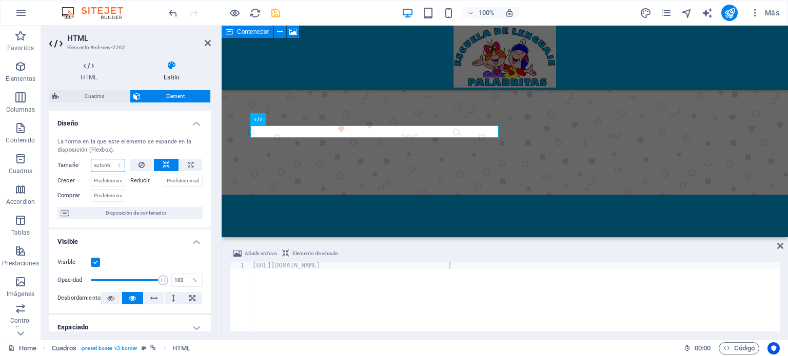
type input "100"
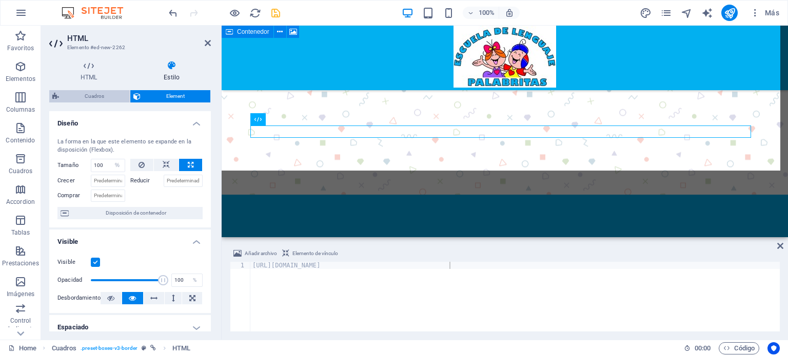
click at [101, 96] on span "Cuadros" at bounding box center [94, 96] width 65 height 12
select select "rem"
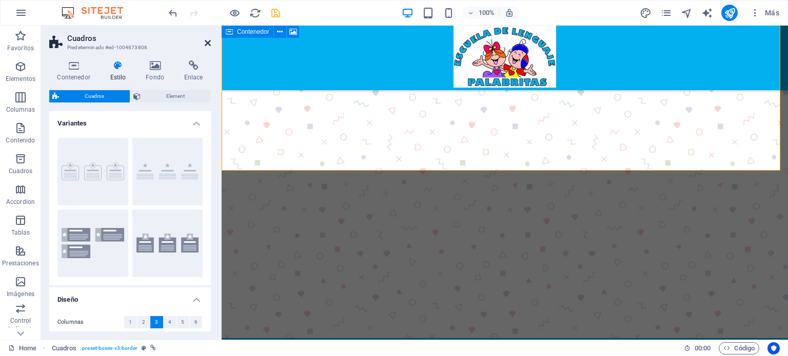
click at [208, 41] on icon at bounding box center [208, 43] width 6 height 8
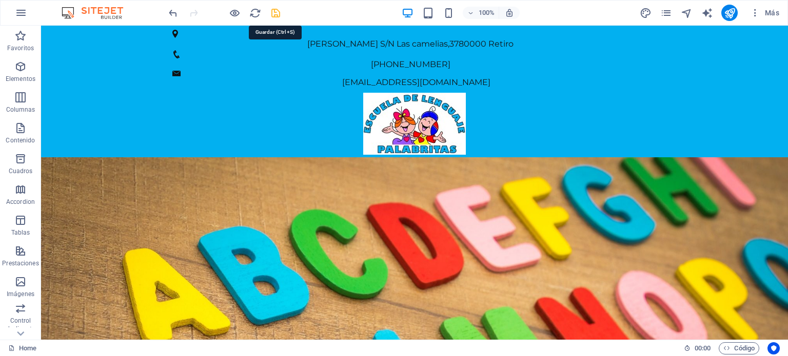
click at [278, 12] on icon "save" at bounding box center [276, 13] width 12 height 12
click at [727, 15] on icon "publish" at bounding box center [730, 13] width 12 height 12
